Goal: Task Accomplishment & Management: Complete application form

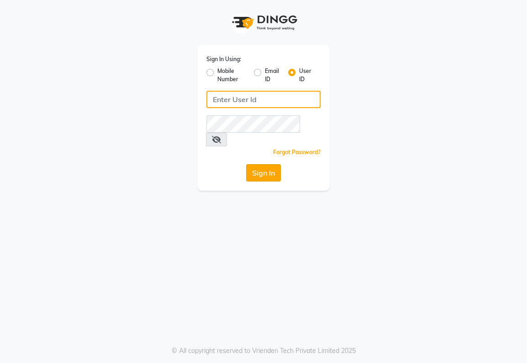
type input "sanjay@123"
click at [267, 164] on button "Sign In" at bounding box center [263, 172] width 35 height 17
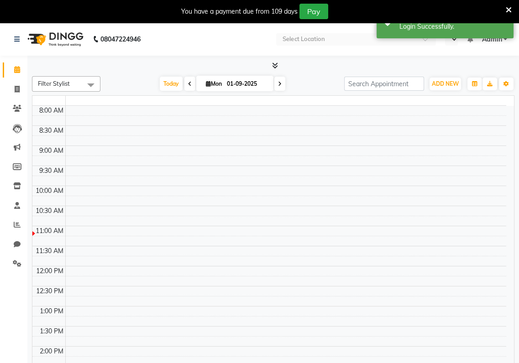
select select "en"
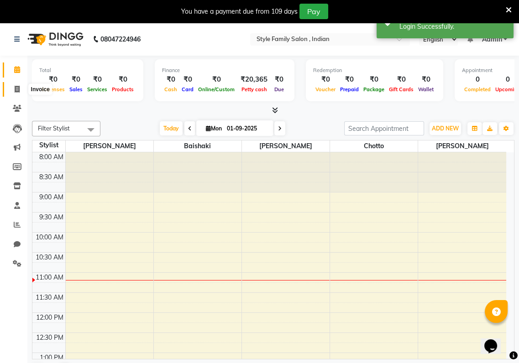
click at [17, 86] on icon at bounding box center [17, 89] width 5 height 7
select select "service"
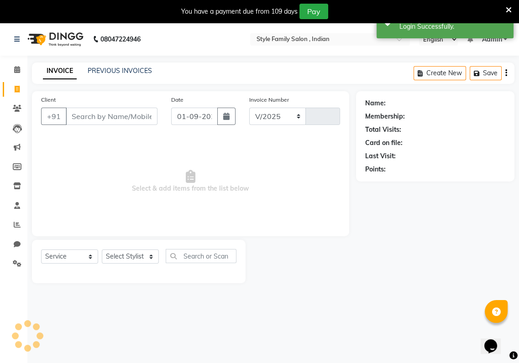
select select "8264"
type input "0368"
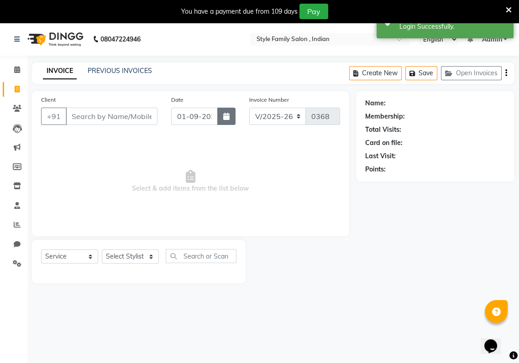
click at [224, 118] on icon "button" at bounding box center [226, 116] width 6 height 7
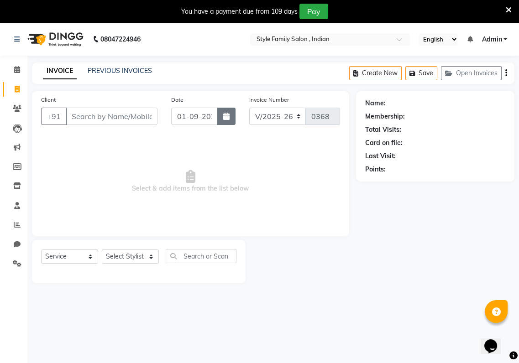
select select "9"
select select "2025"
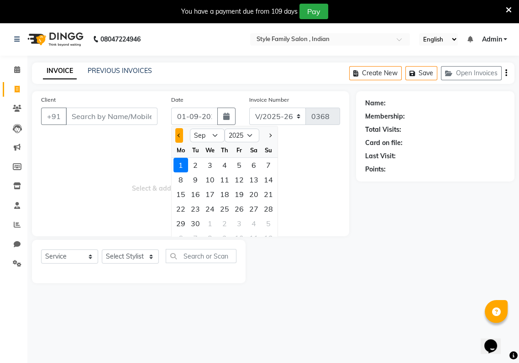
click at [181, 136] on button "Previous month" at bounding box center [179, 135] width 8 height 15
select select "8"
click at [267, 228] on div "31" at bounding box center [268, 223] width 15 height 15
type input "31-08-2025"
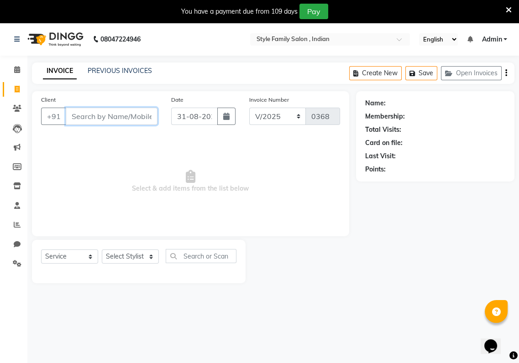
click at [71, 116] on input "Client" at bounding box center [112, 116] width 92 height 17
type input "99038359206"
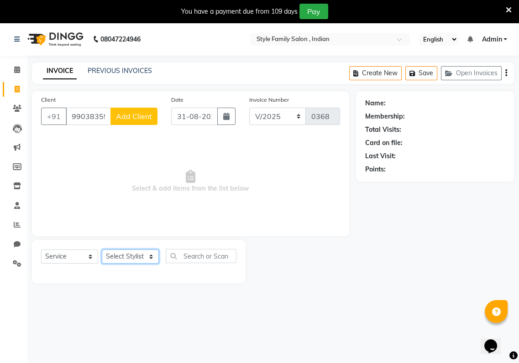
click at [150, 257] on select "Select Stylist [PERSON_NAME] Baishaki chotto [PERSON_NAME] [PERSON_NAME] [PERSO…" at bounding box center [130, 257] width 57 height 14
select select "80351"
click at [102, 250] on select "Select Stylist [PERSON_NAME] Baishaki chotto [PERSON_NAME] [PERSON_NAME] [PERSO…" at bounding box center [130, 257] width 57 height 14
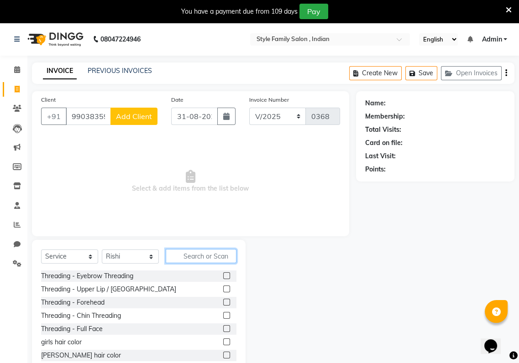
click at [173, 261] on input "text" at bounding box center [201, 256] width 71 height 14
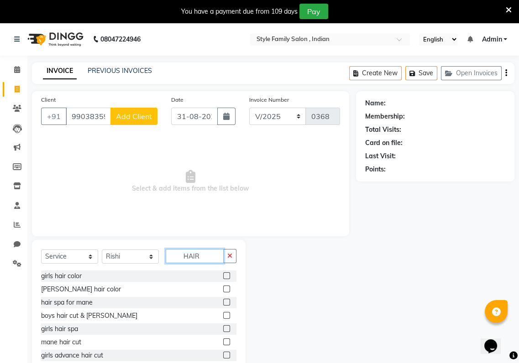
type input "HAIR"
click at [223, 317] on label at bounding box center [226, 315] width 7 height 7
click at [223, 317] on input "checkbox" at bounding box center [226, 316] width 6 height 6
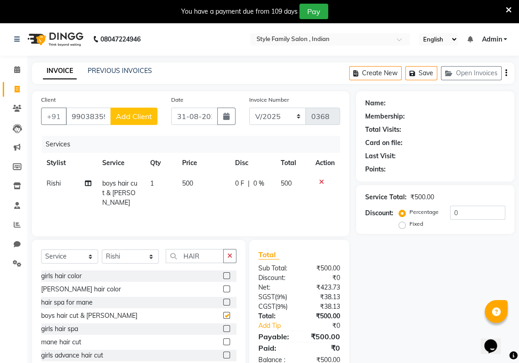
checkbox input "false"
click at [230, 257] on icon "button" at bounding box center [229, 256] width 5 height 6
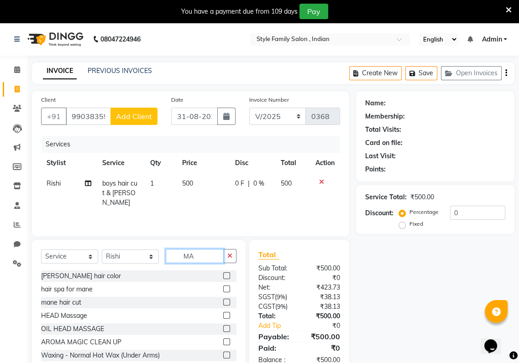
type input "MA"
click at [223, 300] on label at bounding box center [226, 302] width 7 height 7
click at [223, 300] on input "checkbox" at bounding box center [226, 303] width 6 height 6
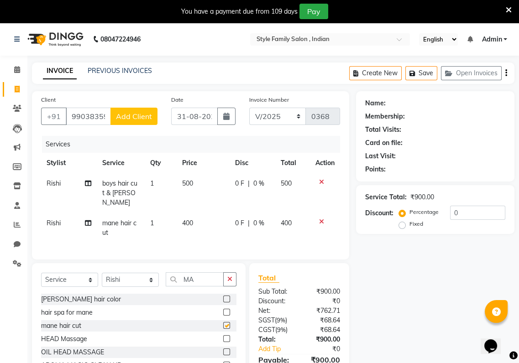
checkbox input "false"
click at [319, 183] on icon at bounding box center [321, 182] width 5 height 6
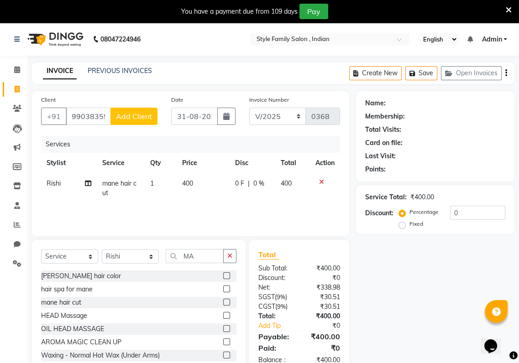
click at [139, 117] on span "Add Client" at bounding box center [134, 116] width 36 height 9
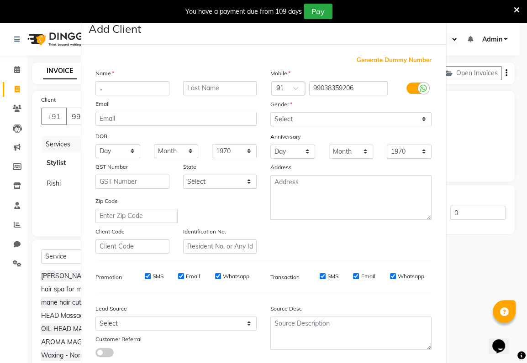
type input ".."
click at [282, 121] on select "Select [DEMOGRAPHIC_DATA] [DEMOGRAPHIC_DATA] Other Prefer Not To Say" at bounding box center [350, 119] width 161 height 14
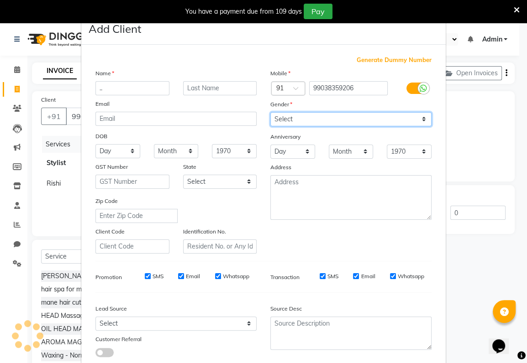
select select "[DEMOGRAPHIC_DATA]"
click at [270, 112] on select "Select [DEMOGRAPHIC_DATA] [DEMOGRAPHIC_DATA] Other Prefer Not To Say" at bounding box center [350, 119] width 161 height 14
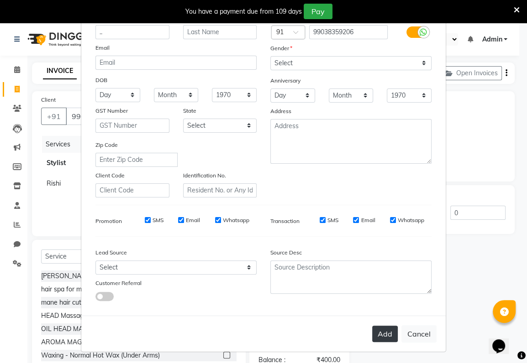
click at [389, 334] on button "Add" at bounding box center [385, 334] width 26 height 16
select select
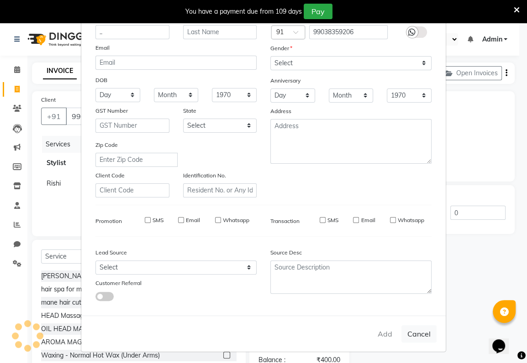
select select
checkbox input "false"
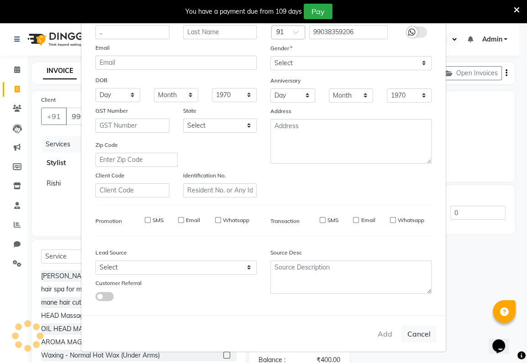
checkbox input "false"
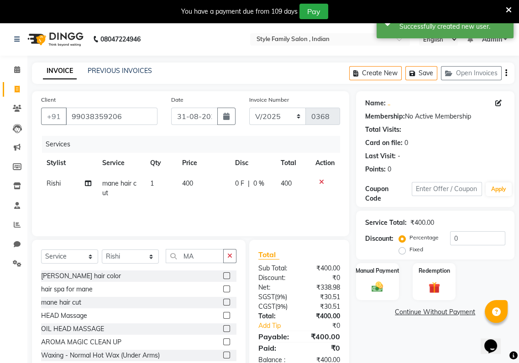
click at [186, 184] on span "400" at bounding box center [187, 183] width 11 height 8
select select "80351"
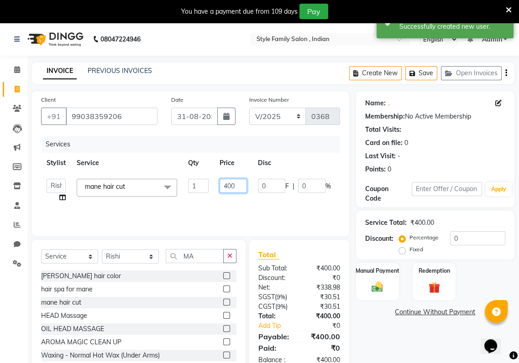
click at [226, 185] on input "400" at bounding box center [233, 186] width 27 height 14
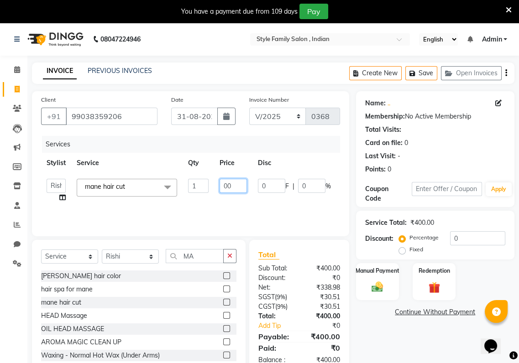
click at [232, 185] on input "00" at bounding box center [233, 186] width 27 height 14
type input "0"
type input "350"
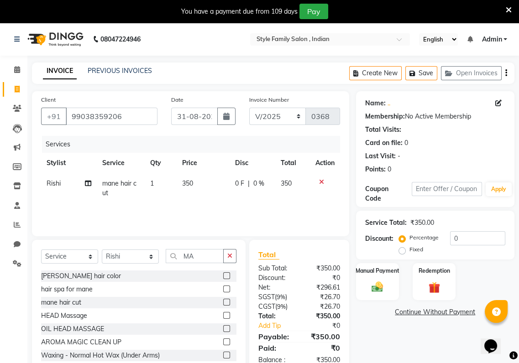
click at [288, 209] on div "Services Stylist Service Qty Price Disc Total Action Rishi mane hair cut 1 350 …" at bounding box center [190, 181] width 299 height 91
click at [385, 290] on img at bounding box center [377, 287] width 19 height 14
click at [429, 314] on span "GPay" at bounding box center [431, 313] width 19 height 10
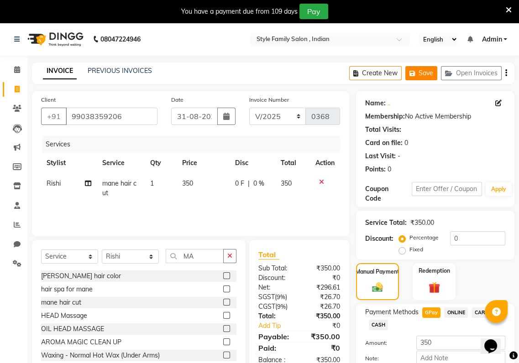
click at [408, 70] on button "Save" at bounding box center [421, 73] width 32 height 14
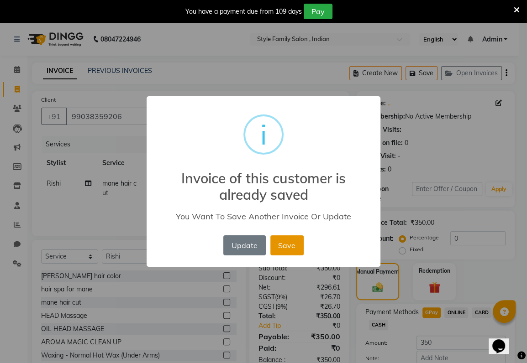
click at [282, 244] on button "Save" at bounding box center [286, 246] width 33 height 20
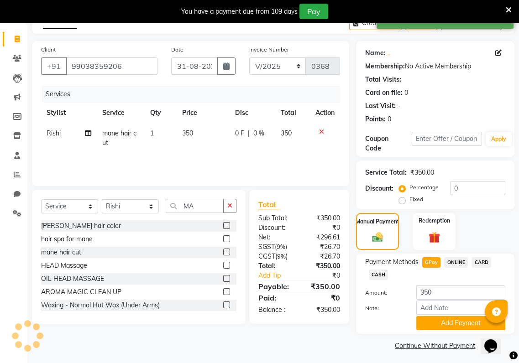
scroll to position [53, 0]
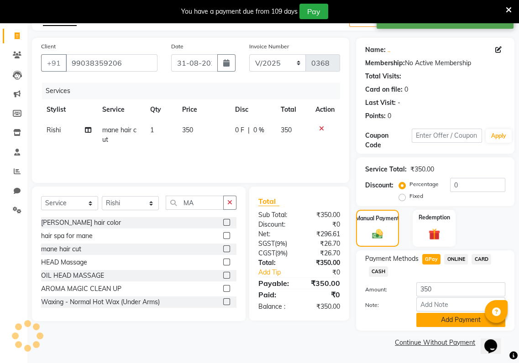
click at [436, 321] on button "Add Payment" at bounding box center [460, 320] width 89 height 14
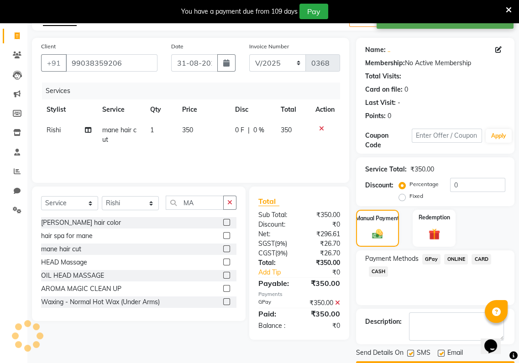
click at [410, 352] on label at bounding box center [410, 353] width 7 height 7
click at [410, 352] on input "checkbox" at bounding box center [410, 354] width 6 height 6
checkbox input "false"
click at [441, 353] on label at bounding box center [441, 353] width 7 height 7
click at [441, 353] on input "checkbox" at bounding box center [441, 354] width 6 height 6
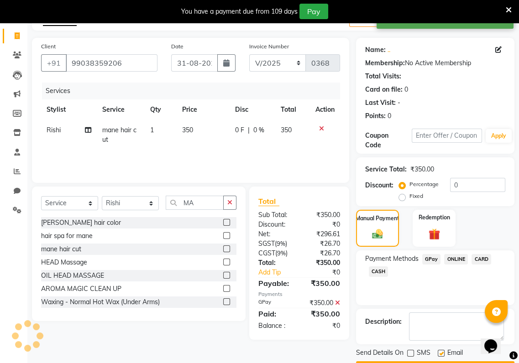
checkbox input "false"
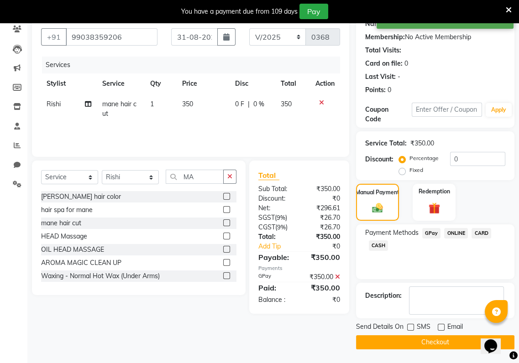
click at [438, 339] on button "Checkout" at bounding box center [435, 343] width 158 height 14
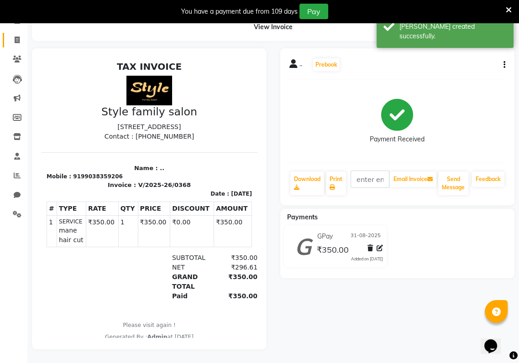
click at [12, 35] on span at bounding box center [17, 40] width 16 height 10
select select "service"
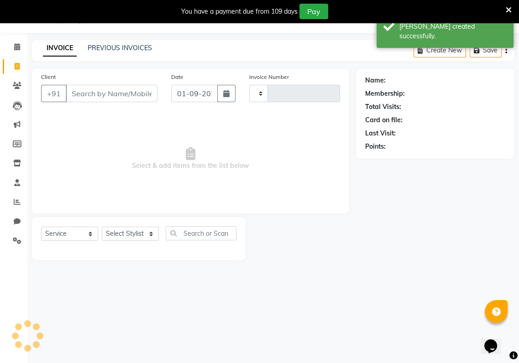
scroll to position [22, 0]
type input "0369"
select select "8264"
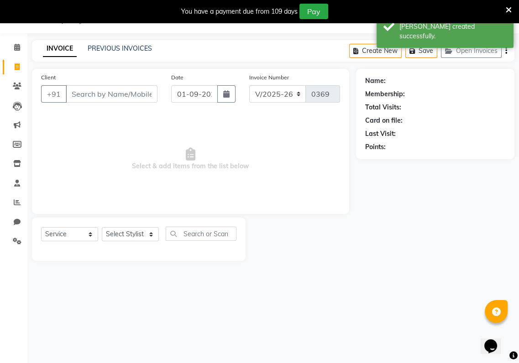
click at [68, 92] on input "Client" at bounding box center [112, 93] width 92 height 17
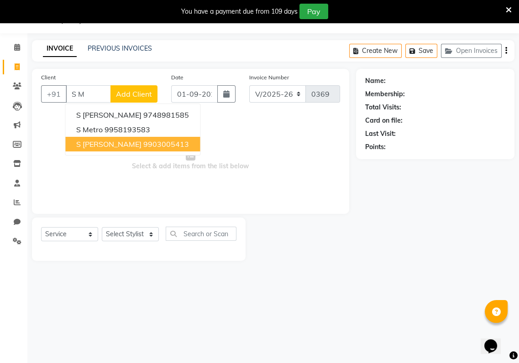
click at [100, 147] on span "S MUKHARJEE" at bounding box center [108, 144] width 65 height 9
type input "9903005413"
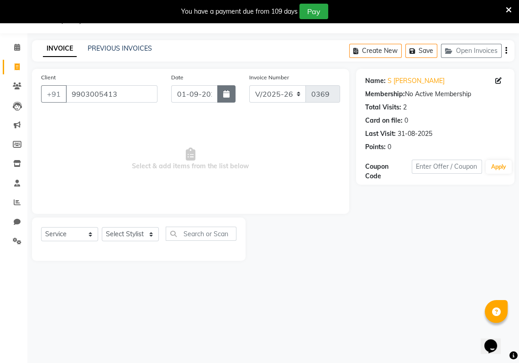
click at [221, 94] on button "button" at bounding box center [226, 93] width 18 height 17
select select "9"
select select "2025"
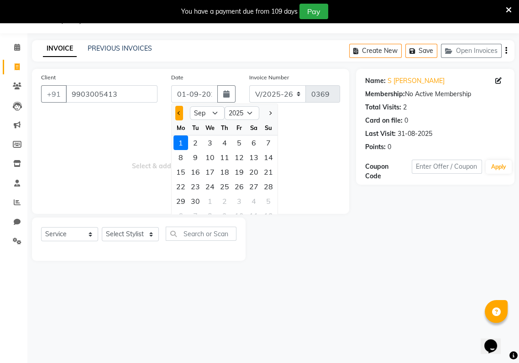
click at [179, 113] on span "Previous month" at bounding box center [180, 113] width 4 height 4
select select "8"
click at [266, 206] on div "31" at bounding box center [268, 201] width 15 height 15
type input "31-08-2025"
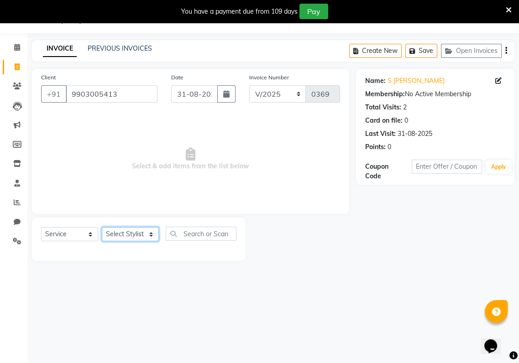
click at [151, 233] on select "Select Stylist [PERSON_NAME] Baishaki chotto [PERSON_NAME] [PERSON_NAME] [PERSO…" at bounding box center [130, 234] width 57 height 14
select select "80352"
click at [102, 227] on select "Select Stylist [PERSON_NAME] Baishaki chotto [PERSON_NAME] [PERSON_NAME] [PERSO…" at bounding box center [130, 234] width 57 height 14
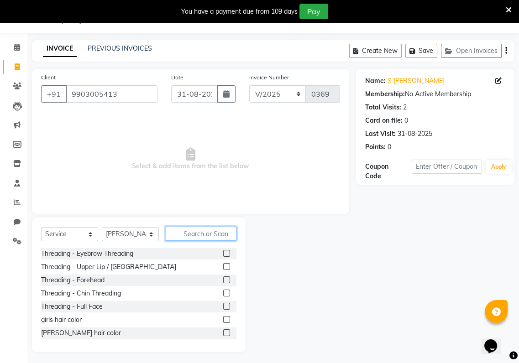
click at [178, 236] on input "text" at bounding box center [201, 234] width 71 height 14
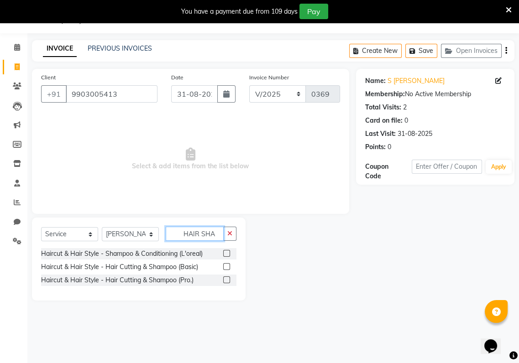
type input "HAIR SHA"
click at [224, 255] on label at bounding box center [226, 253] width 7 height 7
click at [224, 255] on input "checkbox" at bounding box center [226, 254] width 6 height 6
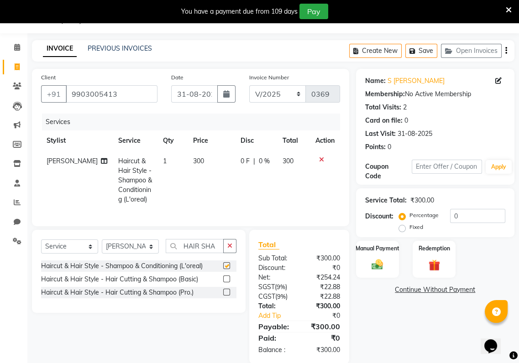
checkbox input "false"
click at [378, 278] on div "Manual Payment" at bounding box center [377, 259] width 45 height 38
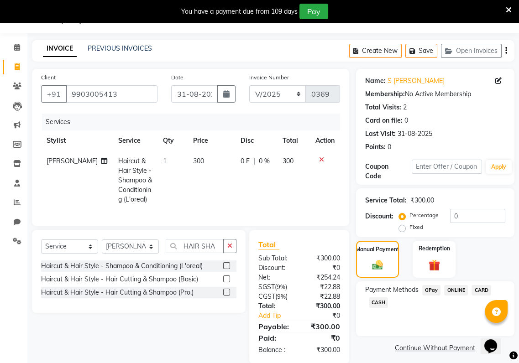
click at [428, 291] on span "GPay" at bounding box center [431, 290] width 19 height 10
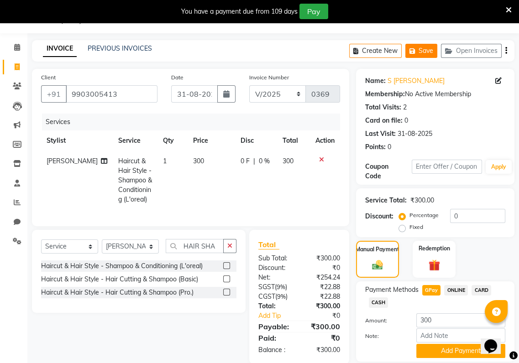
click at [425, 47] on button "Save" at bounding box center [421, 51] width 32 height 14
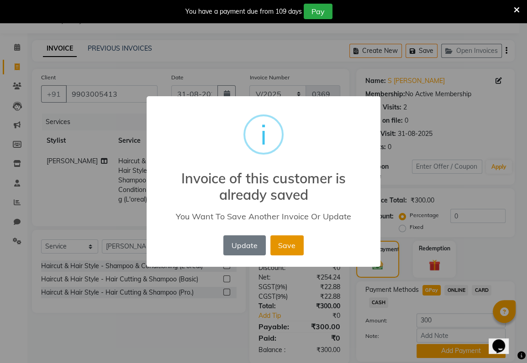
click at [283, 244] on button "Save" at bounding box center [286, 246] width 33 height 20
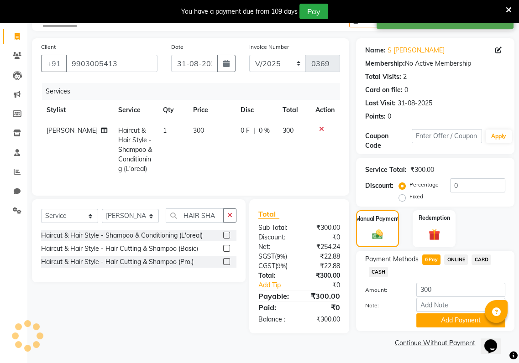
scroll to position [53, 0]
click at [424, 324] on button "Add Payment" at bounding box center [460, 320] width 89 height 14
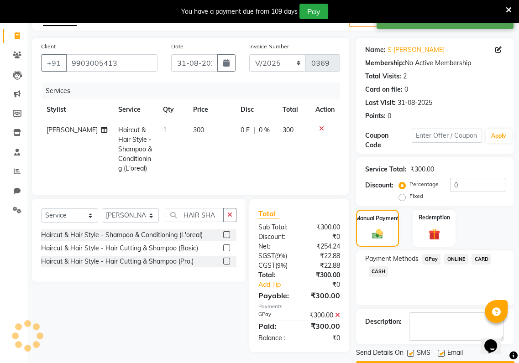
scroll to position [79, 0]
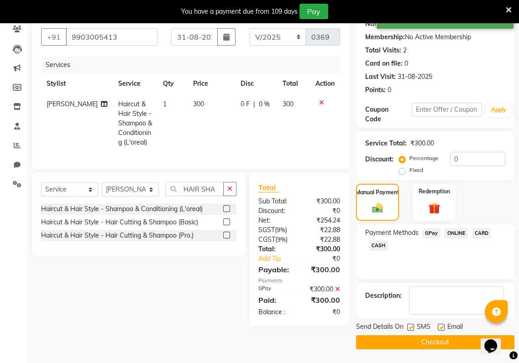
click at [409, 329] on label at bounding box center [410, 327] width 7 height 7
click at [409, 329] on input "checkbox" at bounding box center [410, 328] width 6 height 6
checkbox input "false"
click at [444, 327] on label at bounding box center [441, 327] width 7 height 7
click at [444, 327] on input "checkbox" at bounding box center [441, 328] width 6 height 6
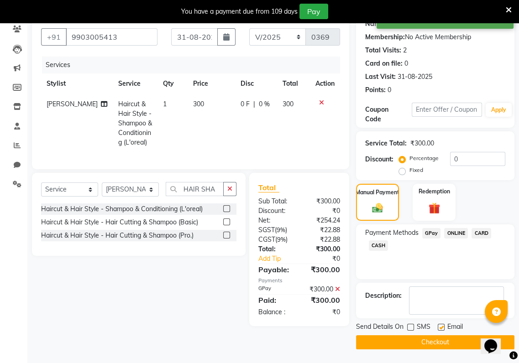
checkbox input "false"
click at [439, 339] on button "Checkout" at bounding box center [435, 343] width 158 height 14
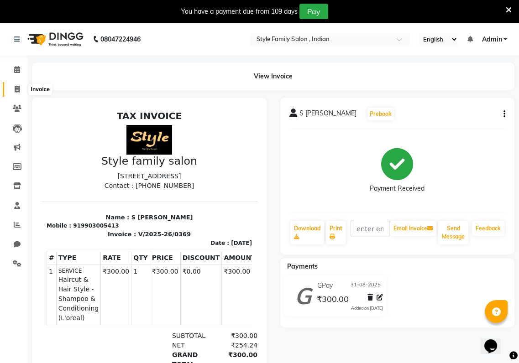
click at [16, 90] on icon at bounding box center [17, 89] width 5 height 7
select select "service"
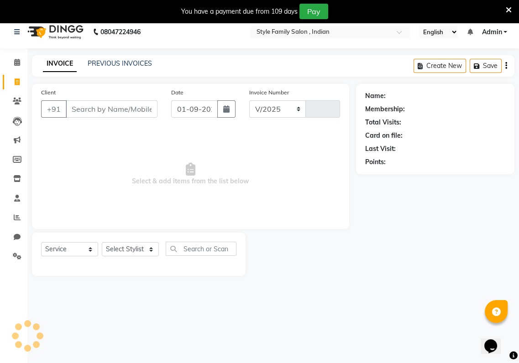
select select "8264"
type input "0370"
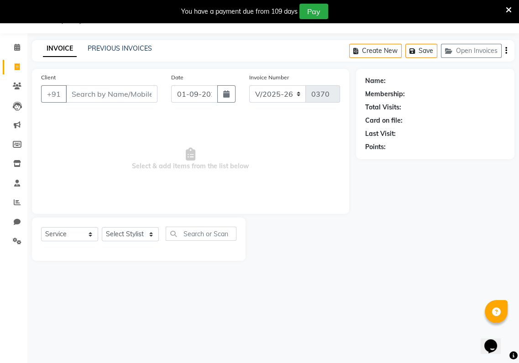
click at [67, 94] on input "Client" at bounding box center [112, 93] width 92 height 17
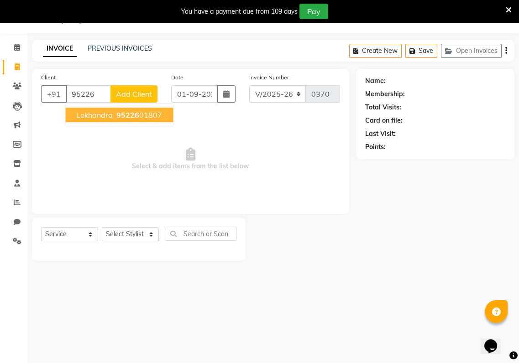
click at [96, 119] on span "Lokhandra" at bounding box center [94, 114] width 37 height 9
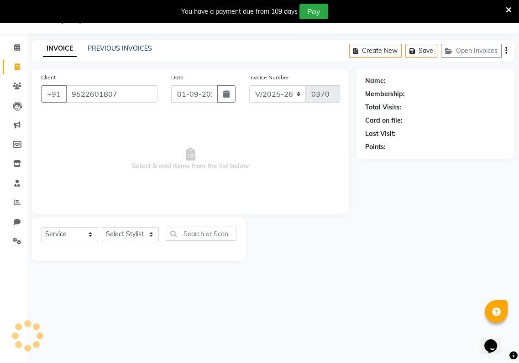
type input "9522601807"
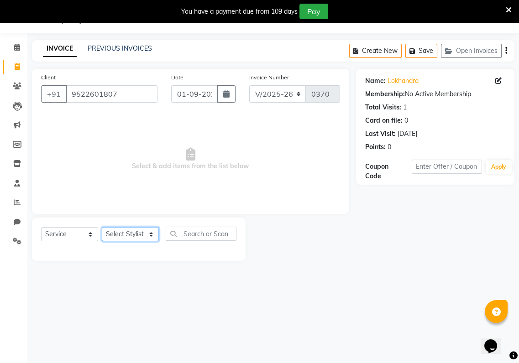
click at [149, 231] on select "Select Stylist [PERSON_NAME] Baishaki chotto [PERSON_NAME] [PERSON_NAME] [PERSO…" at bounding box center [130, 234] width 57 height 14
select select "88509"
click at [102, 227] on select "Select Stylist [PERSON_NAME] Baishaki chotto [PERSON_NAME] [PERSON_NAME] [PERSO…" at bounding box center [130, 234] width 57 height 14
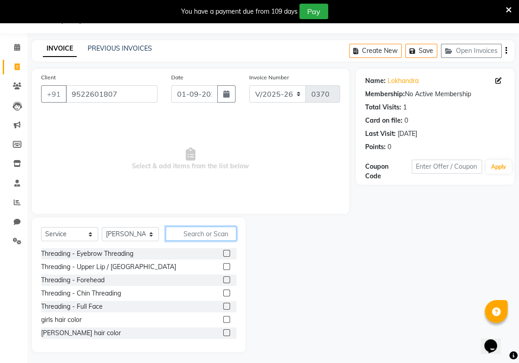
click at [175, 234] on input "text" at bounding box center [201, 234] width 71 height 14
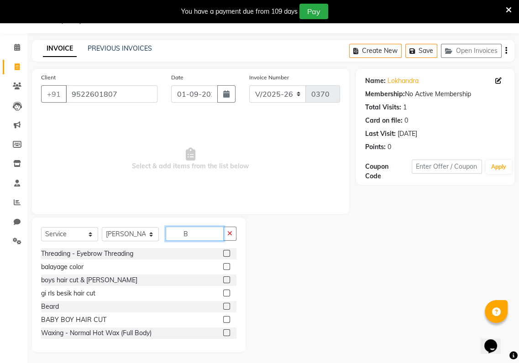
type input "B"
click at [223, 307] on label at bounding box center [226, 306] width 7 height 7
click at [223, 307] on input "checkbox" at bounding box center [226, 307] width 6 height 6
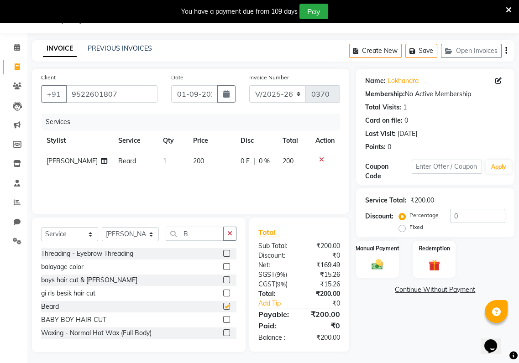
checkbox input "false"
click at [372, 269] on img at bounding box center [377, 265] width 19 height 14
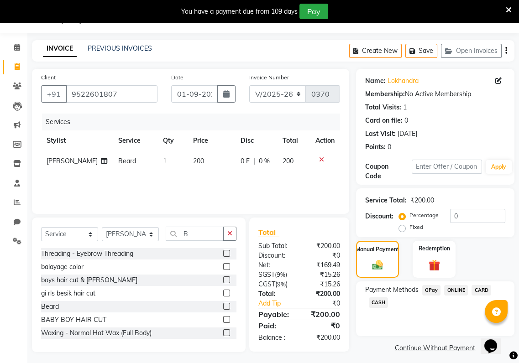
click at [428, 289] on span "GPay" at bounding box center [431, 290] width 19 height 10
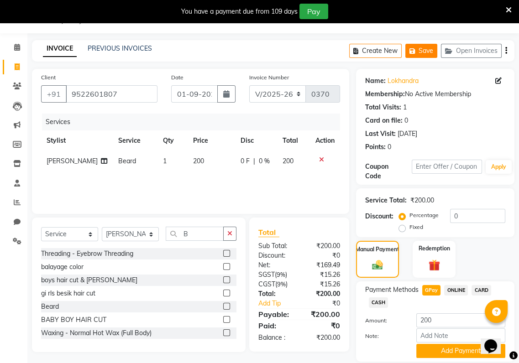
click at [424, 48] on button "Save" at bounding box center [421, 51] width 32 height 14
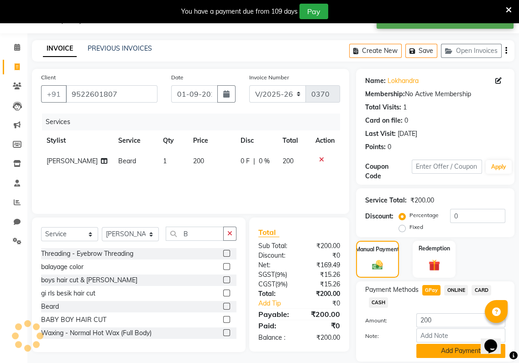
click at [427, 347] on button "Add Payment" at bounding box center [460, 351] width 89 height 14
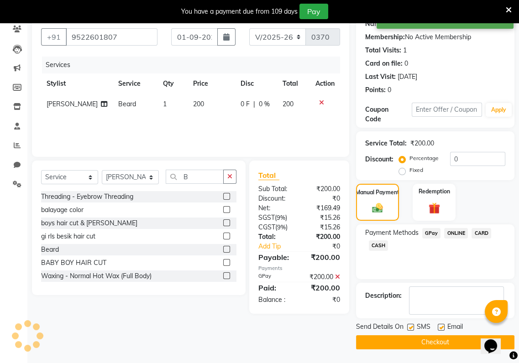
scroll to position [0, 0]
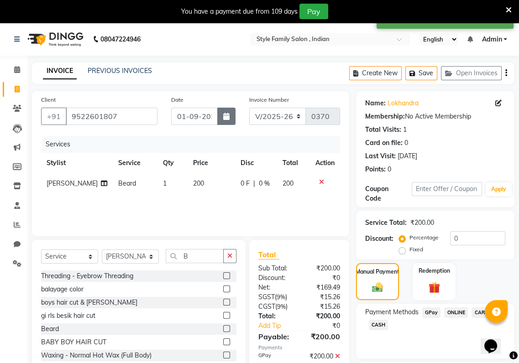
click at [228, 116] on icon "button" at bounding box center [226, 116] width 6 height 7
select select "9"
select select "2025"
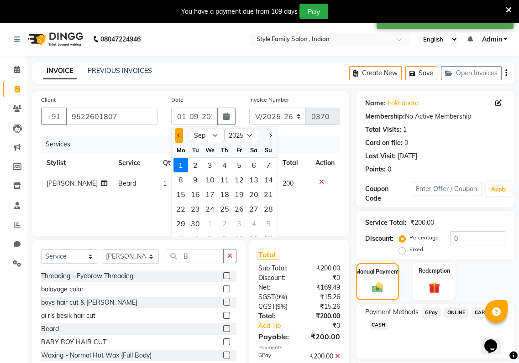
click at [178, 138] on button "Previous month" at bounding box center [179, 135] width 8 height 15
select select "8"
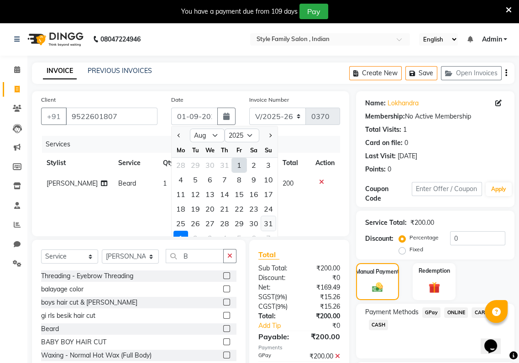
click at [267, 220] on div "31" at bounding box center [268, 223] width 15 height 15
type input "31-08-2025"
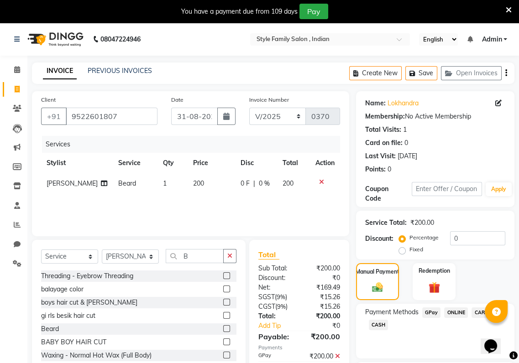
scroll to position [79, 0]
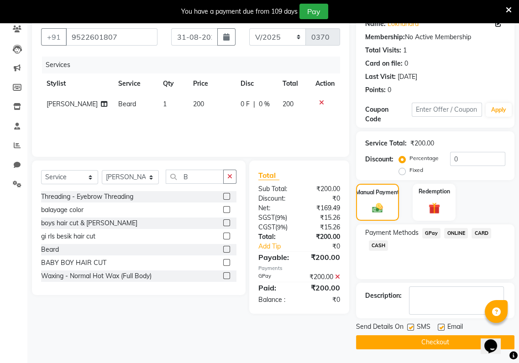
click at [409, 334] on div "Send Details On SMS Email Checkout" at bounding box center [435, 335] width 158 height 27
click at [411, 328] on label at bounding box center [410, 327] width 7 height 7
click at [411, 328] on input "checkbox" at bounding box center [410, 328] width 6 height 6
checkbox input "false"
click at [443, 328] on label at bounding box center [441, 327] width 7 height 7
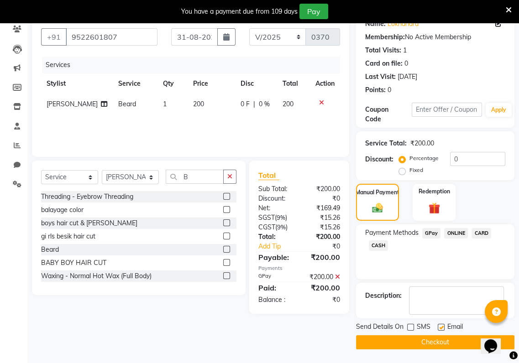
click at [443, 328] on input "checkbox" at bounding box center [441, 328] width 6 height 6
checkbox input "false"
click at [437, 349] on button "Checkout" at bounding box center [435, 343] width 158 height 14
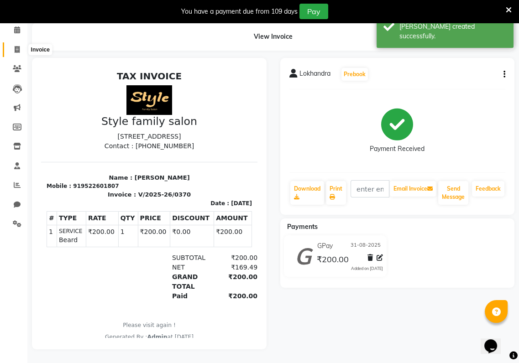
click at [11, 45] on span at bounding box center [17, 50] width 16 height 10
select select "service"
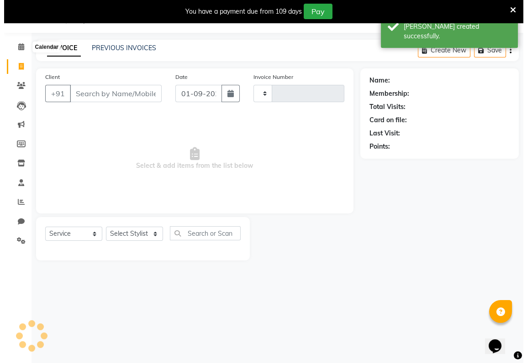
scroll to position [22, 0]
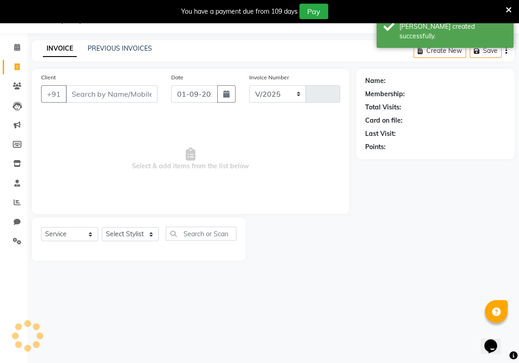
select select "8264"
type input "0371"
click at [68, 93] on input "Client" at bounding box center [112, 93] width 92 height 17
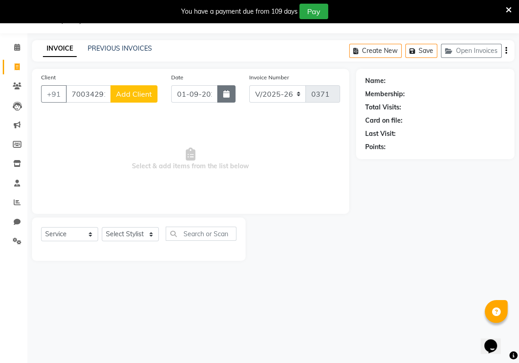
type input "7003429191"
click at [225, 92] on icon "button" at bounding box center [226, 93] width 6 height 7
select select "9"
select select "2025"
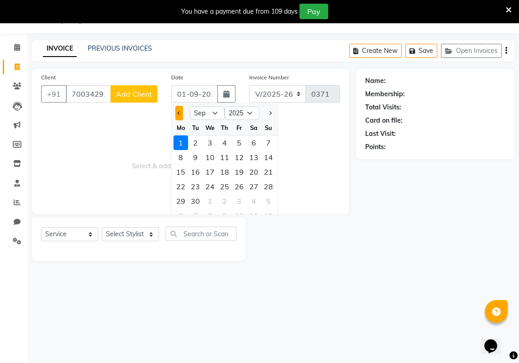
click at [180, 115] on button "Previous month" at bounding box center [179, 113] width 8 height 15
select select "8"
click at [269, 201] on div "31" at bounding box center [268, 201] width 15 height 15
type input "31-08-2025"
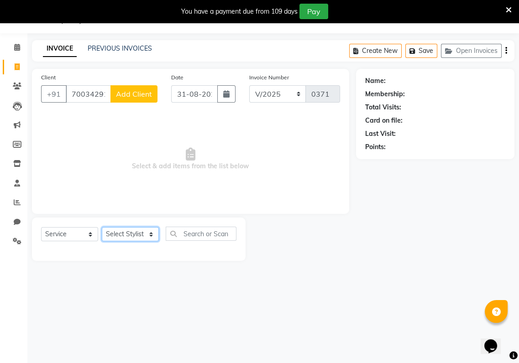
click at [145, 234] on select "Select Stylist [PERSON_NAME] Baishaki chotto [PERSON_NAME] [PERSON_NAME] [PERSO…" at bounding box center [130, 234] width 57 height 14
select select "80350"
click at [102, 227] on select "Select Stylist [PERSON_NAME] Baishaki chotto [PERSON_NAME] [PERSON_NAME] [PERSO…" at bounding box center [130, 234] width 57 height 14
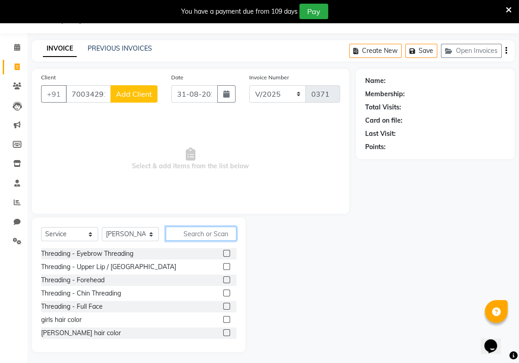
click at [172, 235] on input "text" at bounding box center [201, 234] width 71 height 14
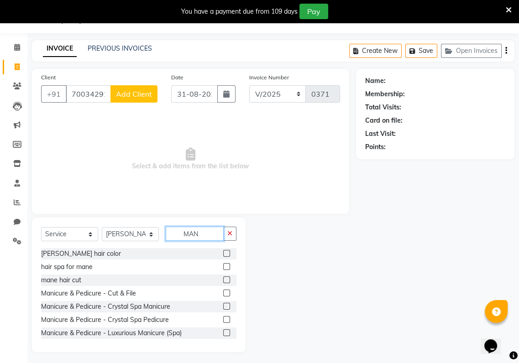
type input "MAN"
click at [223, 250] on label at bounding box center [226, 253] width 7 height 7
click at [223, 251] on input "checkbox" at bounding box center [226, 254] width 6 height 6
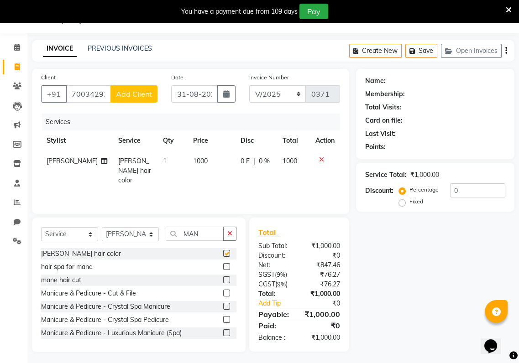
checkbox input "false"
click at [229, 231] on icon "button" at bounding box center [229, 234] width 5 height 6
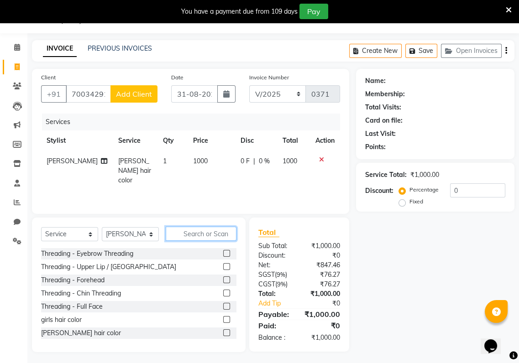
click at [184, 235] on input "text" at bounding box center [201, 234] width 71 height 14
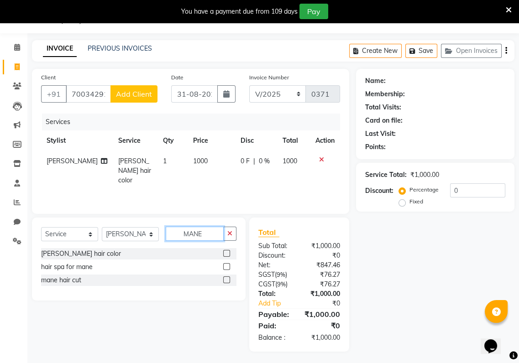
type input "MANE"
click at [230, 278] on label at bounding box center [226, 280] width 7 height 7
click at [229, 278] on input "checkbox" at bounding box center [226, 281] width 6 height 6
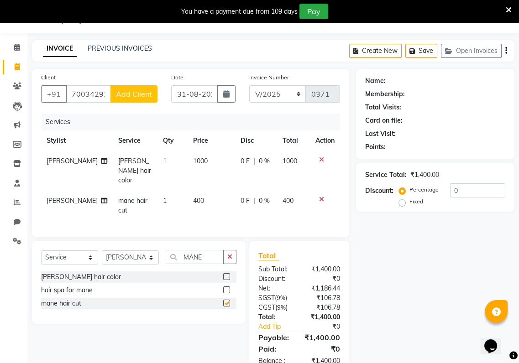
checkbox input "false"
click at [131, 90] on span "Add Client" at bounding box center [134, 93] width 36 height 9
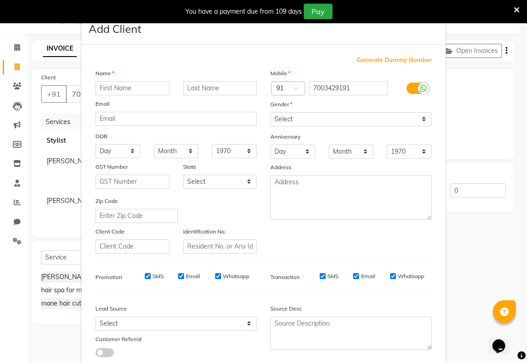
click at [95, 87] on input "text" at bounding box center [132, 88] width 74 height 14
type input "S.N"
click at [183, 86] on input "text" at bounding box center [220, 88] width 74 height 14
type input "MITRO"
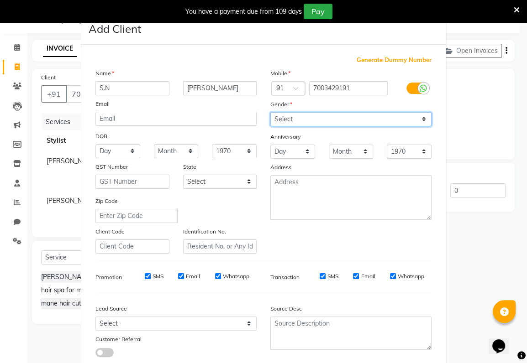
click at [279, 116] on select "Select [DEMOGRAPHIC_DATA] [DEMOGRAPHIC_DATA] Other Prefer Not To Say" at bounding box center [350, 119] width 161 height 14
select select "[DEMOGRAPHIC_DATA]"
click at [270, 112] on select "Select [DEMOGRAPHIC_DATA] [DEMOGRAPHIC_DATA] Other Prefer Not To Say" at bounding box center [350, 119] width 161 height 14
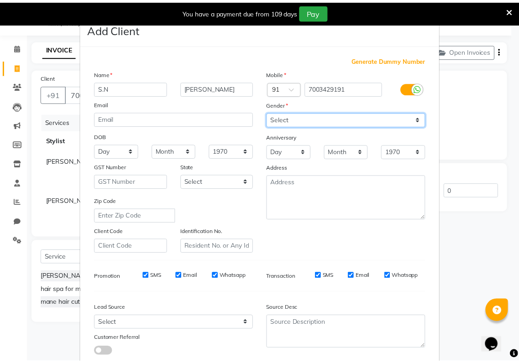
scroll to position [56, 0]
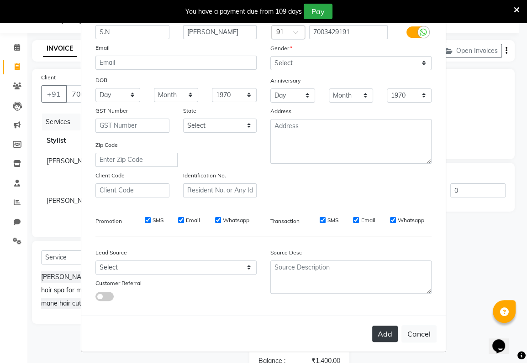
click at [380, 333] on button "Add" at bounding box center [385, 334] width 26 height 16
select select
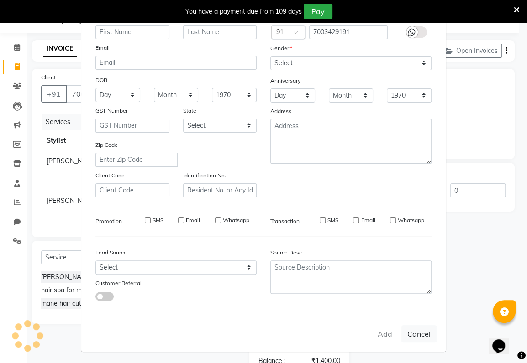
select select
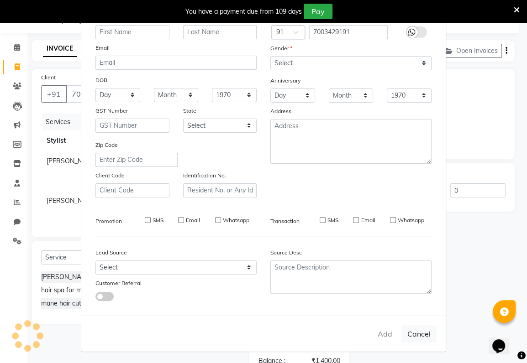
checkbox input "false"
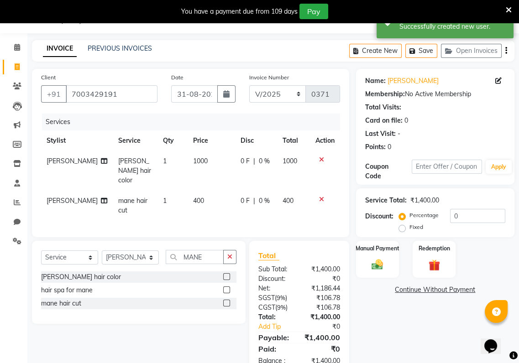
click at [241, 196] on span "0 F" at bounding box center [245, 201] width 9 height 10
select select "80350"
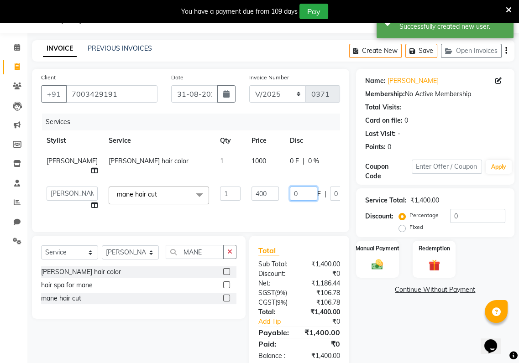
click at [290, 201] on input "0" at bounding box center [303, 194] width 27 height 14
type input "05"
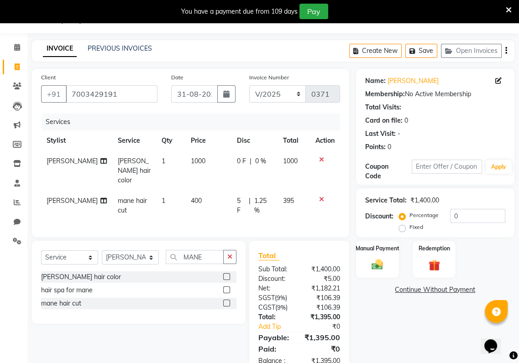
click at [314, 160] on tr "Sanjay Thakur manes hair color 1 1000 0 F | 0 % 1000" at bounding box center [190, 171] width 299 height 40
click at [372, 270] on img at bounding box center [377, 265] width 19 height 14
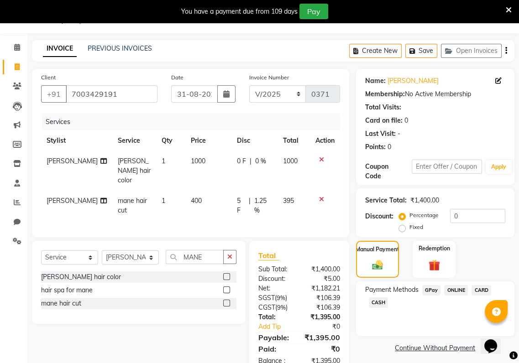
click at [434, 292] on span "GPay" at bounding box center [431, 290] width 19 height 10
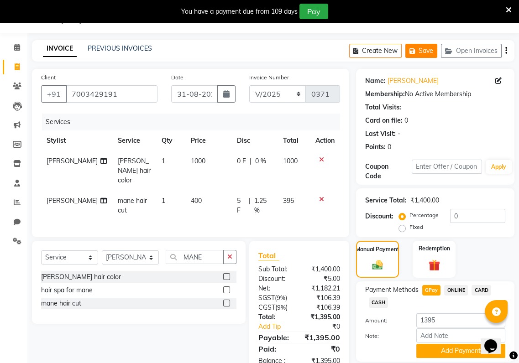
click at [420, 44] on button "Save" at bounding box center [421, 51] width 32 height 14
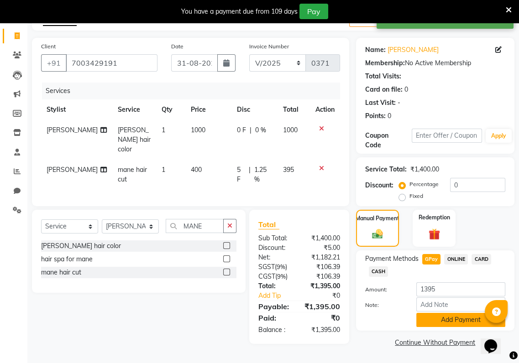
click at [424, 317] on button "Add Payment" at bounding box center [460, 320] width 89 height 14
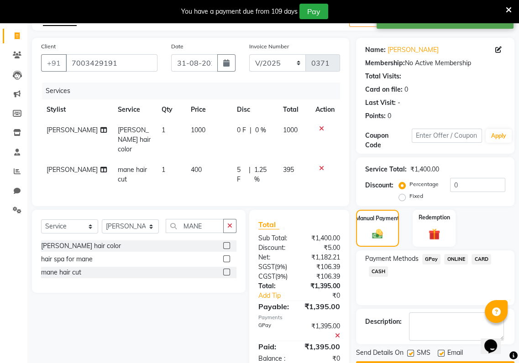
scroll to position [79, 0]
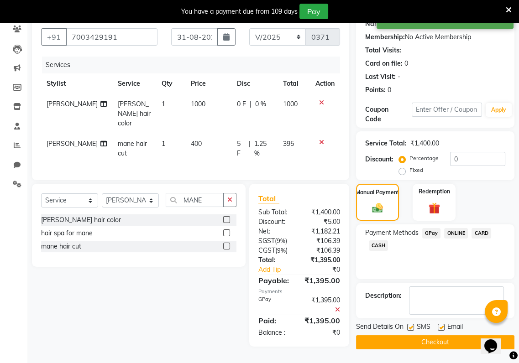
click at [411, 330] on label at bounding box center [410, 327] width 7 height 7
click at [411, 330] on input "checkbox" at bounding box center [410, 328] width 6 height 6
checkbox input "false"
click at [440, 329] on label at bounding box center [441, 327] width 7 height 7
click at [440, 329] on input "checkbox" at bounding box center [441, 328] width 6 height 6
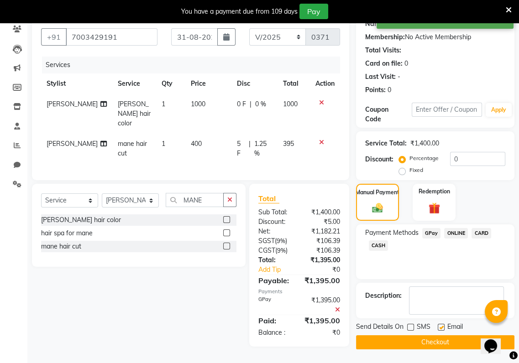
checkbox input "false"
click at [435, 344] on button "Checkout" at bounding box center [435, 343] width 158 height 14
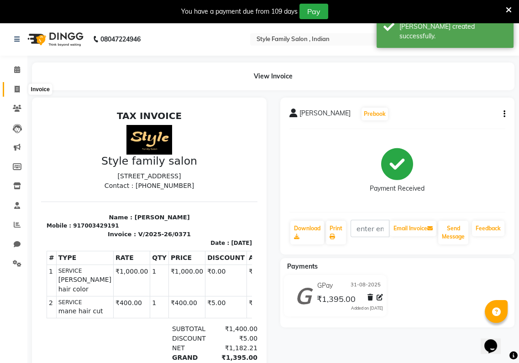
click at [15, 84] on span at bounding box center [17, 89] width 16 height 10
select select "service"
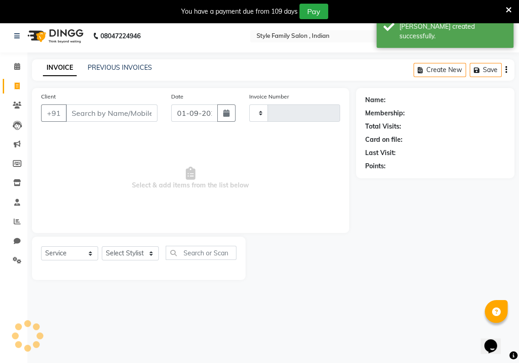
type input "0372"
select select "8264"
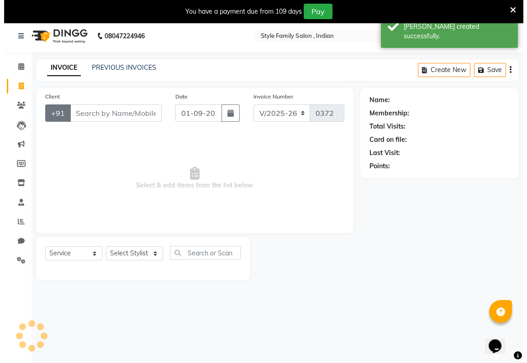
scroll to position [22, 0]
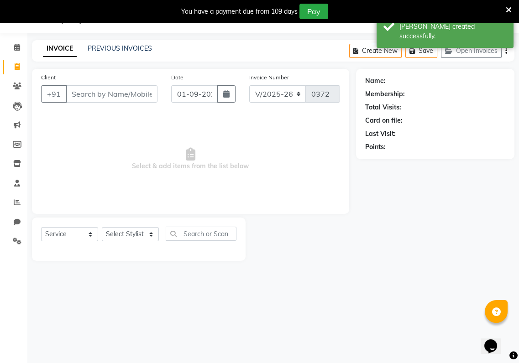
click at [67, 94] on input "Client" at bounding box center [112, 93] width 92 height 17
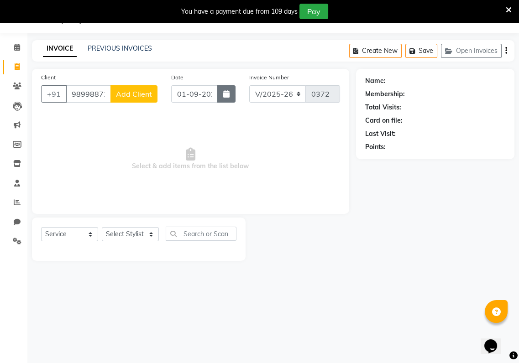
type input "9899887130"
click at [230, 89] on button "button" at bounding box center [226, 93] width 18 height 17
select select "9"
select select "2025"
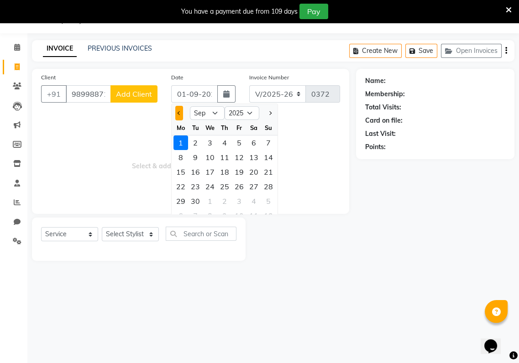
click at [178, 112] on span "Previous month" at bounding box center [180, 113] width 4 height 4
select select "8"
click at [207, 173] on div "13" at bounding box center [210, 172] width 15 height 15
type input "13-08-2025"
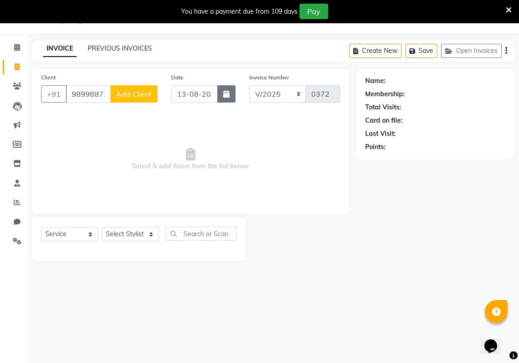
click at [227, 98] on button "button" at bounding box center [226, 93] width 18 height 17
select select "8"
select select "2025"
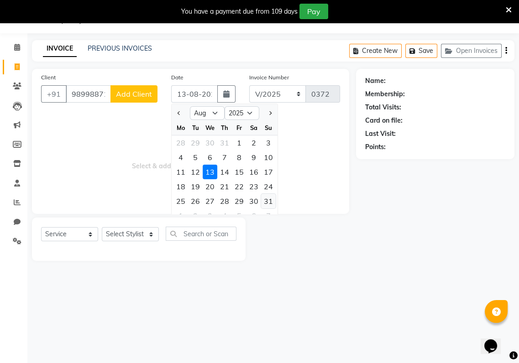
click at [269, 201] on div "31" at bounding box center [268, 201] width 15 height 15
type input "31-08-2025"
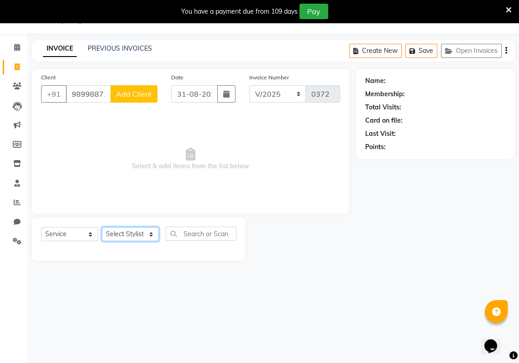
click at [146, 236] on select "Select Stylist [PERSON_NAME] Baishaki chotto [PERSON_NAME] [PERSON_NAME] [PERSO…" at bounding box center [130, 234] width 57 height 14
select select "80350"
click at [102, 227] on select "Select Stylist [PERSON_NAME] Baishaki chotto [PERSON_NAME] [PERSON_NAME] [PERSO…" at bounding box center [130, 234] width 57 height 14
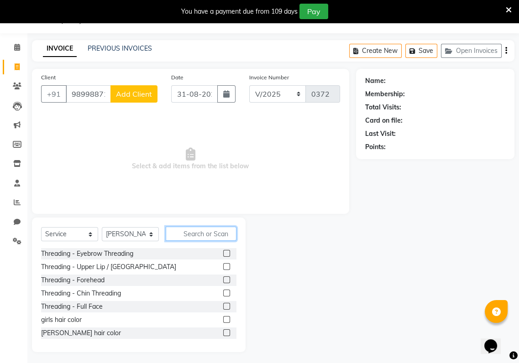
click at [176, 237] on input "text" at bounding box center [201, 234] width 71 height 14
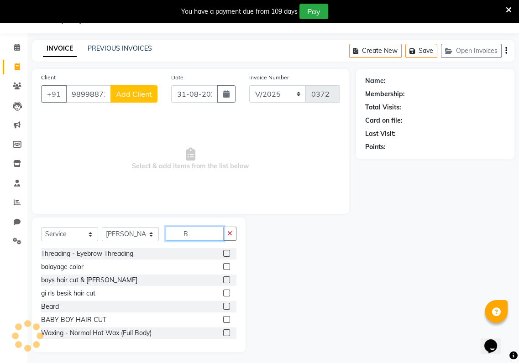
type input "B"
click at [223, 309] on label at bounding box center [226, 306] width 7 height 7
click at [223, 309] on input "checkbox" at bounding box center [226, 307] width 6 height 6
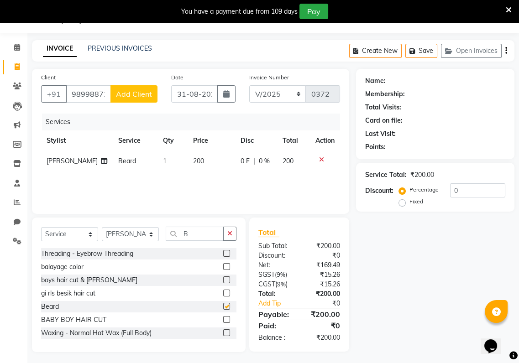
checkbox input "false"
click at [130, 96] on span "Add Client" at bounding box center [134, 93] width 36 height 9
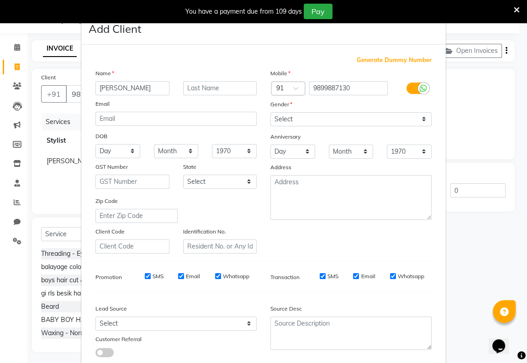
type input "ANAND"
click at [283, 116] on select "Select [DEMOGRAPHIC_DATA] [DEMOGRAPHIC_DATA] Other Prefer Not To Say" at bounding box center [350, 119] width 161 height 14
select select "[DEMOGRAPHIC_DATA]"
click at [270, 112] on select "Select [DEMOGRAPHIC_DATA] [DEMOGRAPHIC_DATA] Other Prefer Not To Say" at bounding box center [350, 119] width 161 height 14
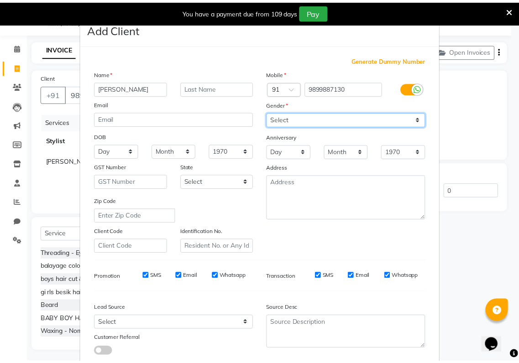
scroll to position [56, 0]
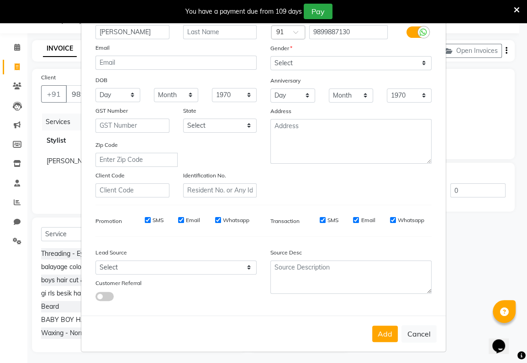
click at [368, 339] on div "Add Cancel" at bounding box center [263, 334] width 364 height 36
click at [386, 337] on button "Add" at bounding box center [385, 334] width 26 height 16
select select
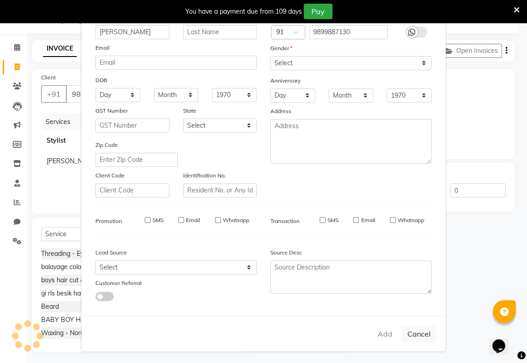
select select
checkbox input "false"
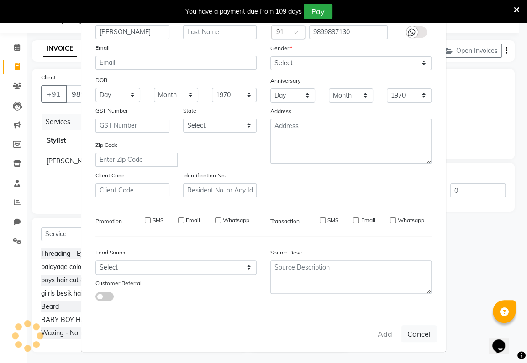
checkbox input "false"
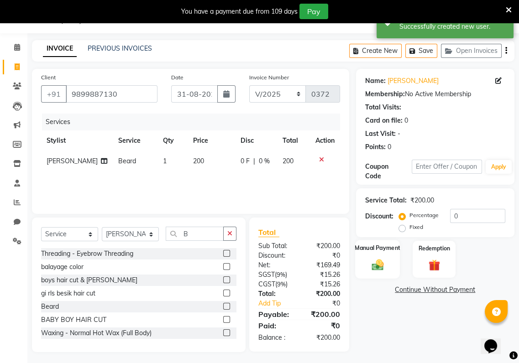
click at [380, 263] on img at bounding box center [377, 265] width 19 height 14
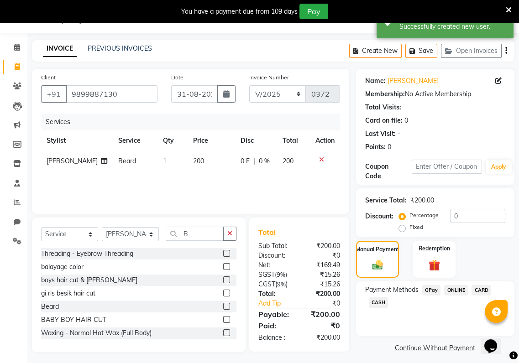
click at [431, 291] on span "GPay" at bounding box center [431, 290] width 19 height 10
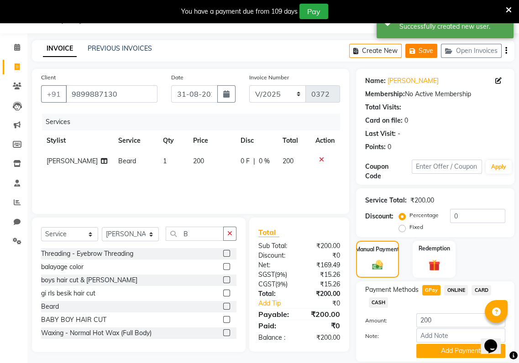
click at [424, 45] on button "Save" at bounding box center [421, 51] width 32 height 14
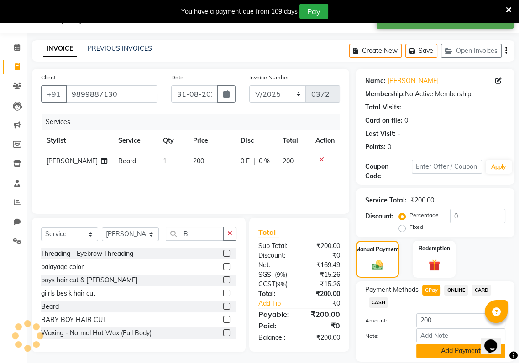
click at [425, 354] on button "Add Payment" at bounding box center [460, 351] width 89 height 14
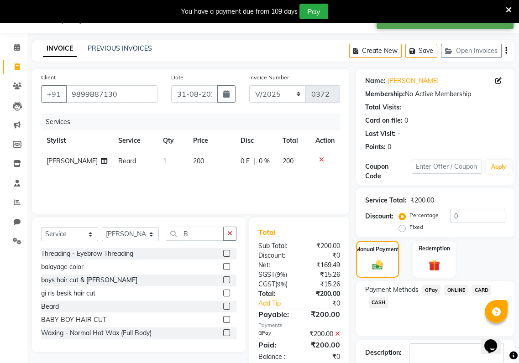
scroll to position [79, 0]
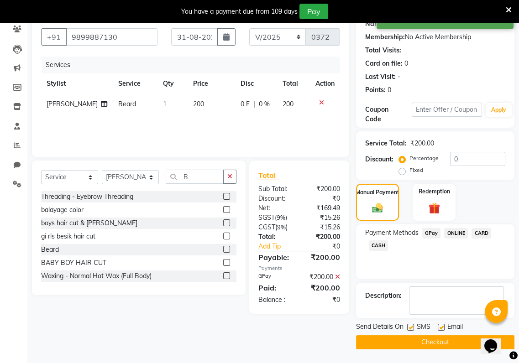
click at [409, 328] on label at bounding box center [410, 327] width 7 height 7
click at [409, 328] on input "checkbox" at bounding box center [410, 328] width 6 height 6
checkbox input "false"
click at [439, 328] on label at bounding box center [441, 327] width 7 height 7
click at [439, 328] on input "checkbox" at bounding box center [441, 328] width 6 height 6
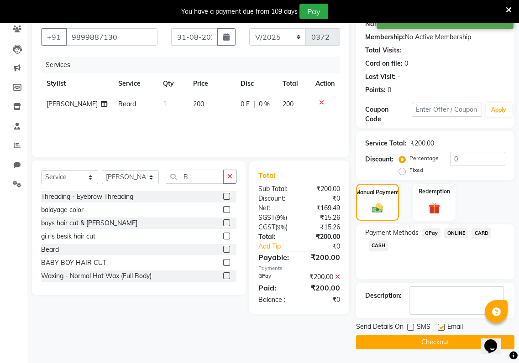
checkbox input "false"
click at [437, 344] on button "Checkout" at bounding box center [435, 343] width 158 height 14
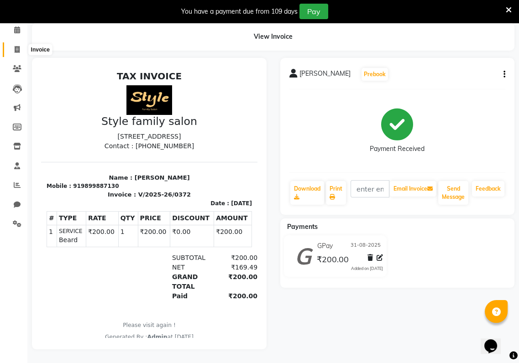
click at [17, 46] on icon at bounding box center [17, 49] width 5 height 7
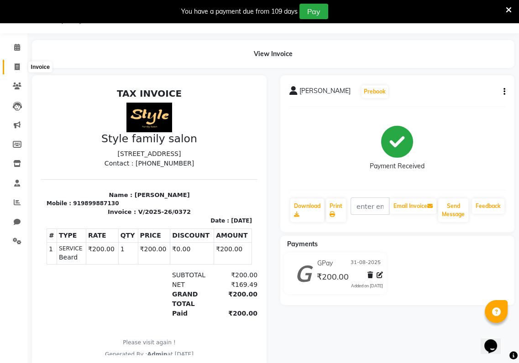
select select "8264"
select select "service"
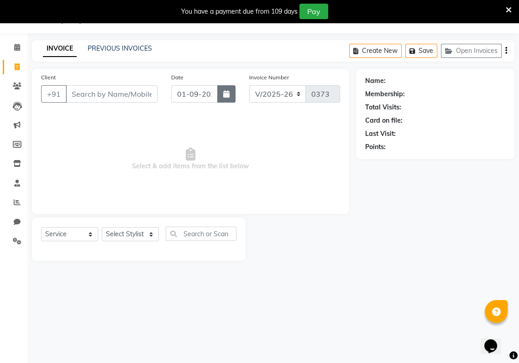
click at [228, 89] on button "button" at bounding box center [226, 93] width 18 height 17
select select "9"
select select "2025"
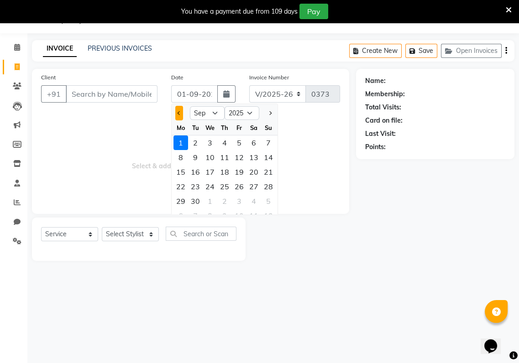
click at [177, 114] on button "Previous month" at bounding box center [179, 113] width 8 height 15
select select "8"
click at [266, 204] on div "31" at bounding box center [268, 201] width 15 height 15
type input "31-08-2025"
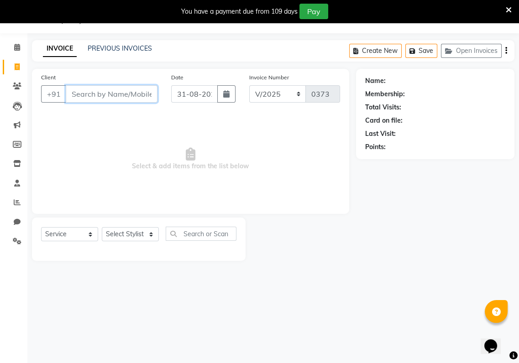
click at [75, 90] on input "Client" at bounding box center [112, 93] width 92 height 17
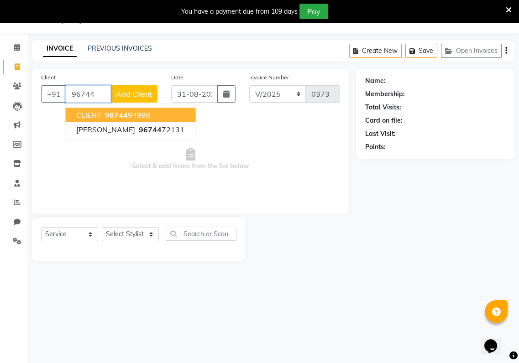
click at [102, 113] on button "CLIENT 96744 94998" at bounding box center [130, 115] width 130 height 15
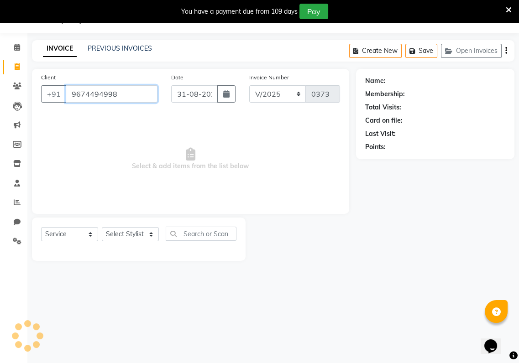
type input "9674494998"
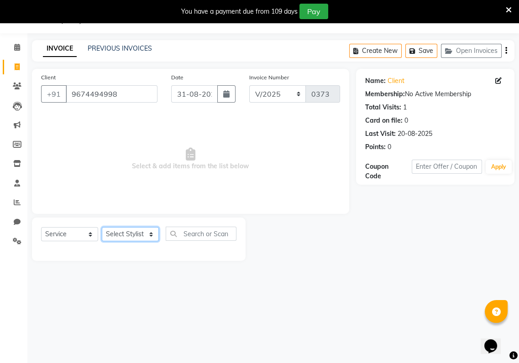
click at [149, 235] on select "Select Stylist [PERSON_NAME] Baishaki chotto [PERSON_NAME] [PERSON_NAME] [PERSO…" at bounding box center [130, 234] width 57 height 14
select select "88345"
click at [102, 227] on select "Select Stylist [PERSON_NAME] Baishaki chotto [PERSON_NAME] [PERSON_NAME] [PERSO…" at bounding box center [130, 234] width 57 height 14
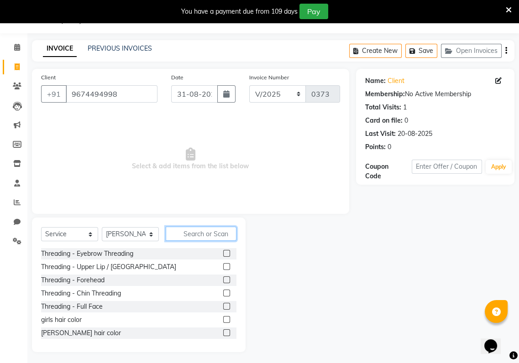
click at [184, 230] on input "text" at bounding box center [201, 234] width 71 height 14
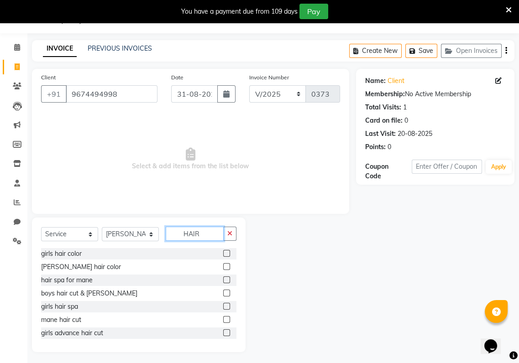
type input "HAIR"
click at [223, 293] on label at bounding box center [226, 293] width 7 height 7
click at [223, 293] on input "checkbox" at bounding box center [226, 294] width 6 height 6
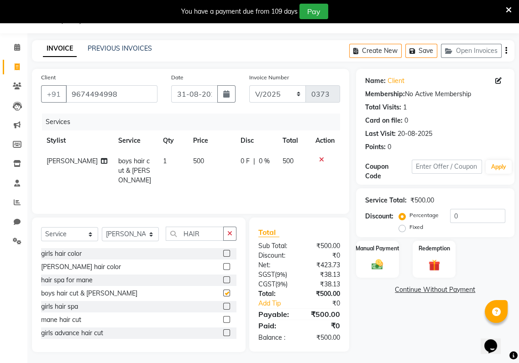
checkbox input "false"
click at [193, 162] on span "500" at bounding box center [198, 161] width 11 height 8
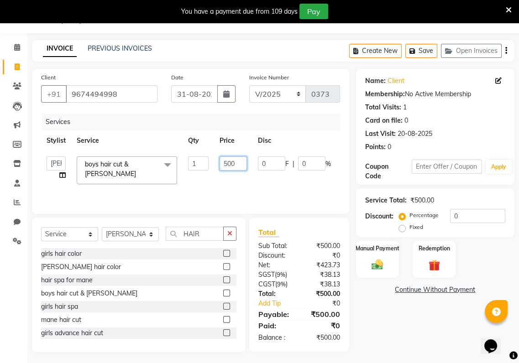
click at [226, 162] on input "500" at bounding box center [233, 164] width 27 height 14
type input "600"
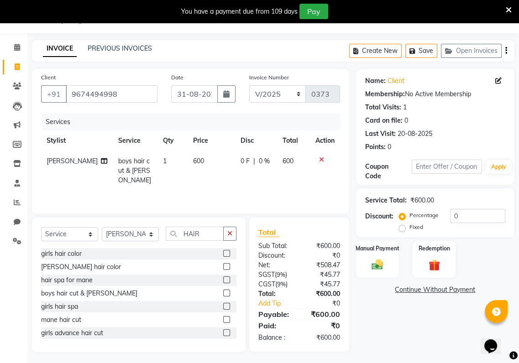
click at [322, 195] on div "Services Stylist Service Qty Price Disc Total Action AADARSH THAKUR boys hair c…" at bounding box center [190, 159] width 299 height 91
click at [378, 254] on div "Manual Payment" at bounding box center [377, 259] width 45 height 38
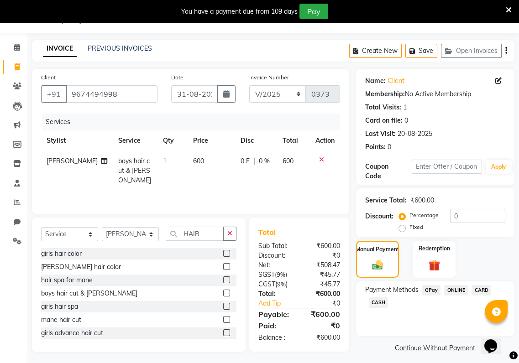
click at [432, 292] on span "GPay" at bounding box center [431, 290] width 19 height 10
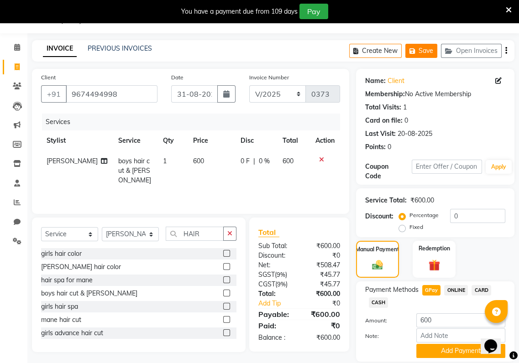
click at [416, 48] on icon "button" at bounding box center [413, 51] width 9 height 6
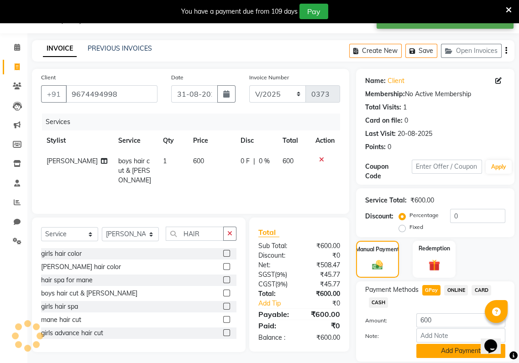
click at [438, 345] on button "Add Payment" at bounding box center [460, 351] width 89 height 14
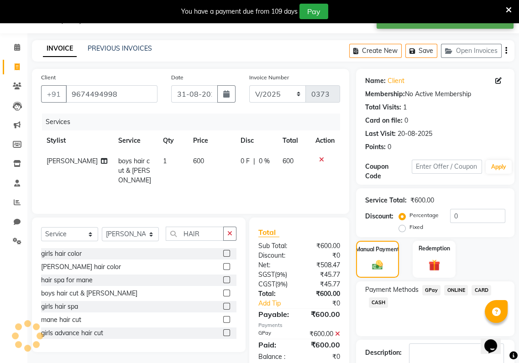
scroll to position [79, 0]
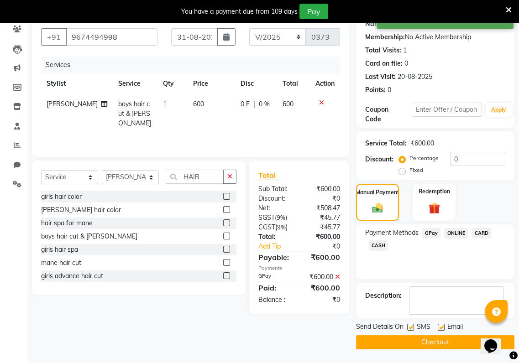
click at [408, 328] on label at bounding box center [410, 327] width 7 height 7
click at [408, 328] on input "checkbox" at bounding box center [410, 328] width 6 height 6
checkbox input "false"
click at [445, 327] on div "Email" at bounding box center [454, 327] width 32 height 11
click at [438, 330] on label at bounding box center [441, 327] width 7 height 7
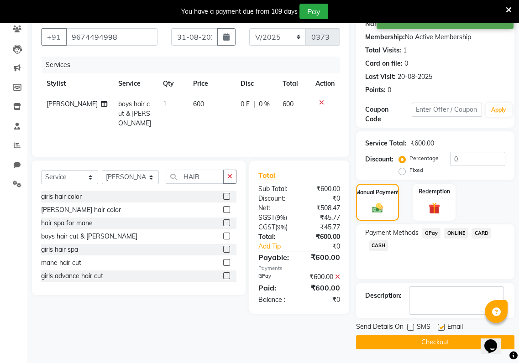
click at [438, 330] on input "checkbox" at bounding box center [441, 328] width 6 height 6
checkbox input "false"
click at [438, 338] on button "Checkout" at bounding box center [435, 343] width 158 height 14
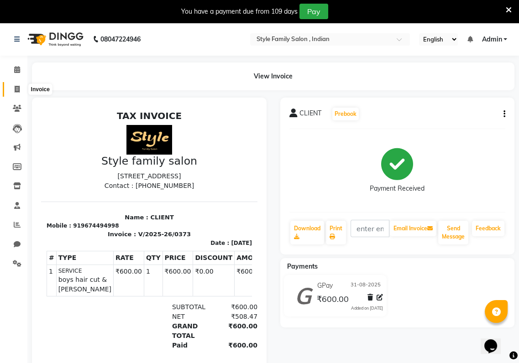
click at [12, 89] on span at bounding box center [17, 89] width 16 height 10
select select "service"
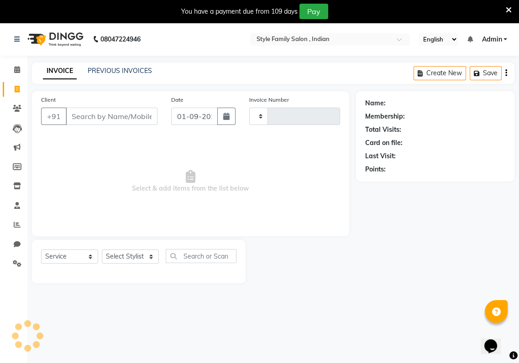
type input "0374"
select select "8264"
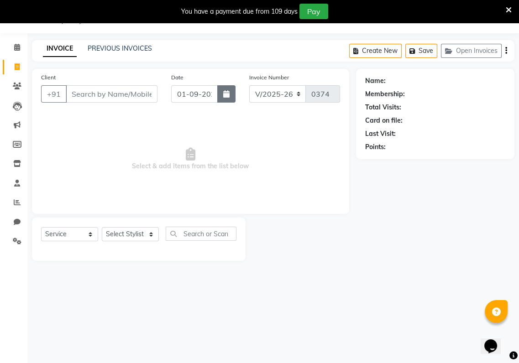
click at [226, 92] on icon "button" at bounding box center [226, 93] width 6 height 7
select select "9"
select select "2025"
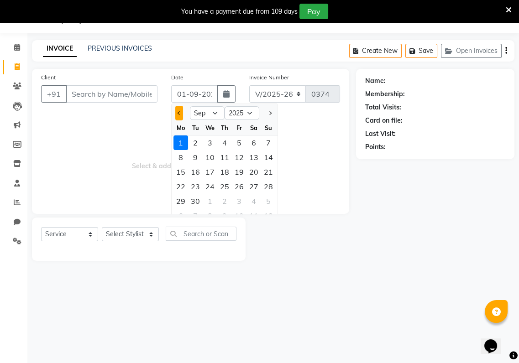
click at [177, 114] on button "Previous month" at bounding box center [179, 113] width 8 height 15
select select "8"
click at [256, 204] on div "30" at bounding box center [254, 201] width 15 height 15
type input "30-08-2025"
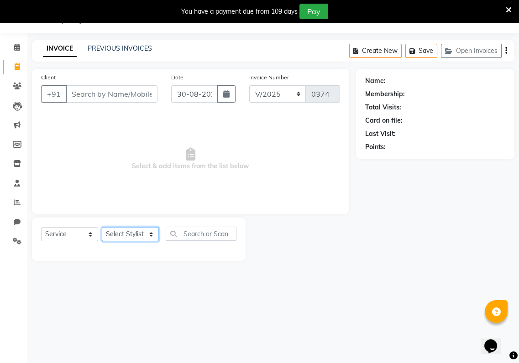
click at [152, 236] on select "Select Stylist [PERSON_NAME] Baishaki chotto [PERSON_NAME] [PERSON_NAME] [PERSO…" at bounding box center [130, 234] width 57 height 14
select select "80351"
click at [102, 227] on select "Select Stylist [PERSON_NAME] Baishaki chotto [PERSON_NAME] [PERSON_NAME] [PERSO…" at bounding box center [130, 234] width 57 height 14
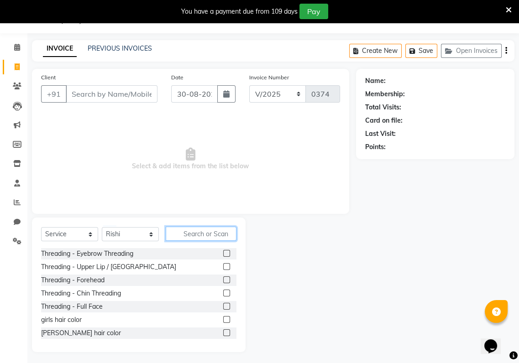
click at [175, 237] on input "text" at bounding box center [201, 234] width 71 height 14
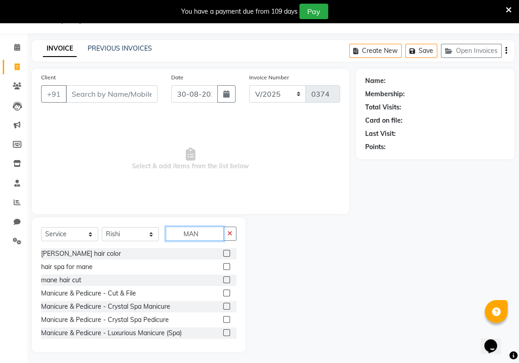
type input "MAN"
click at [223, 251] on label at bounding box center [226, 253] width 7 height 7
click at [223, 251] on input "checkbox" at bounding box center [226, 254] width 6 height 6
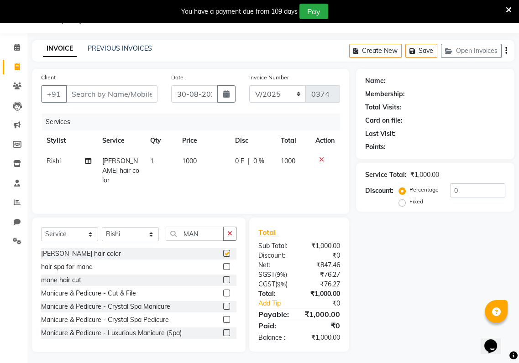
checkbox input "false"
click at [69, 98] on input "Client" at bounding box center [112, 93] width 92 height 17
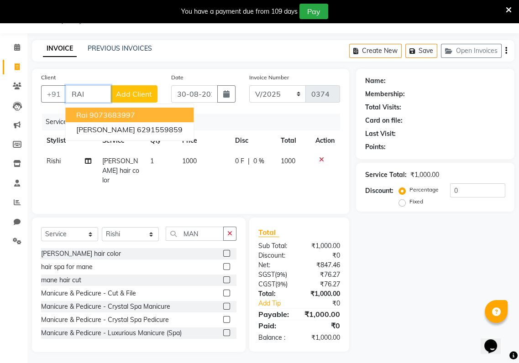
click at [88, 115] on span "rai" at bounding box center [81, 114] width 11 height 9
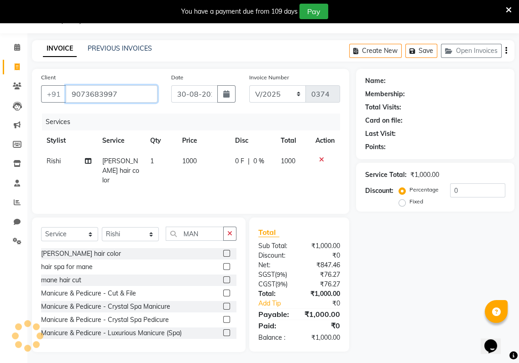
type input "9073683997"
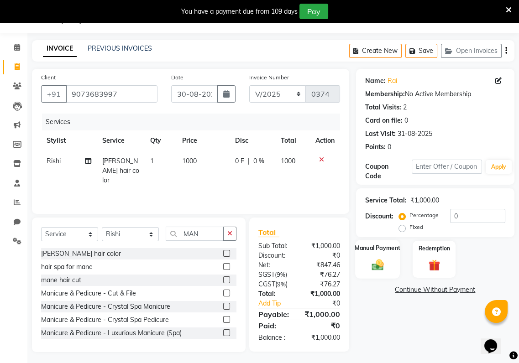
click at [380, 263] on img at bounding box center [377, 265] width 19 height 14
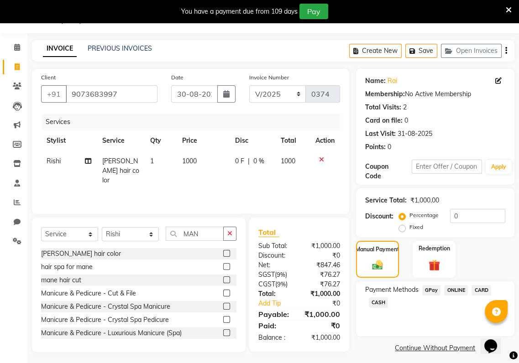
click at [430, 293] on span "GPay" at bounding box center [431, 290] width 19 height 10
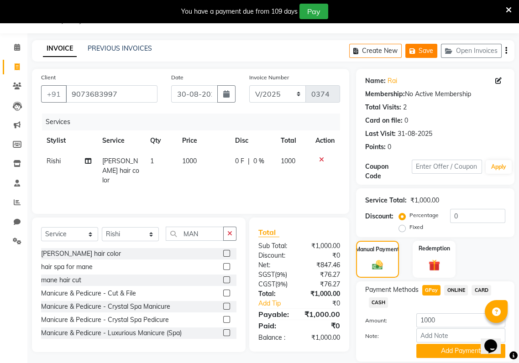
click at [429, 55] on button "Save" at bounding box center [421, 51] width 32 height 14
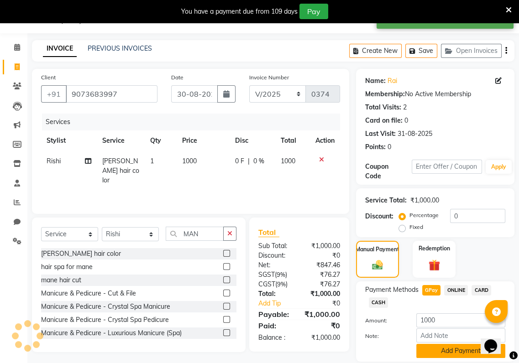
click at [428, 345] on button "Add Payment" at bounding box center [460, 351] width 89 height 14
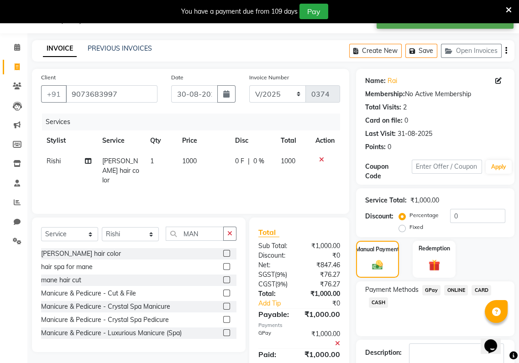
scroll to position [79, 0]
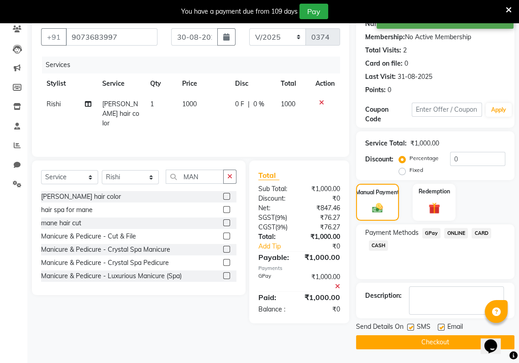
click at [410, 331] on div at bounding box center [410, 329] width 6 height 10
click at [444, 327] on div "Email" at bounding box center [454, 327] width 32 height 11
click at [438, 327] on label at bounding box center [441, 327] width 7 height 7
click at [438, 327] on input "checkbox" at bounding box center [441, 328] width 6 height 6
checkbox input "false"
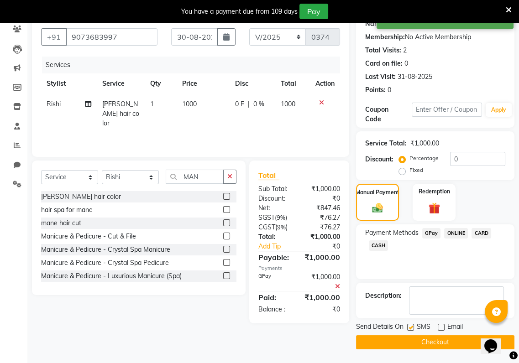
click at [408, 327] on label at bounding box center [410, 327] width 7 height 7
click at [408, 327] on input "checkbox" at bounding box center [410, 328] width 6 height 6
checkbox input "false"
click at [409, 336] on button "Checkout" at bounding box center [435, 343] width 158 height 14
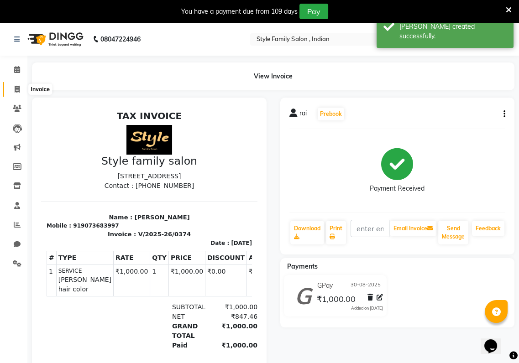
click at [12, 88] on span at bounding box center [17, 89] width 16 height 10
select select "8264"
select select "service"
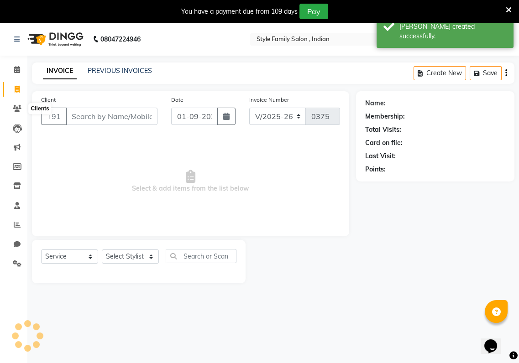
scroll to position [22, 0]
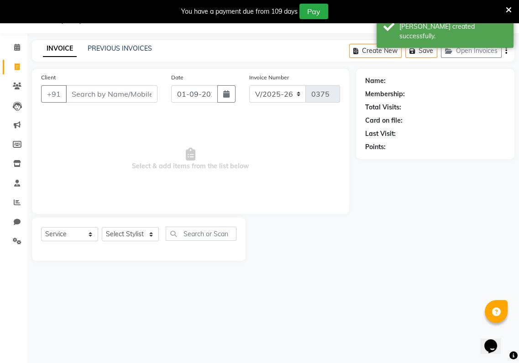
click at [69, 91] on input "Client" at bounding box center [112, 93] width 92 height 17
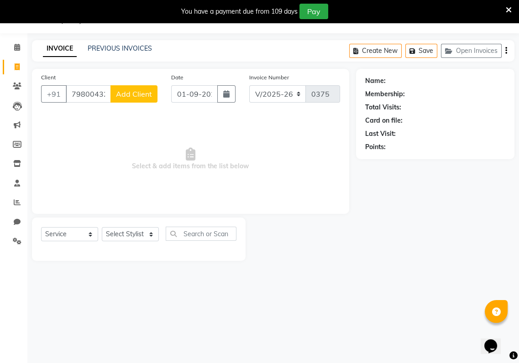
type input "7980043290"
click at [150, 236] on select "Select Stylist [PERSON_NAME] Baishaki chotto [PERSON_NAME] [PERSON_NAME] [PERSO…" at bounding box center [130, 234] width 57 height 14
select select "80350"
click at [102, 227] on select "Select Stylist [PERSON_NAME] Baishaki chotto [PERSON_NAME] [PERSON_NAME] [PERSO…" at bounding box center [130, 234] width 57 height 14
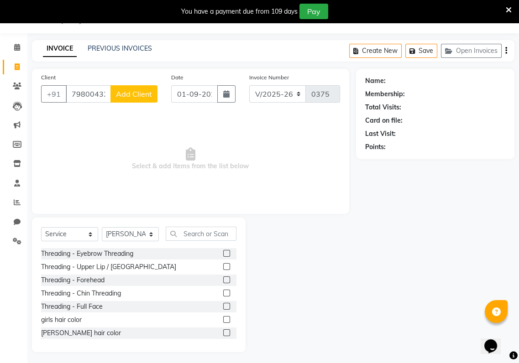
click at [135, 218] on div "Select Service Product Membership Package Voucher Prepaid Gift Card Select Styl…" at bounding box center [139, 285] width 214 height 135
click at [177, 239] on input "text" at bounding box center [201, 234] width 71 height 14
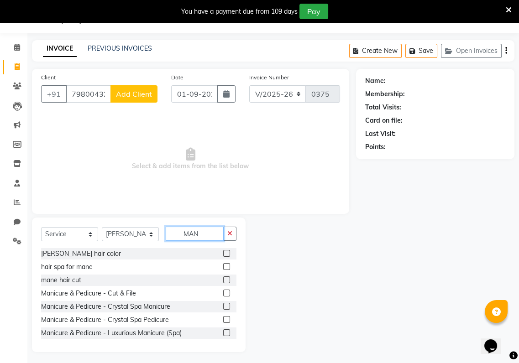
type input "MAN"
click at [223, 251] on label at bounding box center [226, 253] width 7 height 7
click at [223, 251] on input "checkbox" at bounding box center [226, 254] width 6 height 6
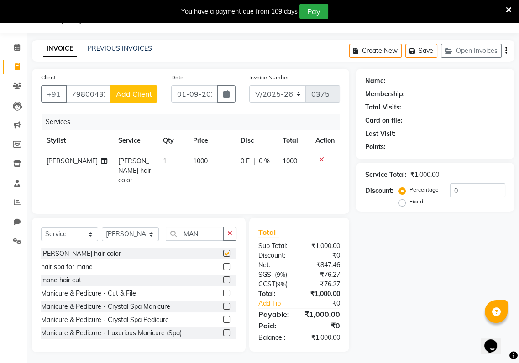
checkbox input "false"
click at [224, 94] on icon "button" at bounding box center [226, 93] width 6 height 7
select select "9"
select select "2025"
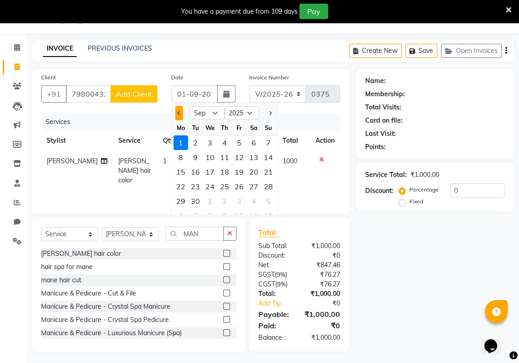
click at [178, 111] on div at bounding box center [181, 113] width 18 height 15
click at [178, 111] on button "Previous month" at bounding box center [179, 113] width 8 height 15
select select "8"
click at [256, 195] on div "30" at bounding box center [254, 201] width 15 height 15
type input "30-08-2025"
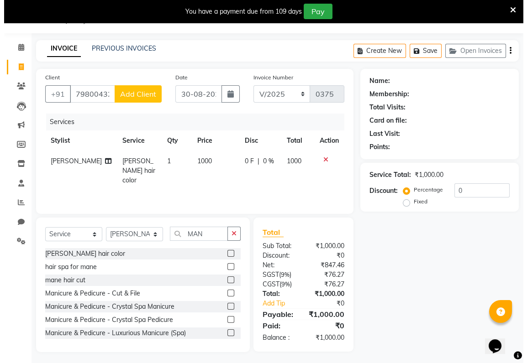
scroll to position [25, 0]
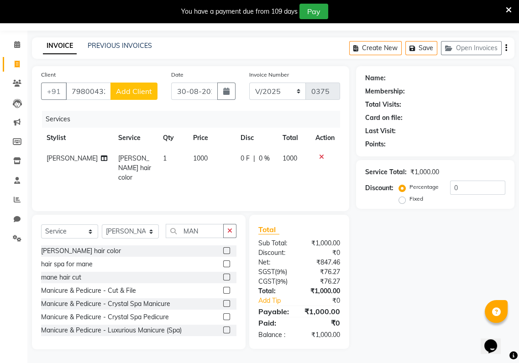
click at [132, 86] on button "Add Client" at bounding box center [133, 91] width 47 height 17
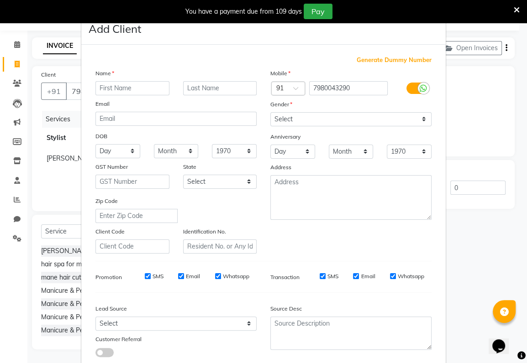
click at [99, 86] on input "text" at bounding box center [132, 88] width 74 height 14
type input "JAYA"
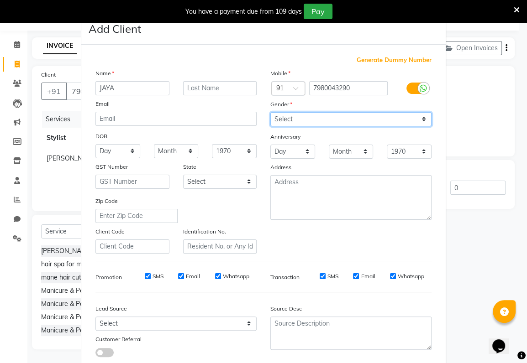
click at [302, 122] on select "Select [DEMOGRAPHIC_DATA] [DEMOGRAPHIC_DATA] Other Prefer Not To Say" at bounding box center [350, 119] width 161 height 14
select select "[DEMOGRAPHIC_DATA]"
click at [270, 112] on select "Select [DEMOGRAPHIC_DATA] [DEMOGRAPHIC_DATA] Other Prefer Not To Say" at bounding box center [350, 119] width 161 height 14
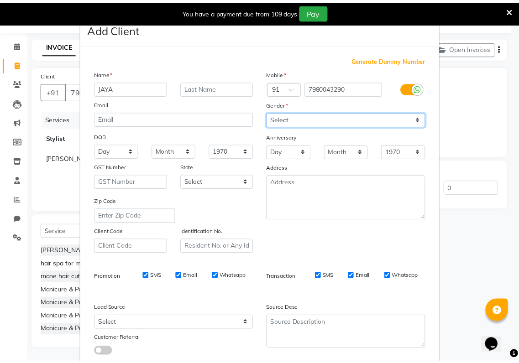
scroll to position [56, 0]
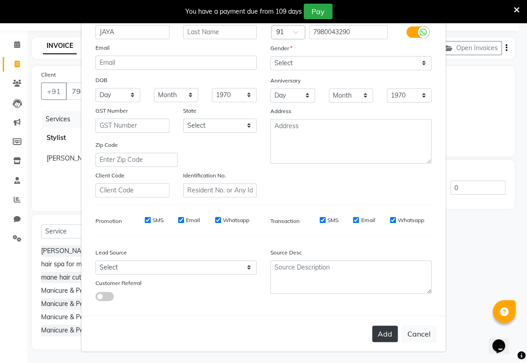
click at [386, 333] on button "Add" at bounding box center [385, 334] width 26 height 16
select select
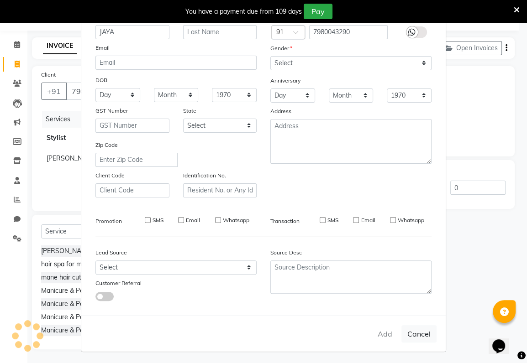
select select
checkbox input "false"
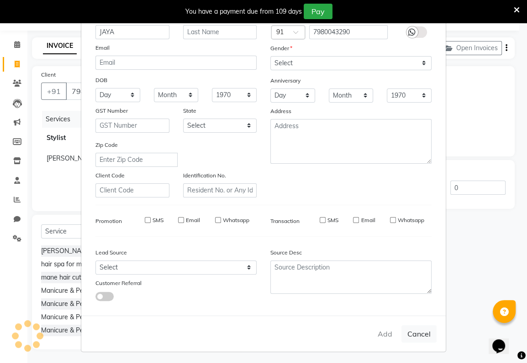
checkbox input "false"
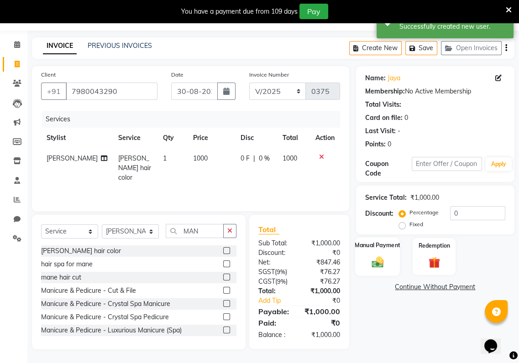
click at [385, 263] on img at bounding box center [377, 262] width 19 height 14
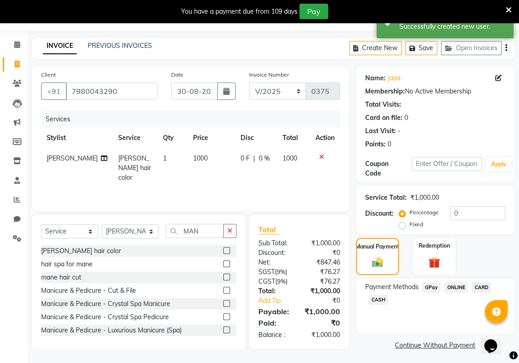
click at [432, 284] on span "GPay" at bounding box center [431, 288] width 19 height 10
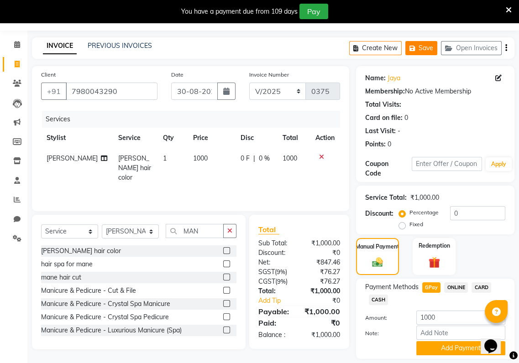
click at [420, 49] on button "Save" at bounding box center [421, 48] width 32 height 14
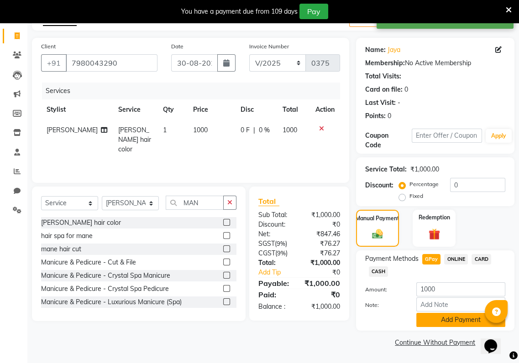
click at [454, 323] on button "Add Payment" at bounding box center [460, 320] width 89 height 14
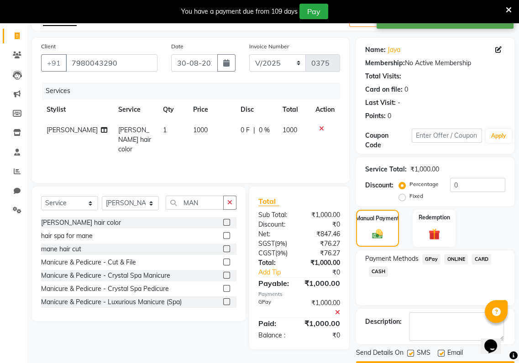
scroll to position [79, 0]
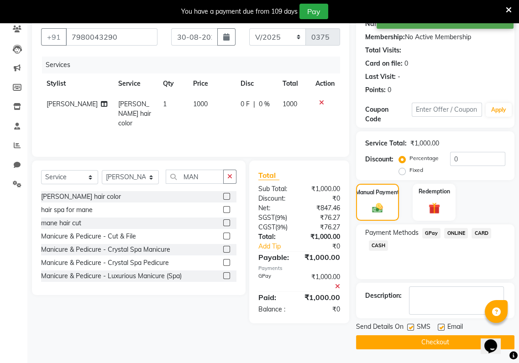
click at [413, 330] on label at bounding box center [410, 327] width 7 height 7
click at [413, 330] on input "checkbox" at bounding box center [410, 328] width 6 height 6
checkbox input "false"
click at [443, 330] on label at bounding box center [441, 327] width 7 height 7
click at [443, 330] on input "checkbox" at bounding box center [441, 328] width 6 height 6
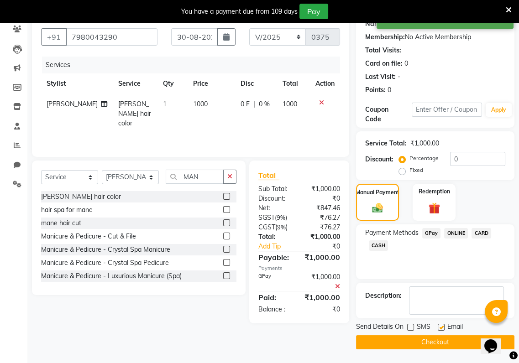
checkbox input "false"
click at [442, 343] on button "Checkout" at bounding box center [435, 343] width 158 height 14
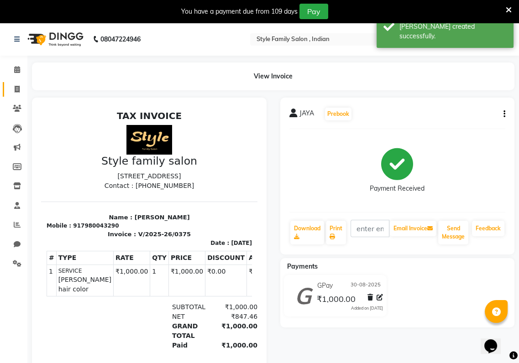
click at [15, 91] on icon at bounding box center [17, 89] width 5 height 7
select select "8264"
select select "service"
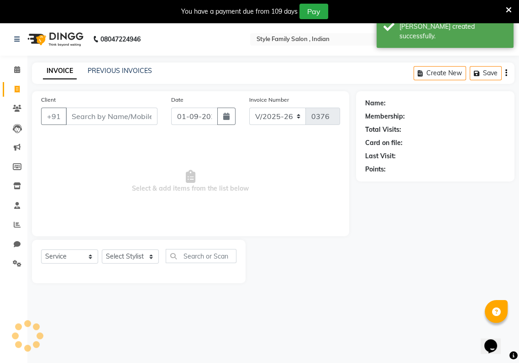
scroll to position [22, 0]
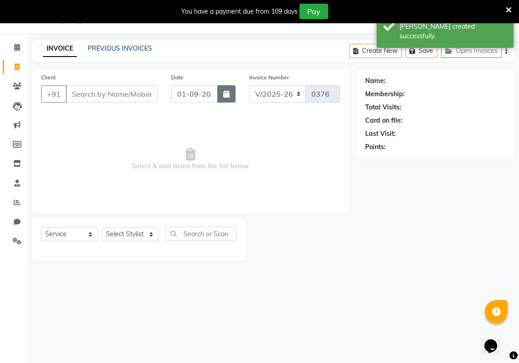
click at [228, 98] on button "button" at bounding box center [226, 93] width 18 height 17
select select "9"
select select "2025"
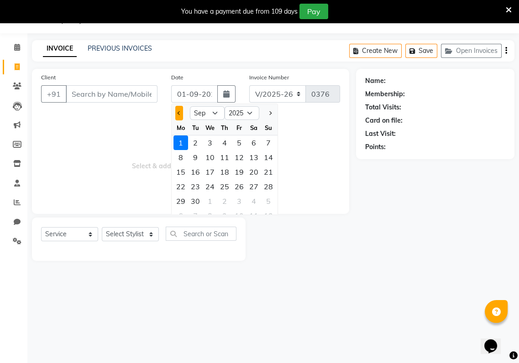
click at [177, 110] on button "Previous month" at bounding box center [179, 113] width 8 height 15
select select "8"
click at [265, 201] on div "31" at bounding box center [268, 201] width 15 height 15
type input "31-08-2025"
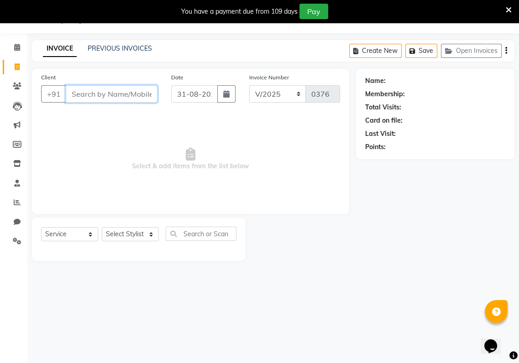
click at [71, 90] on input "Client" at bounding box center [112, 93] width 92 height 17
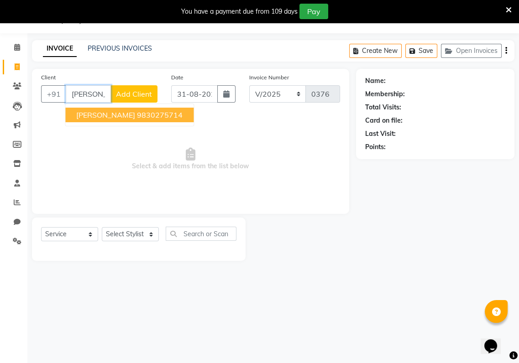
click at [137, 115] on ngb-highlight "9830275714" at bounding box center [160, 114] width 46 height 9
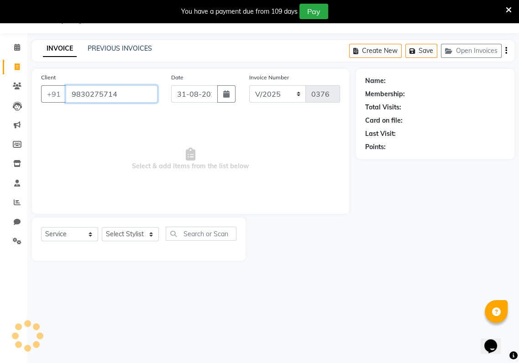
type input "9830275714"
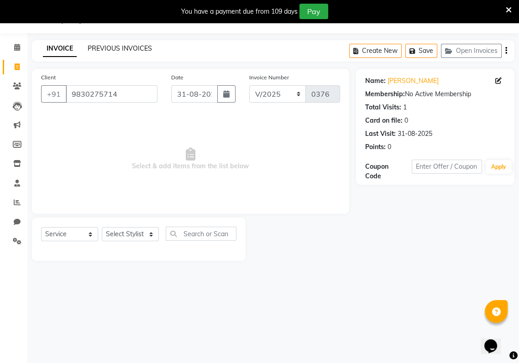
click at [119, 51] on link "PREVIOUS INVOICES" at bounding box center [120, 48] width 64 height 8
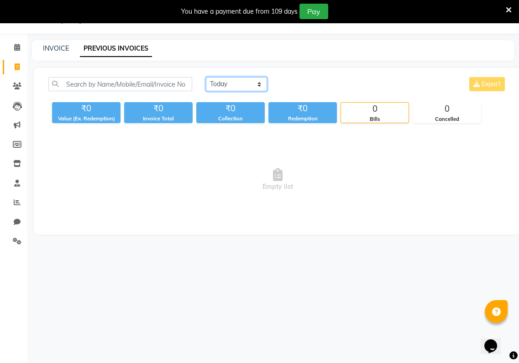
click at [257, 81] on select "Today Yesterday Custom Range" at bounding box center [236, 84] width 61 height 14
select select "yesterday"
click at [206, 77] on select "Today Yesterday Custom Range" at bounding box center [236, 84] width 61 height 14
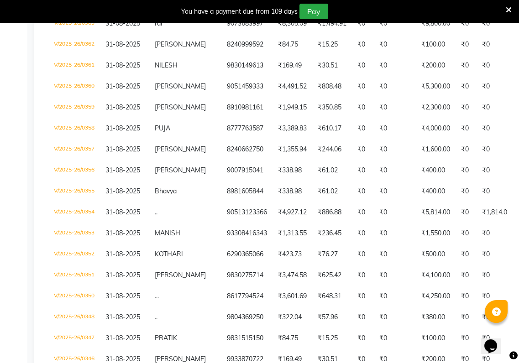
scroll to position [427, 0]
click at [273, 286] on td "₹3,474.58" at bounding box center [293, 275] width 40 height 21
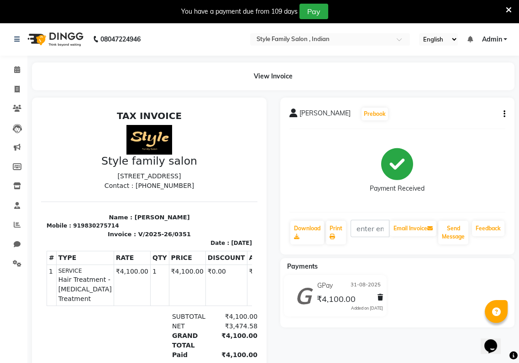
click at [504, 115] on icon "button" at bounding box center [505, 114] width 2 height 0
click at [443, 127] on div "Edit Invoice" at bounding box center [458, 125] width 63 height 11
select select "service"
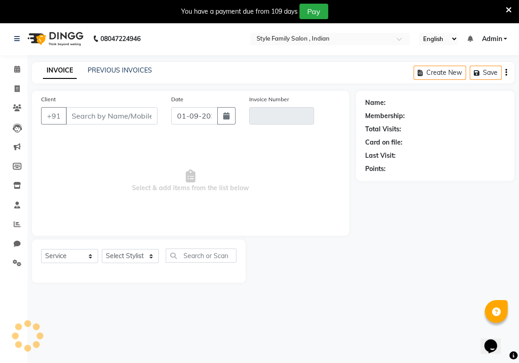
scroll to position [22, 0]
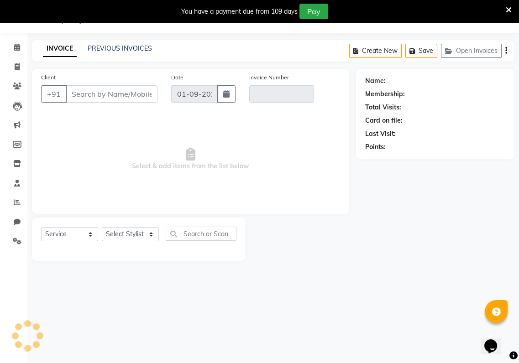
type input "9830275714"
type input "V/2025-26/0351"
type input "31-08-2025"
select select "select"
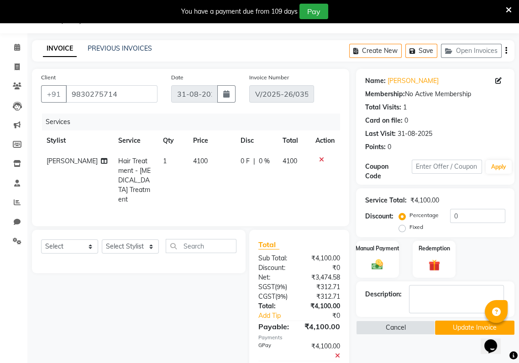
click at [193, 161] on span "4100" at bounding box center [200, 161] width 15 height 8
select select "80352"
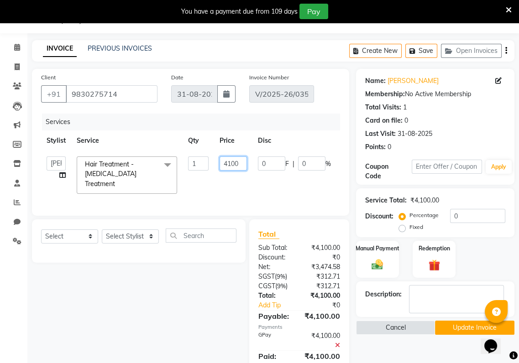
click at [229, 162] on input "4100" at bounding box center [233, 164] width 27 height 14
type input "4800"
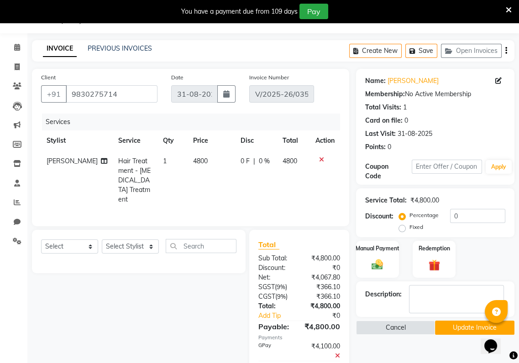
click at [250, 171] on tr "[PERSON_NAME] Hair Treatment - [MEDICAL_DATA] Treatment 1 4800 0 F | 0 % 4800" at bounding box center [190, 180] width 299 height 59
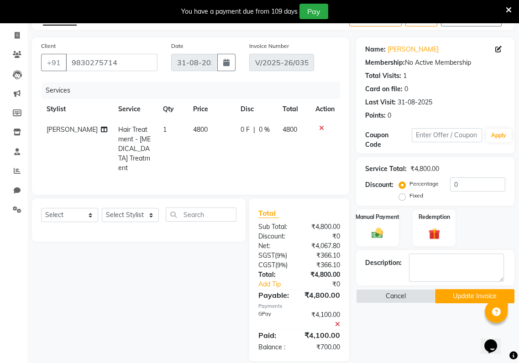
click at [467, 296] on button "Update Invoice" at bounding box center [474, 296] width 79 height 14
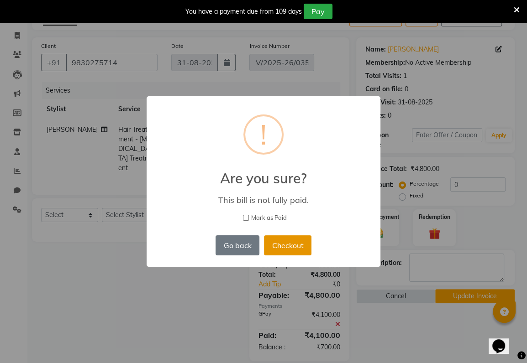
click at [273, 245] on button "Checkout" at bounding box center [287, 246] width 47 height 20
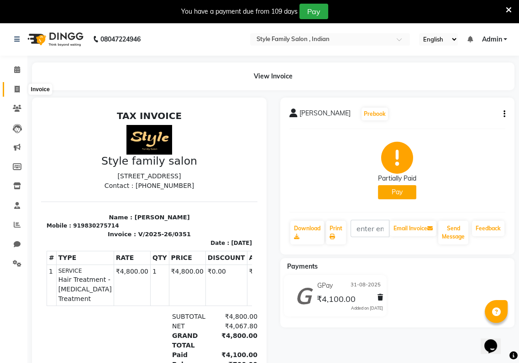
click at [20, 93] on span at bounding box center [17, 89] width 16 height 10
select select "service"
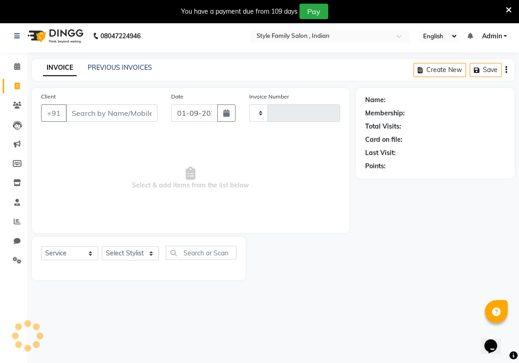
type input "0376"
select select "8264"
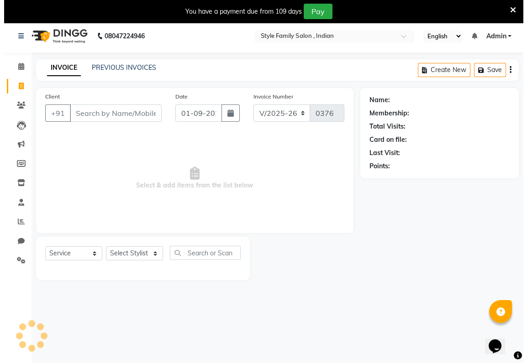
scroll to position [22, 0]
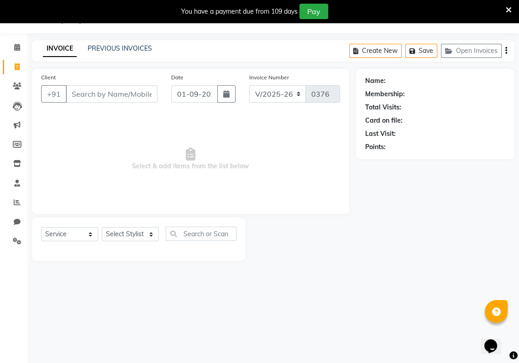
click at [70, 94] on input "Client" at bounding box center [112, 93] width 92 height 17
type input "9830956798"
click at [147, 234] on select "Select Stylist [PERSON_NAME] Baishaki chotto [PERSON_NAME] [PERSON_NAME] [PERSO…" at bounding box center [130, 234] width 57 height 14
select select "88338"
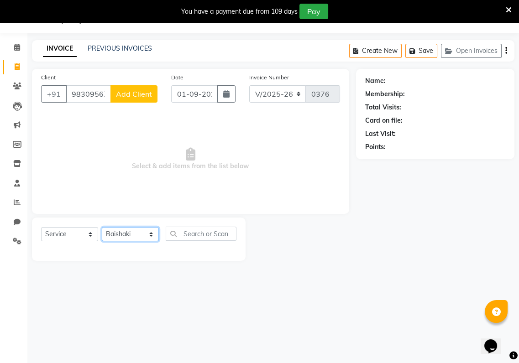
click at [102, 227] on select "Select Stylist [PERSON_NAME] Baishaki chotto [PERSON_NAME] [PERSON_NAME] [PERSO…" at bounding box center [130, 234] width 57 height 14
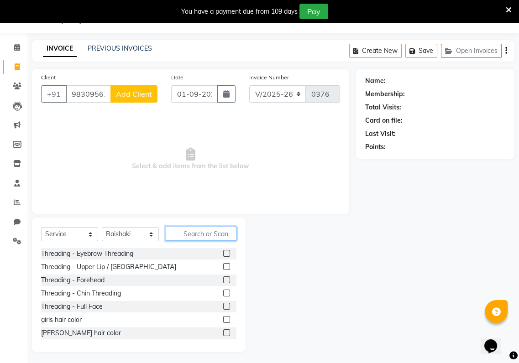
click at [178, 233] on input "text" at bounding box center [201, 234] width 71 height 14
click at [223, 252] on label at bounding box center [226, 253] width 7 height 7
click at [223, 252] on input "checkbox" at bounding box center [226, 254] width 6 height 6
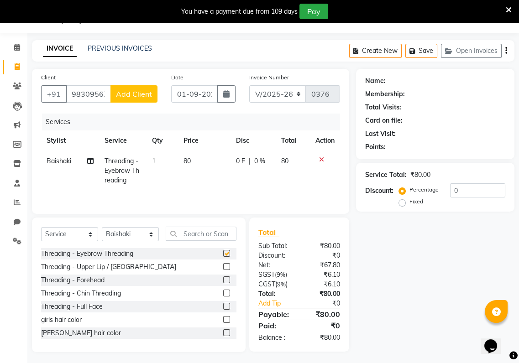
checkbox input "false"
click at [193, 157] on td "80" at bounding box center [204, 171] width 52 height 40
select select "88338"
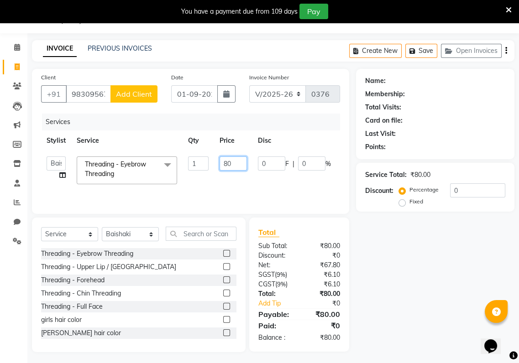
click at [235, 162] on input "80" at bounding box center [233, 164] width 27 height 14
type input "8"
type input "1"
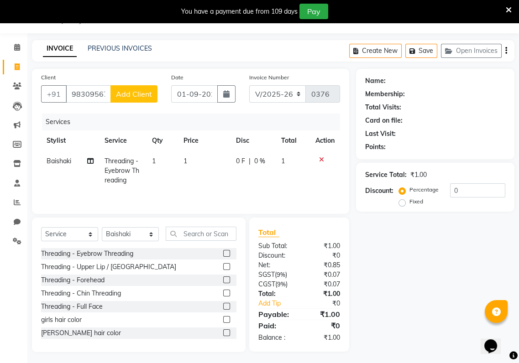
click at [323, 185] on tr "Baishaki Threading - Eyebrow Threading 1 1 0 F | 0 % 1" at bounding box center [190, 171] width 299 height 40
click at [147, 91] on span "Add Client" at bounding box center [134, 93] width 36 height 9
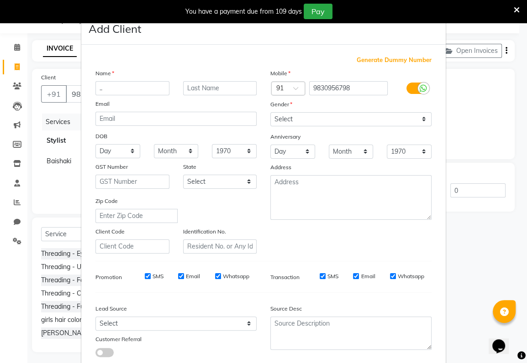
type input ".."
drag, startPoint x: 289, startPoint y: 113, endPoint x: 290, endPoint y: 143, distance: 30.6
click at [290, 143] on div "Mobile Country Code × 91 9830956798 Gender Select [DEMOGRAPHIC_DATA] [DEMOGRAPH…" at bounding box center [350, 160] width 175 height 185
select select "[DEMOGRAPHIC_DATA]"
click at [270, 112] on select "Select [DEMOGRAPHIC_DATA] [DEMOGRAPHIC_DATA] Other Prefer Not To Say" at bounding box center [350, 119] width 161 height 14
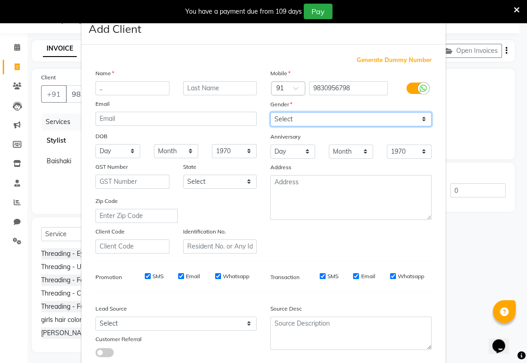
scroll to position [56, 0]
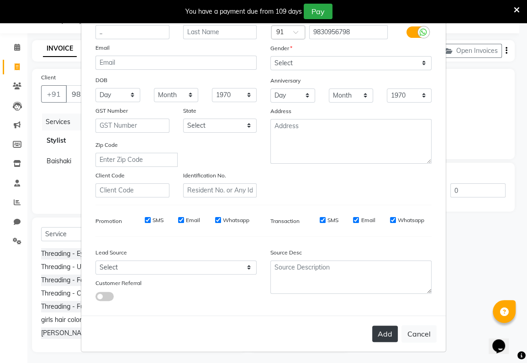
click at [392, 328] on button "Add" at bounding box center [385, 334] width 26 height 16
select select
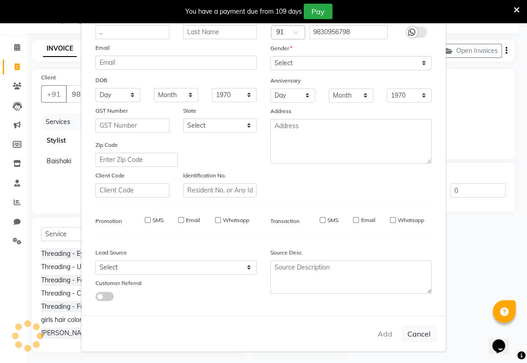
select select
checkbox input "false"
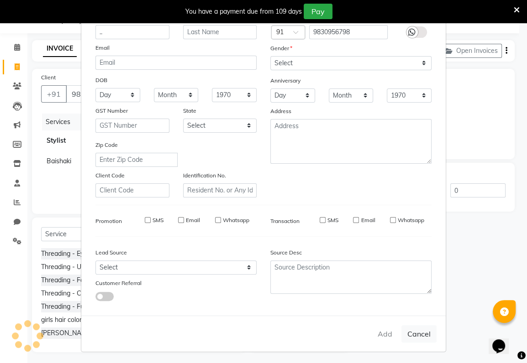
checkbox input "false"
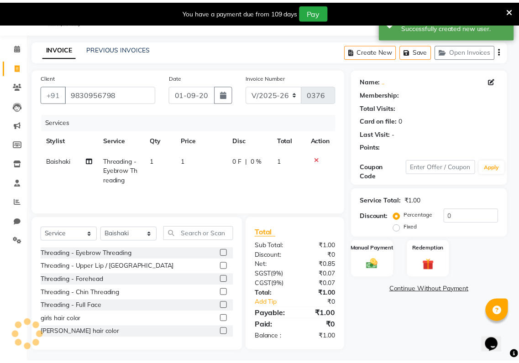
scroll to position [26, 0]
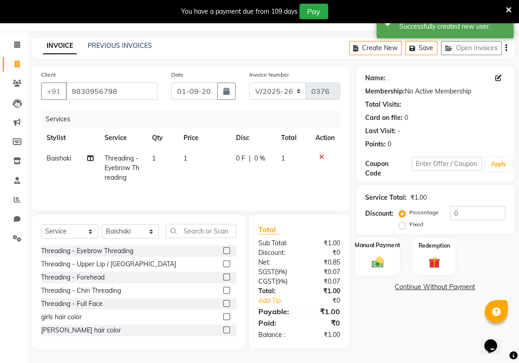
click at [377, 255] on img at bounding box center [377, 262] width 19 height 14
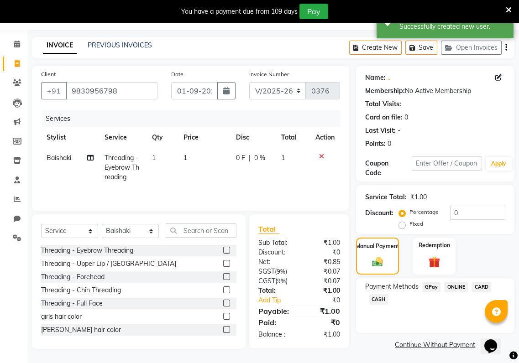
click at [432, 285] on span "GPay" at bounding box center [431, 287] width 19 height 10
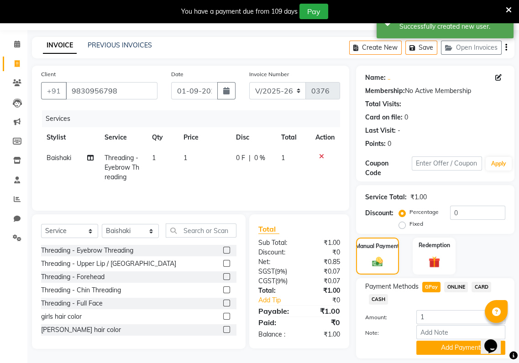
scroll to position [53, 0]
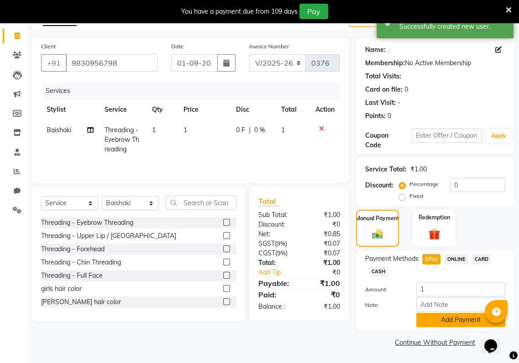
click at [441, 318] on button "Add Payment" at bounding box center [460, 320] width 89 height 14
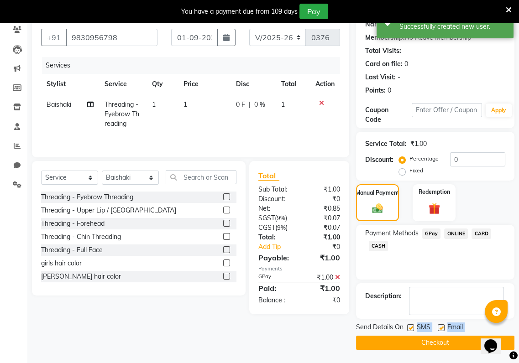
scroll to position [79, 0]
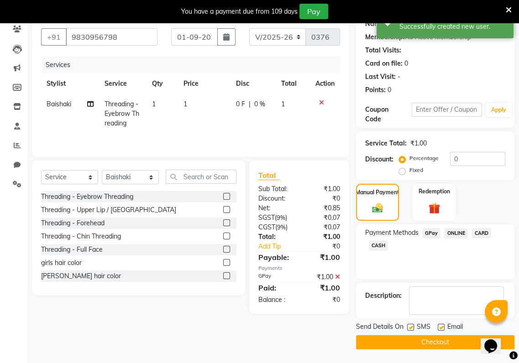
drag, startPoint x: 411, startPoint y: 355, endPoint x: 409, endPoint y: 328, distance: 27.0
click at [409, 328] on label at bounding box center [410, 327] width 7 height 7
click at [409, 328] on input "checkbox" at bounding box center [410, 328] width 6 height 6
click at [409, 328] on label at bounding box center [410, 327] width 7 height 7
click at [409, 328] on input "checkbox" at bounding box center [410, 328] width 6 height 6
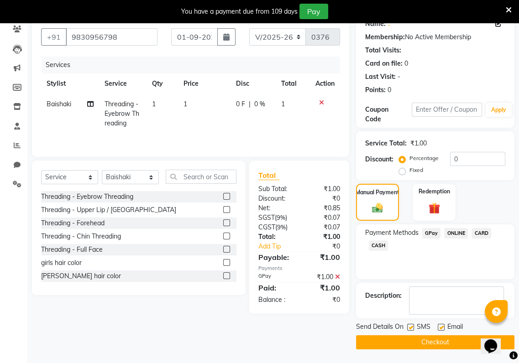
click at [409, 325] on label at bounding box center [410, 327] width 7 height 7
click at [409, 325] on input "checkbox" at bounding box center [410, 328] width 6 height 6
checkbox input "false"
click at [408, 336] on button "Checkout" at bounding box center [435, 343] width 158 height 14
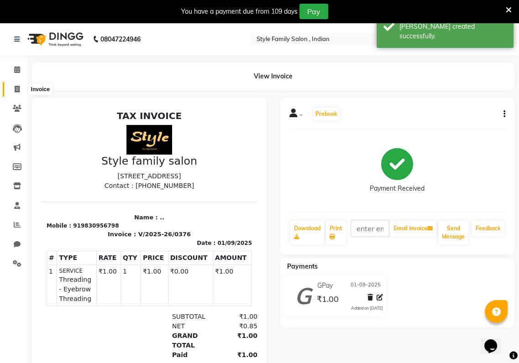
click at [12, 89] on span at bounding box center [17, 89] width 16 height 10
select select "service"
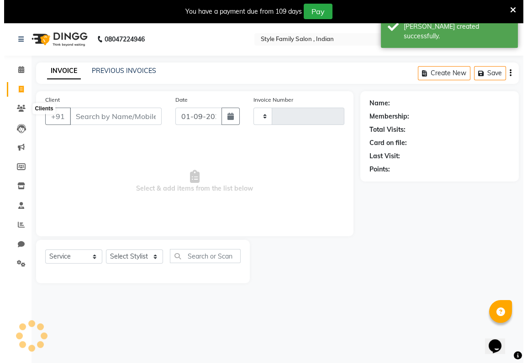
scroll to position [22, 0]
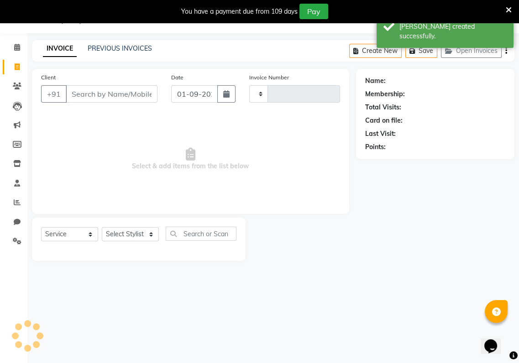
type input "0377"
select select "8264"
click at [71, 93] on input "Client" at bounding box center [112, 93] width 92 height 17
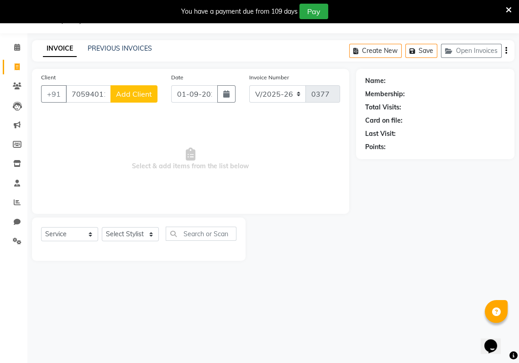
type input "7059401122"
click at [153, 235] on select "Select Stylist [PERSON_NAME] Baishaki chotto [PERSON_NAME] [PERSON_NAME] [PERSO…" at bounding box center [130, 234] width 57 height 14
select select "80351"
click at [102, 227] on select "Select Stylist [PERSON_NAME] Baishaki chotto [PERSON_NAME] [PERSON_NAME] [PERSO…" at bounding box center [130, 234] width 57 height 14
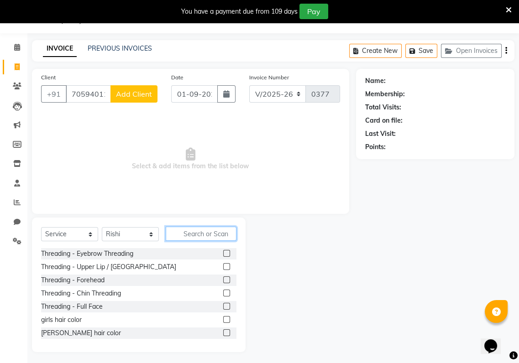
click at [187, 231] on input "text" at bounding box center [201, 234] width 71 height 14
click at [223, 306] on label at bounding box center [226, 306] width 7 height 7
click at [223, 306] on input "checkbox" at bounding box center [226, 307] width 6 height 6
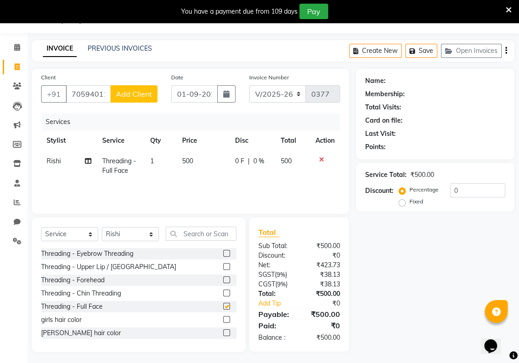
checkbox input "false"
drag, startPoint x: 138, startPoint y: 81, endPoint x: 139, endPoint y: 97, distance: 16.0
click at [139, 97] on div "Client [PHONE_NUMBER] Add Client" at bounding box center [99, 91] width 130 height 37
click at [139, 97] on span "Add Client" at bounding box center [134, 93] width 36 height 9
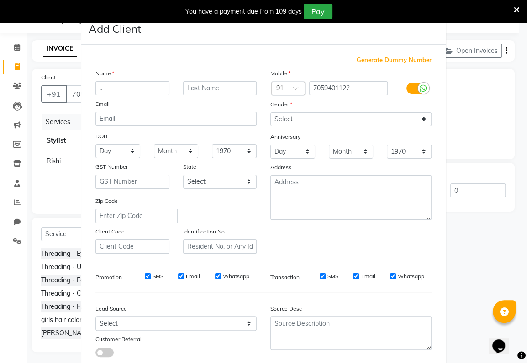
type input ".."
drag, startPoint x: 274, startPoint y: 121, endPoint x: 280, endPoint y: 149, distance: 28.8
click at [280, 149] on div "Mobile Country Code × 91 7059401122 Gender Select [DEMOGRAPHIC_DATA] [DEMOGRAPH…" at bounding box center [350, 160] width 175 height 185
select select "[DEMOGRAPHIC_DATA]"
click at [270, 112] on select "Select [DEMOGRAPHIC_DATA] [DEMOGRAPHIC_DATA] Other Prefer Not To Say" at bounding box center [350, 119] width 161 height 14
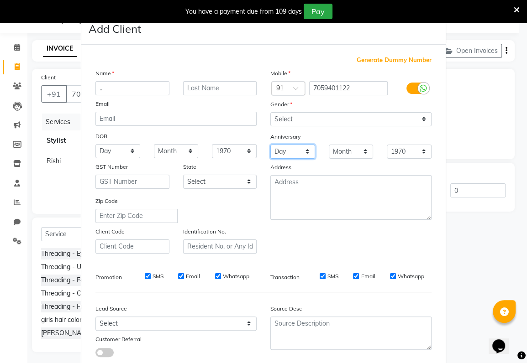
click at [280, 149] on select "Day 01 02 03 04 05 06 07 08 09 10 11 12 13 14 15 16 17 18 19 20 21 22 23 24 25 …" at bounding box center [292, 152] width 45 height 14
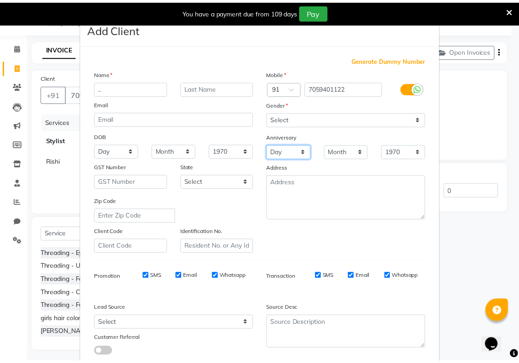
scroll to position [56, 0]
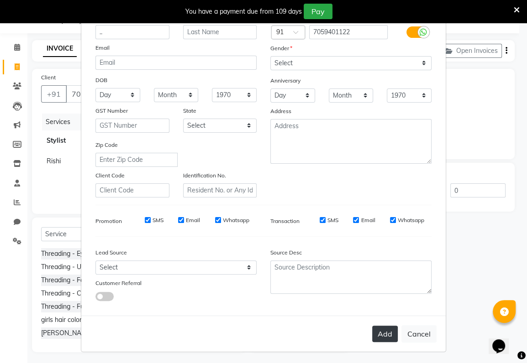
click at [378, 330] on button "Add" at bounding box center [385, 334] width 26 height 16
select select
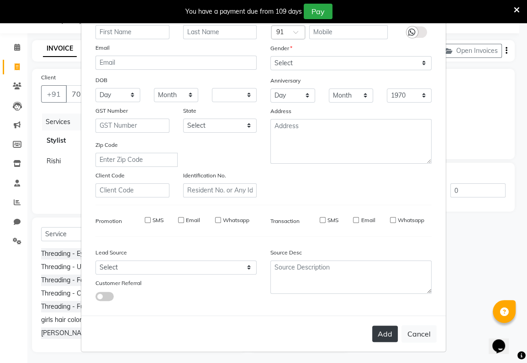
select select
checkbox input "false"
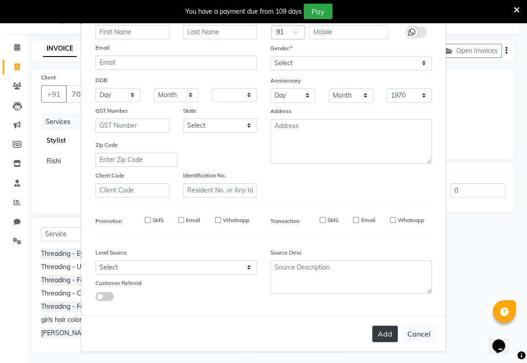
checkbox input "false"
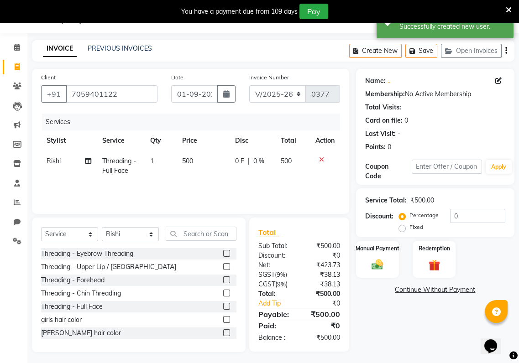
click at [195, 157] on td "500" at bounding box center [203, 166] width 53 height 30
select select "80351"
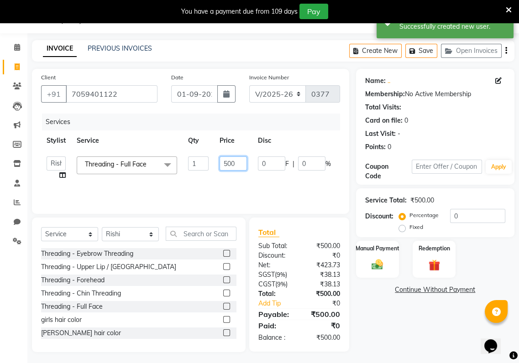
click at [231, 164] on input "500" at bounding box center [233, 164] width 27 height 14
type input "0"
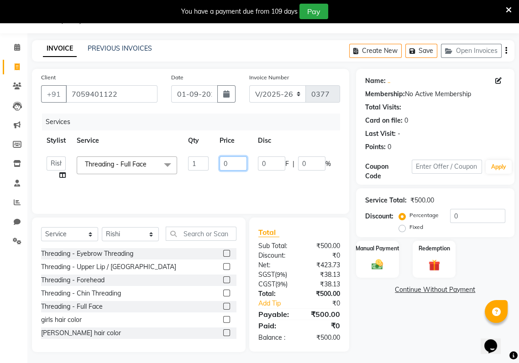
click at [230, 163] on input "0" at bounding box center [233, 164] width 27 height 14
type input "1"
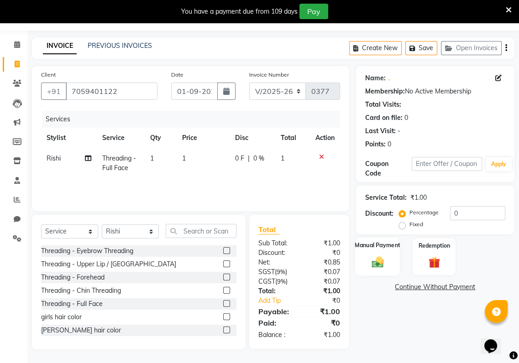
click at [369, 263] on img at bounding box center [377, 262] width 19 height 14
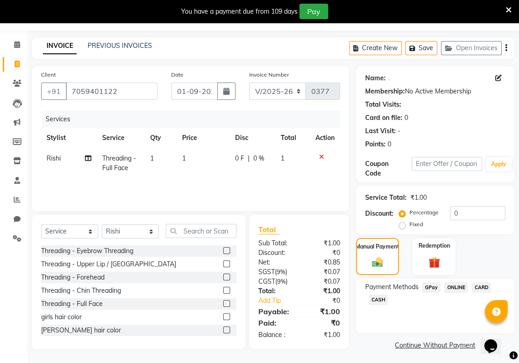
click at [425, 284] on span "GPay" at bounding box center [431, 288] width 19 height 10
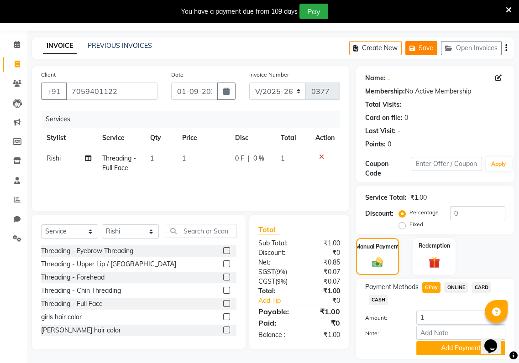
click at [428, 47] on button "Save" at bounding box center [421, 48] width 32 height 14
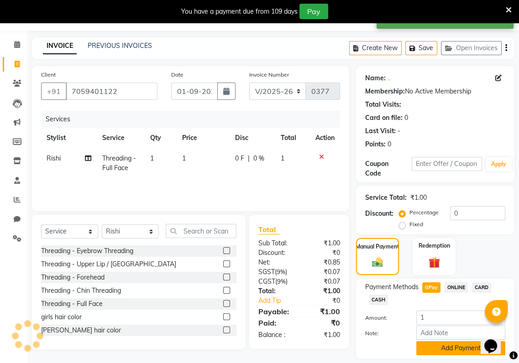
click at [420, 353] on button "Add Payment" at bounding box center [460, 348] width 89 height 14
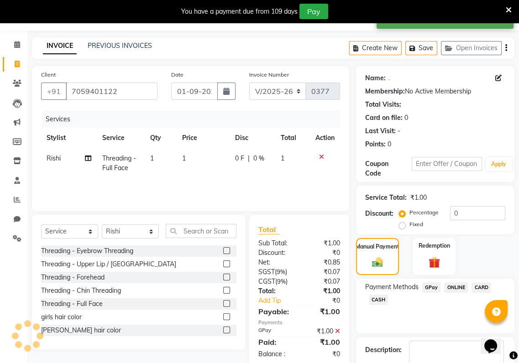
scroll to position [79, 0]
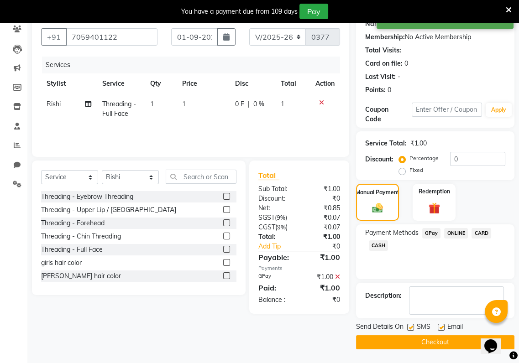
click at [414, 327] on div "SMS" at bounding box center [422, 327] width 31 height 11
click at [413, 327] on label at bounding box center [410, 327] width 7 height 7
click at [413, 327] on input "checkbox" at bounding box center [410, 328] width 6 height 6
checkbox input "false"
click at [441, 331] on label at bounding box center [441, 327] width 7 height 7
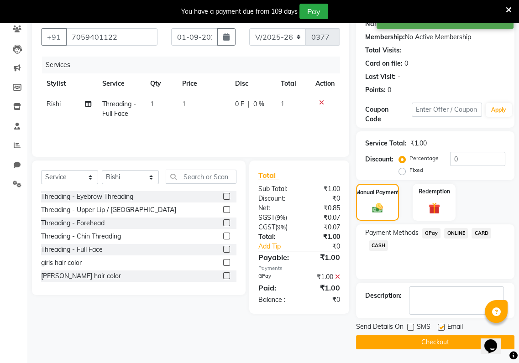
click at [441, 331] on input "checkbox" at bounding box center [441, 328] width 6 height 6
checkbox input "false"
click at [439, 342] on button "Checkout" at bounding box center [435, 343] width 158 height 14
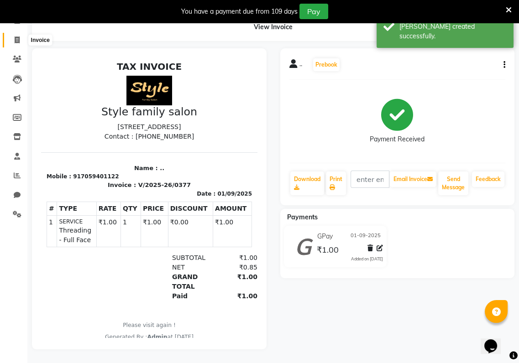
click at [18, 37] on icon at bounding box center [17, 40] width 5 height 7
select select "service"
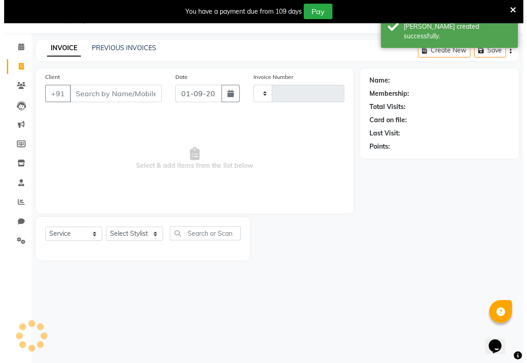
scroll to position [22, 0]
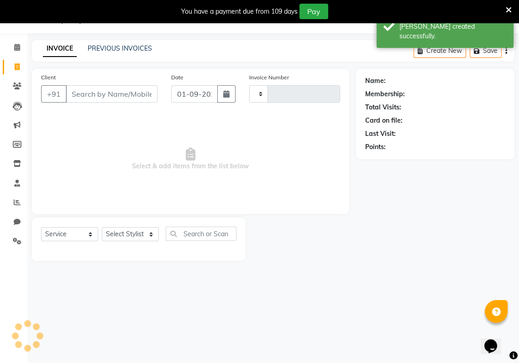
type input "0378"
select select "8264"
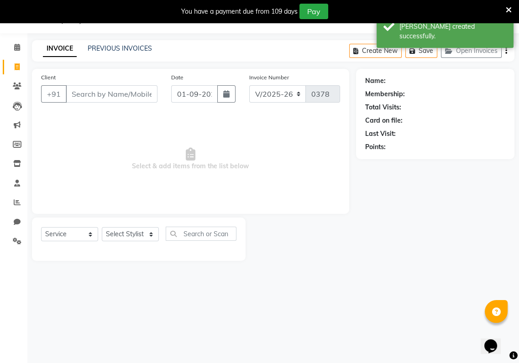
click at [72, 97] on input "Client" at bounding box center [112, 93] width 92 height 17
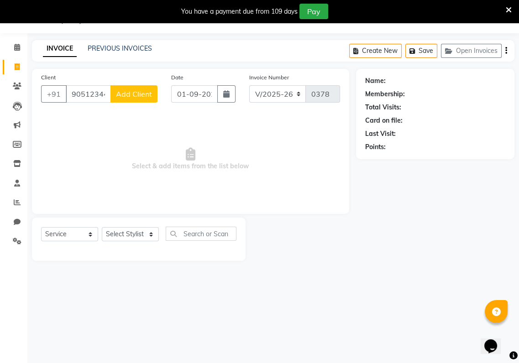
type input "9051234456"
click at [153, 235] on select "Select Stylist [PERSON_NAME] Baishaki chotto [PERSON_NAME] [PERSON_NAME] [PERSO…" at bounding box center [130, 234] width 57 height 14
select select "88509"
click at [102, 227] on select "Select Stylist [PERSON_NAME] Baishaki chotto [PERSON_NAME] [PERSON_NAME] [PERSO…" at bounding box center [130, 234] width 57 height 14
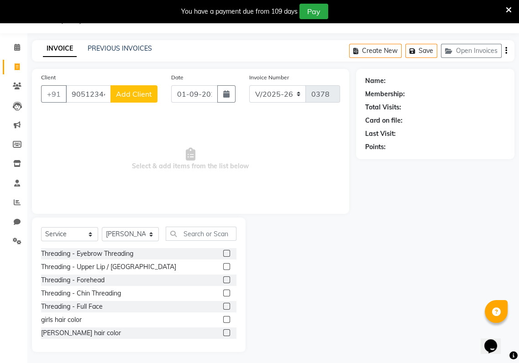
click at [223, 268] on label at bounding box center [226, 266] width 7 height 7
click at [223, 268] on input "checkbox" at bounding box center [226, 267] width 6 height 6
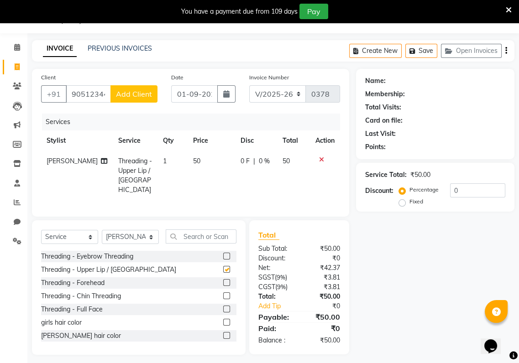
checkbox input "false"
click at [194, 160] on td "50" at bounding box center [210, 175] width 47 height 49
select select "88509"
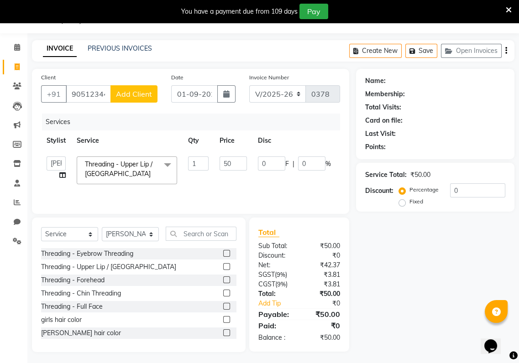
click at [127, 86] on button "Add Client" at bounding box center [133, 93] width 47 height 17
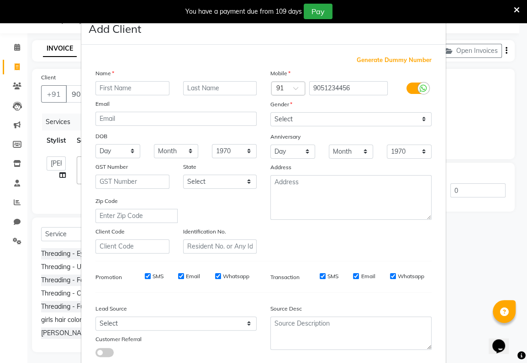
click at [100, 86] on input "text" at bounding box center [132, 88] width 74 height 14
type input ".."
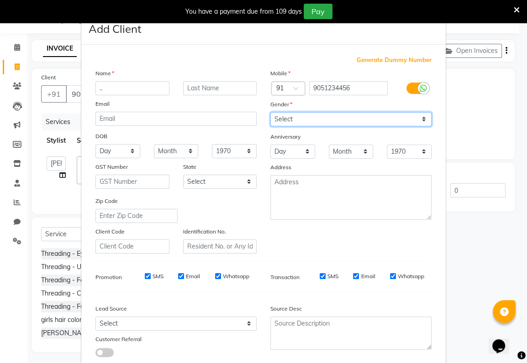
click at [284, 113] on select "Select [DEMOGRAPHIC_DATA] [DEMOGRAPHIC_DATA] Other Prefer Not To Say" at bounding box center [350, 119] width 161 height 14
select select "[DEMOGRAPHIC_DATA]"
click at [270, 112] on select "Select [DEMOGRAPHIC_DATA] [DEMOGRAPHIC_DATA] Other Prefer Not To Say" at bounding box center [350, 119] width 161 height 14
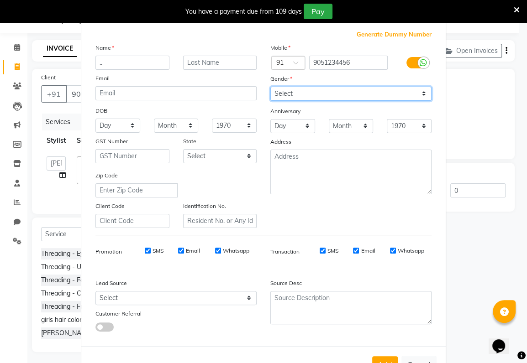
scroll to position [56, 0]
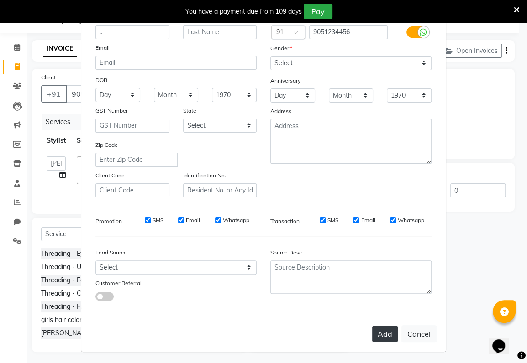
click at [386, 335] on button "Add" at bounding box center [385, 334] width 26 height 16
select select
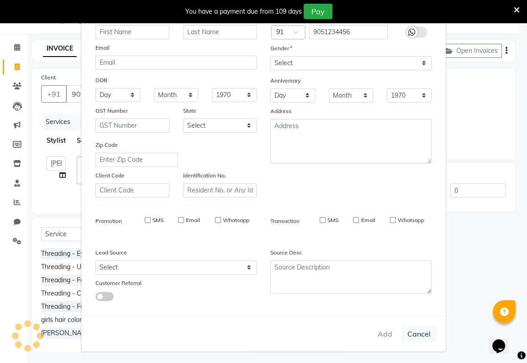
select select
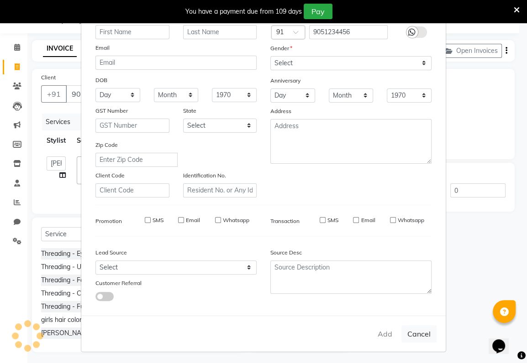
checkbox input "false"
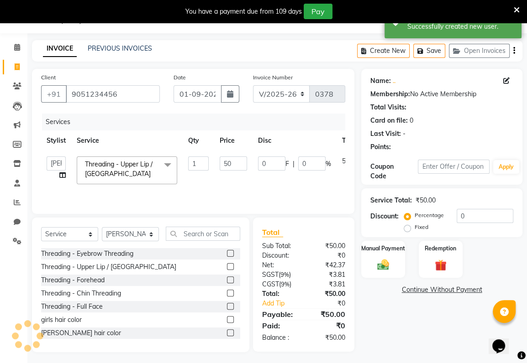
scroll to position [25, 0]
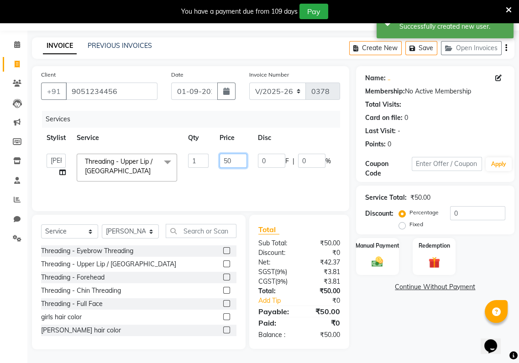
click at [233, 161] on input "50" at bounding box center [233, 161] width 27 height 14
type input "5"
type input "1"
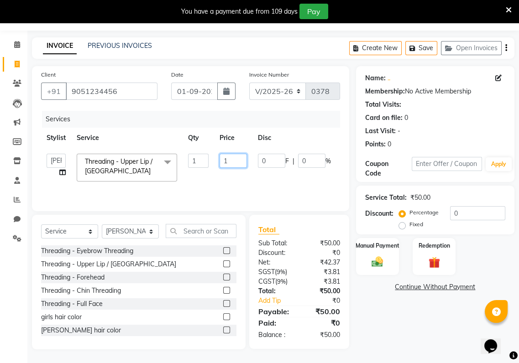
click at [233, 161] on input "1" at bounding box center [233, 161] width 27 height 14
click at [285, 193] on div "Services Stylist Service Qty Price Disc Total Action [PERSON_NAME] Baishaki cho…" at bounding box center [190, 156] width 299 height 91
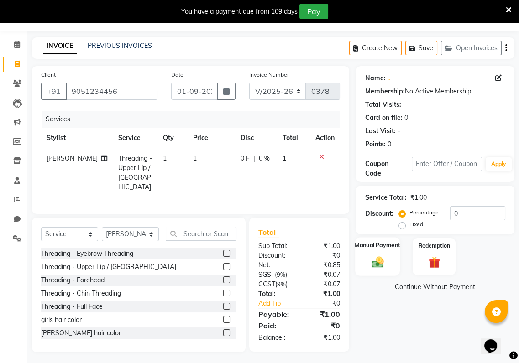
click at [378, 263] on img at bounding box center [377, 262] width 19 height 14
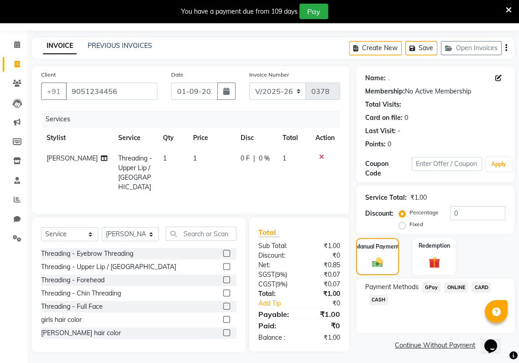
click at [377, 300] on span "CASH" at bounding box center [379, 300] width 20 height 10
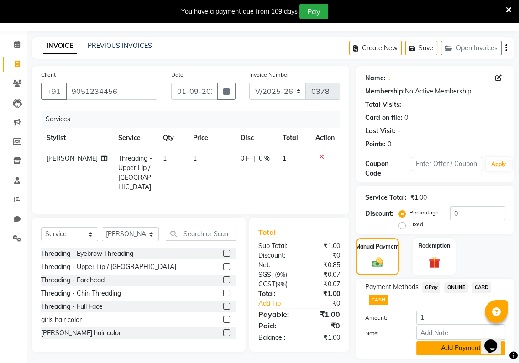
click at [453, 344] on button "Add Payment" at bounding box center [460, 348] width 89 height 14
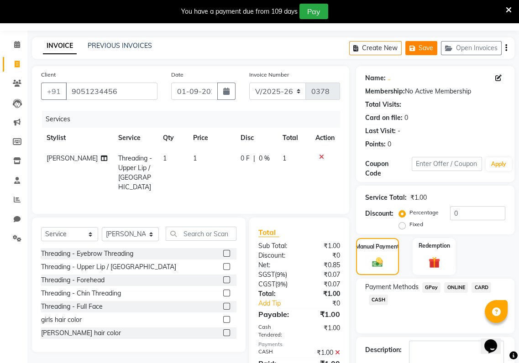
click at [413, 54] on button "Save" at bounding box center [421, 48] width 32 height 14
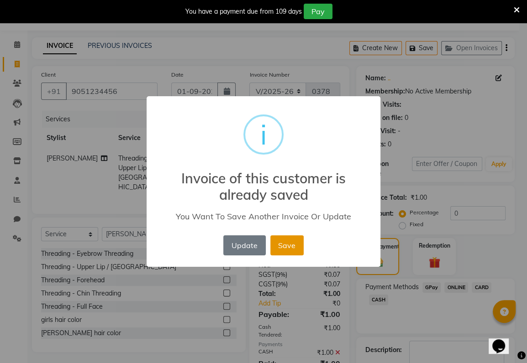
click at [286, 248] on button "Save" at bounding box center [286, 246] width 33 height 20
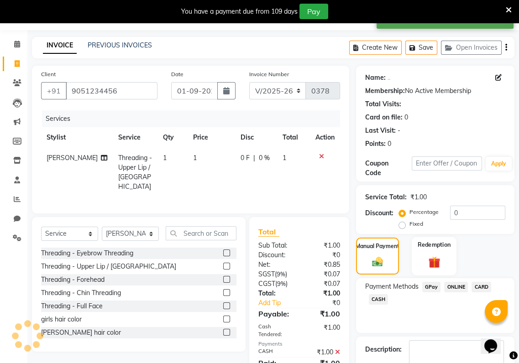
scroll to position [79, 0]
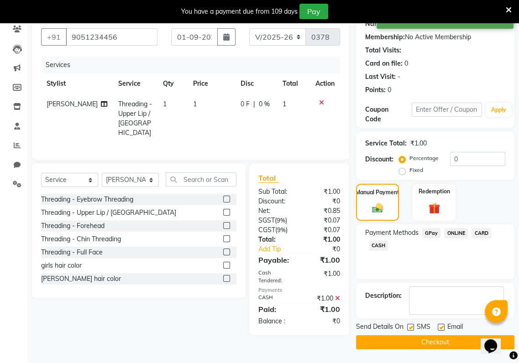
click at [410, 330] on label at bounding box center [410, 327] width 7 height 7
click at [410, 330] on input "checkbox" at bounding box center [410, 328] width 6 height 6
checkbox input "false"
click at [412, 341] on button "Checkout" at bounding box center [435, 343] width 158 height 14
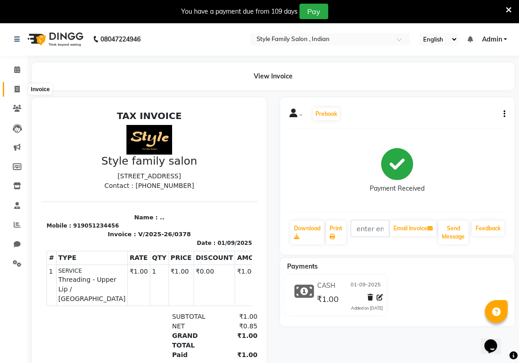
click at [12, 90] on span at bounding box center [17, 89] width 16 height 10
select select "service"
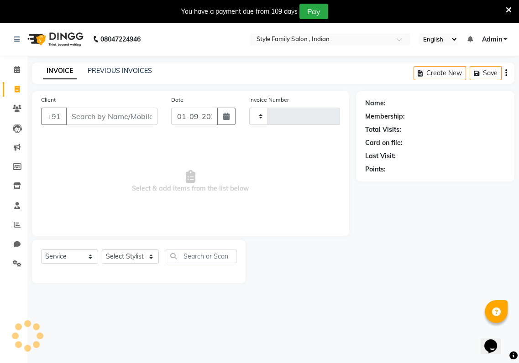
type input "0379"
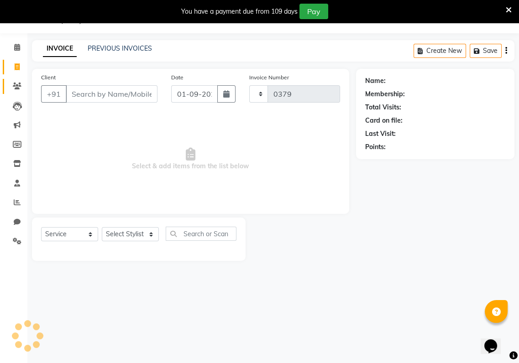
select select "8264"
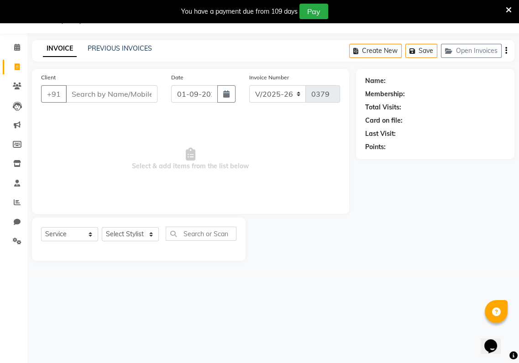
click at [80, 93] on input "Client" at bounding box center [112, 93] width 92 height 17
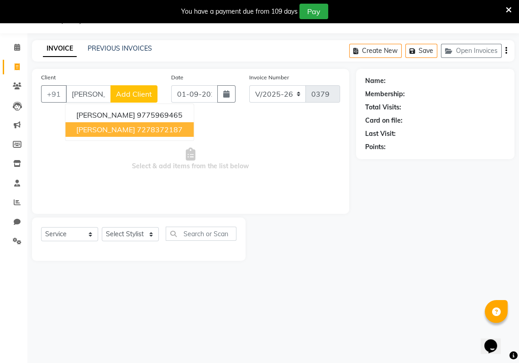
click at [91, 130] on span "[PERSON_NAME]" at bounding box center [105, 129] width 59 height 9
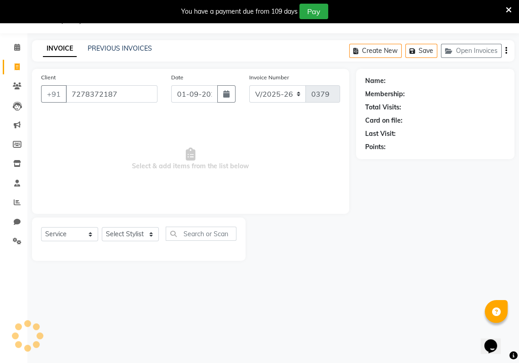
type input "7278372187"
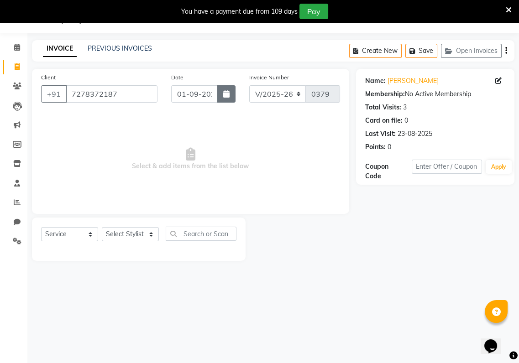
click at [224, 89] on button "button" at bounding box center [226, 93] width 18 height 17
select select "9"
select select "2025"
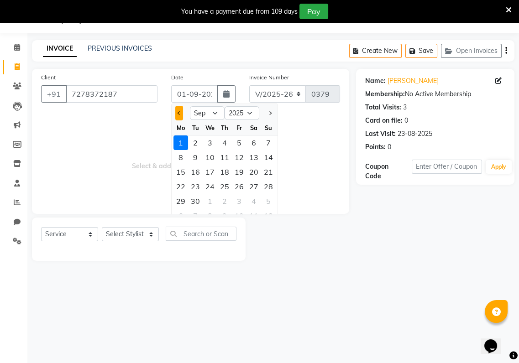
click at [182, 112] on button "Previous month" at bounding box center [179, 113] width 8 height 15
select select "8"
click at [269, 200] on div "31" at bounding box center [268, 201] width 15 height 15
type input "31-08-2025"
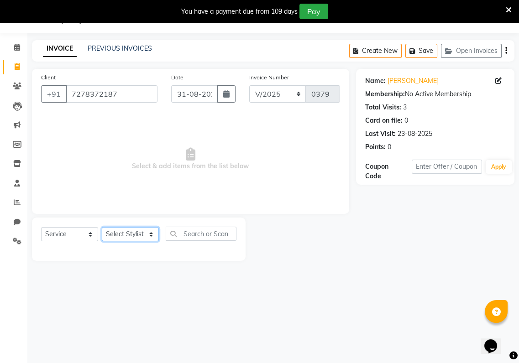
click at [150, 230] on select "Select Stylist [PERSON_NAME] Baishaki chotto [PERSON_NAME] [PERSON_NAME] [PERSO…" at bounding box center [130, 234] width 57 height 14
select select "88509"
click at [102, 227] on select "Select Stylist [PERSON_NAME] Baishaki chotto [PERSON_NAME] [PERSON_NAME] [PERSO…" at bounding box center [130, 234] width 57 height 14
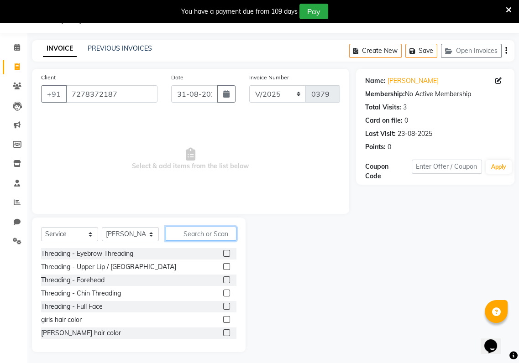
click at [180, 238] on input "text" at bounding box center [201, 234] width 71 height 14
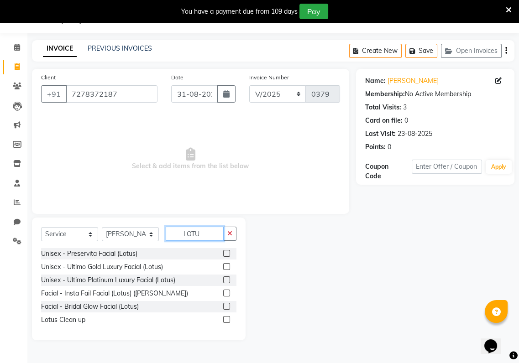
type input "LOTU"
click at [227, 254] on label at bounding box center [226, 253] width 7 height 7
click at [227, 254] on input "checkbox" at bounding box center [226, 254] width 6 height 6
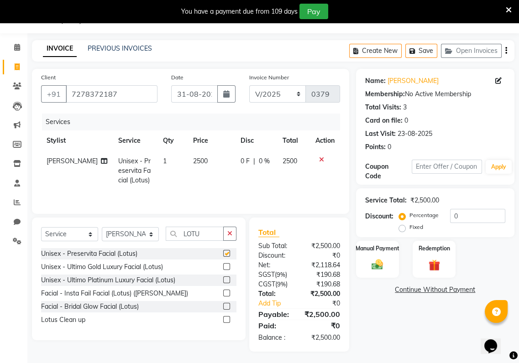
checkbox input "false"
click at [225, 236] on button "button" at bounding box center [229, 234] width 13 height 14
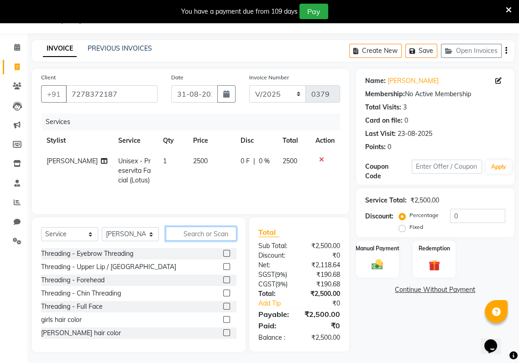
click at [175, 237] on input "text" at bounding box center [201, 234] width 71 height 14
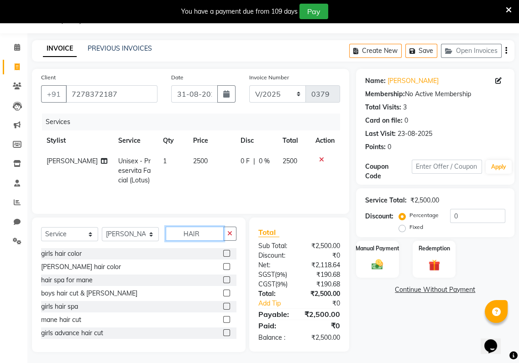
type input "HAIR"
click at [223, 293] on label at bounding box center [226, 293] width 7 height 7
click at [223, 293] on input "checkbox" at bounding box center [226, 294] width 6 height 6
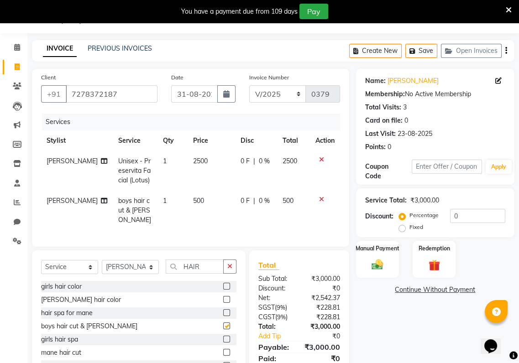
checkbox input "false"
click at [372, 267] on img at bounding box center [377, 265] width 19 height 14
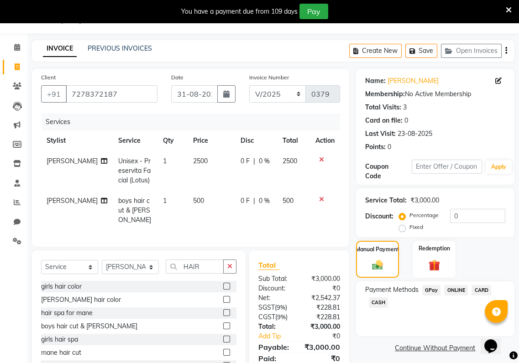
click at [432, 289] on span "GPay" at bounding box center [431, 290] width 19 height 10
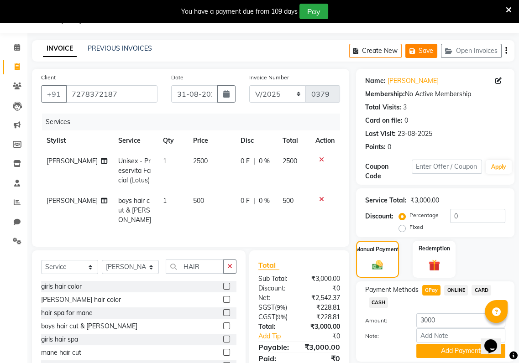
click at [423, 47] on button "Save" at bounding box center [421, 51] width 32 height 14
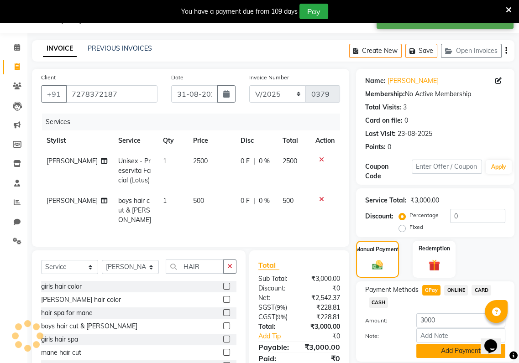
click at [426, 352] on button "Add Payment" at bounding box center [460, 351] width 89 height 14
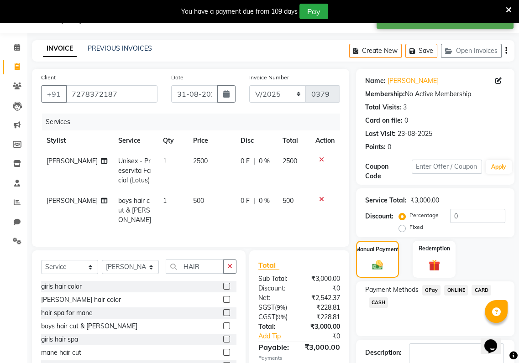
scroll to position [84, 0]
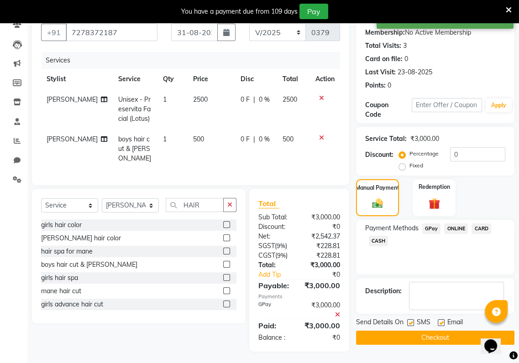
click at [411, 323] on label at bounding box center [410, 323] width 7 height 7
click at [411, 323] on input "checkbox" at bounding box center [410, 323] width 6 height 6
checkbox input "false"
click at [441, 327] on div at bounding box center [441, 325] width 6 height 10
click at [440, 323] on label at bounding box center [441, 323] width 7 height 7
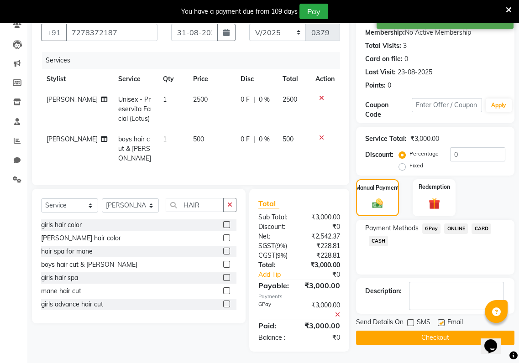
click at [440, 323] on input "checkbox" at bounding box center [441, 323] width 6 height 6
checkbox input "false"
click at [437, 332] on button "Checkout" at bounding box center [435, 338] width 158 height 14
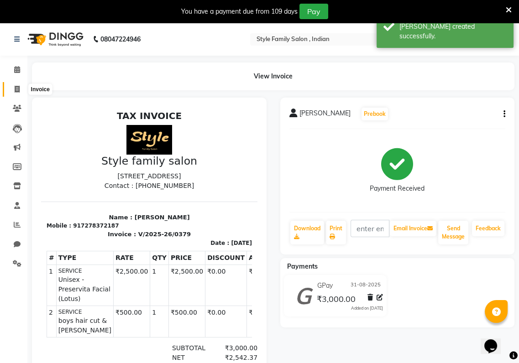
click at [16, 87] on icon at bounding box center [17, 89] width 5 height 7
select select "service"
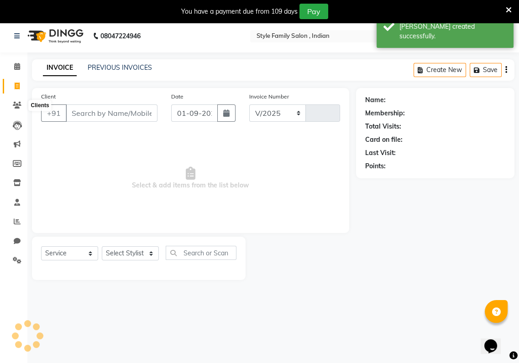
select select "8264"
type input "0380"
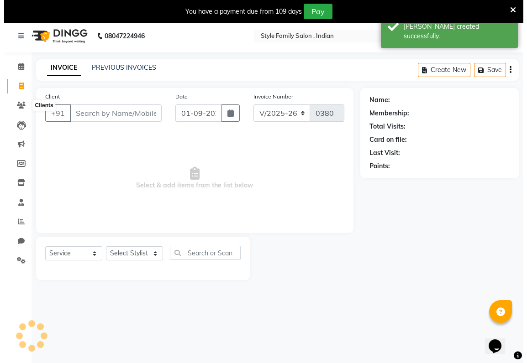
scroll to position [22, 0]
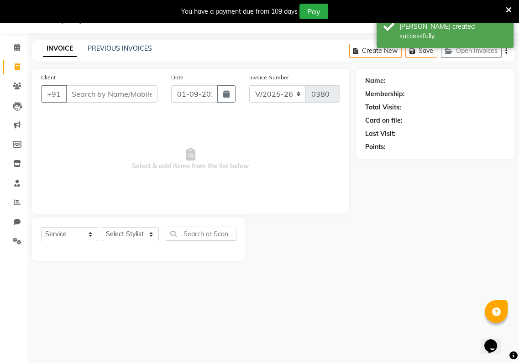
click at [71, 93] on input "Client" at bounding box center [112, 93] width 92 height 17
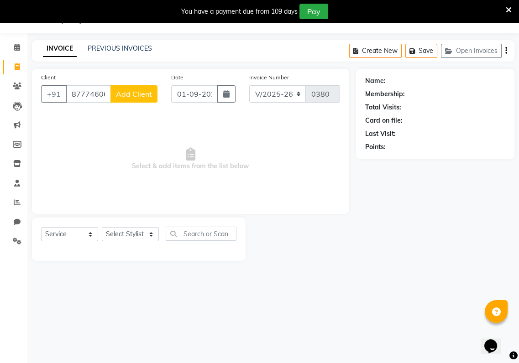
type input "8777460692"
click at [147, 232] on select "Select Stylist [PERSON_NAME] Baishaki chotto [PERSON_NAME] [PERSON_NAME] [PERSO…" at bounding box center [130, 234] width 57 height 14
select select "80350"
click at [102, 227] on select "Select Stylist [PERSON_NAME] Baishaki chotto [PERSON_NAME] [PERSON_NAME] [PERSO…" at bounding box center [130, 234] width 57 height 14
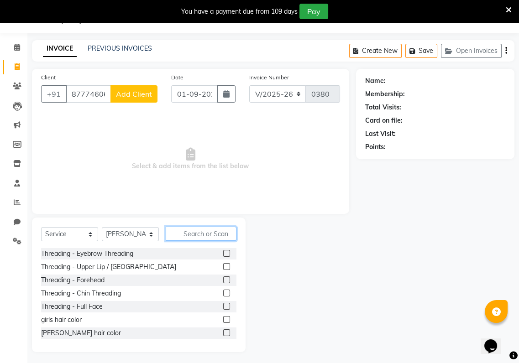
click at [172, 238] on input "text" at bounding box center [201, 234] width 71 height 14
click at [223, 293] on label at bounding box center [226, 293] width 7 height 7
click at [223, 293] on input "checkbox" at bounding box center [226, 294] width 6 height 6
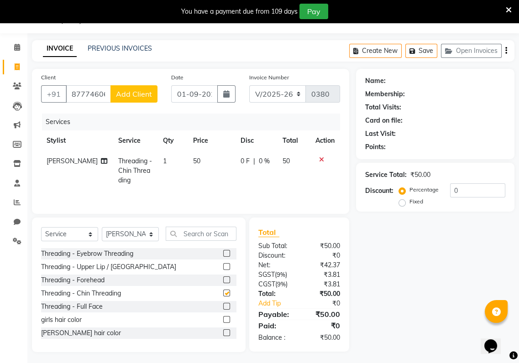
checkbox input "false"
click at [223, 283] on label at bounding box center [226, 280] width 7 height 7
click at [223, 283] on input "checkbox" at bounding box center [226, 281] width 6 height 6
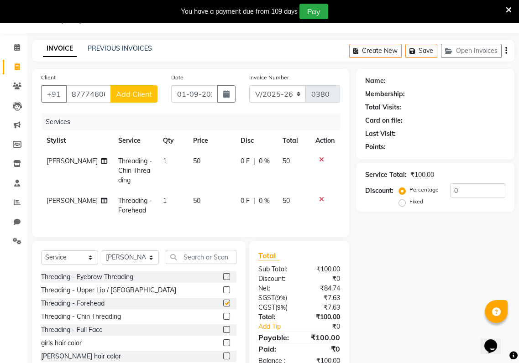
checkbox input "false"
click at [223, 294] on label at bounding box center [226, 290] width 7 height 7
click at [223, 294] on input "checkbox" at bounding box center [226, 291] width 6 height 6
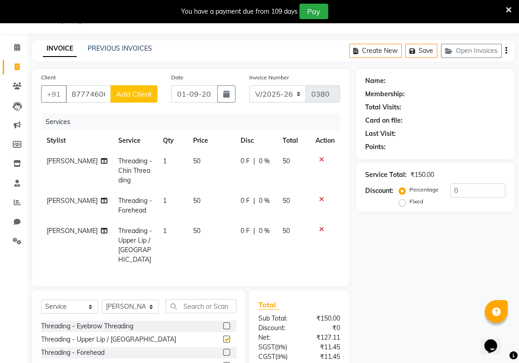
checkbox input "false"
click at [223, 323] on label at bounding box center [226, 326] width 7 height 7
click at [223, 324] on input "checkbox" at bounding box center [226, 327] width 6 height 6
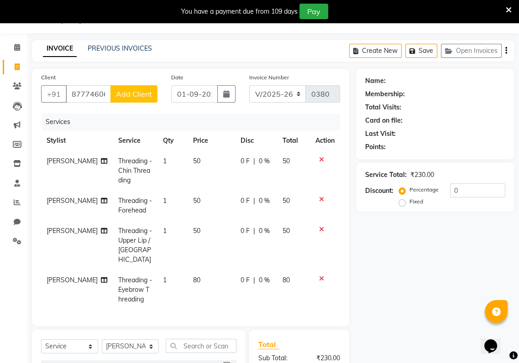
checkbox input "false"
click at [138, 85] on button "Add Client" at bounding box center [133, 93] width 47 height 17
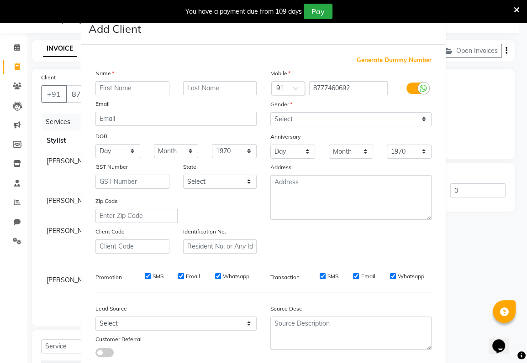
click at [95, 88] on input "text" at bounding box center [132, 88] width 74 height 14
type input "SIMRAN"
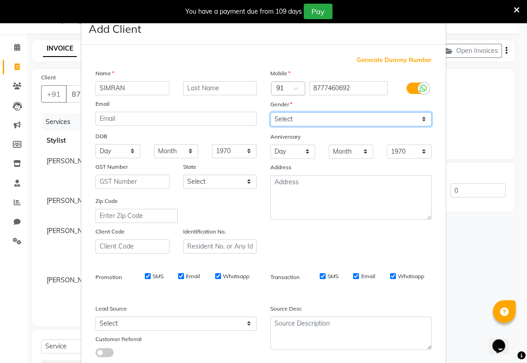
click at [274, 120] on select "Select [DEMOGRAPHIC_DATA] [DEMOGRAPHIC_DATA] Other Prefer Not To Say" at bounding box center [350, 119] width 161 height 14
select select "[DEMOGRAPHIC_DATA]"
click at [270, 112] on select "Select [DEMOGRAPHIC_DATA] [DEMOGRAPHIC_DATA] Other Prefer Not To Say" at bounding box center [350, 119] width 161 height 14
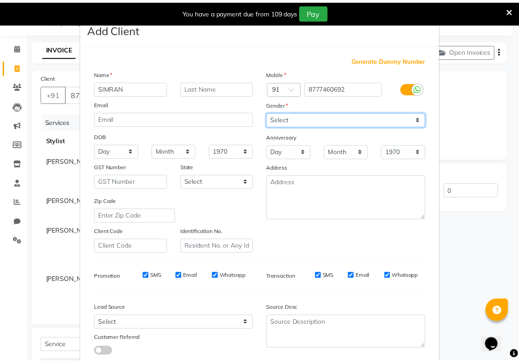
scroll to position [56, 0]
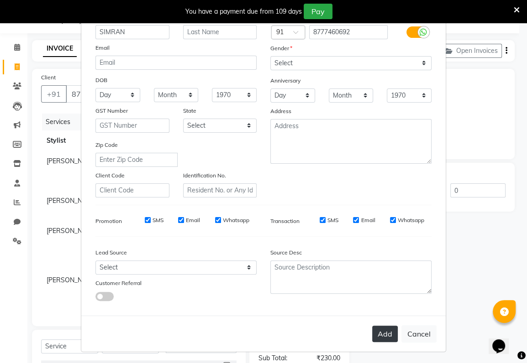
click at [384, 338] on button "Add" at bounding box center [385, 334] width 26 height 16
select select
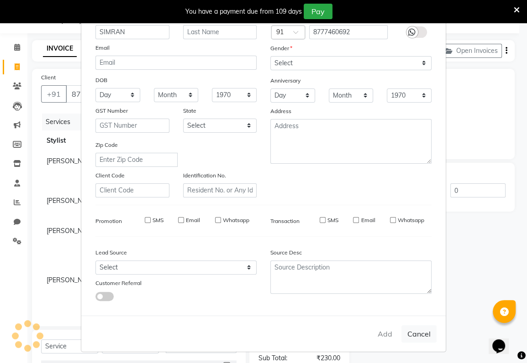
select select
checkbox input "false"
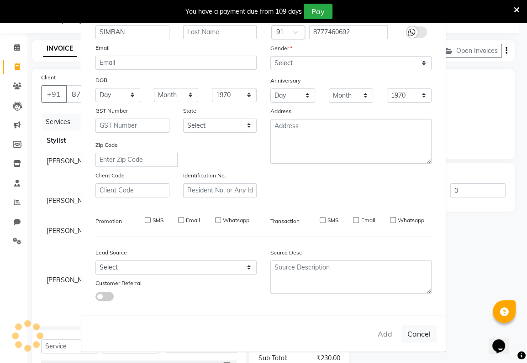
checkbox input "false"
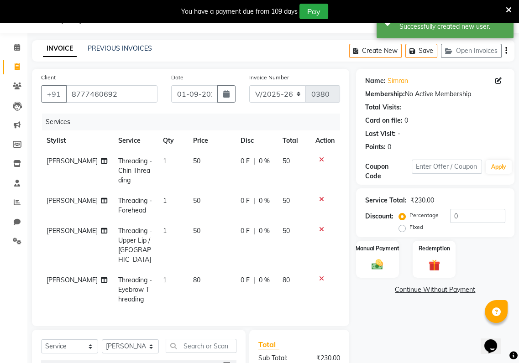
click at [244, 199] on span "0 F" at bounding box center [245, 201] width 9 height 10
select select "80350"
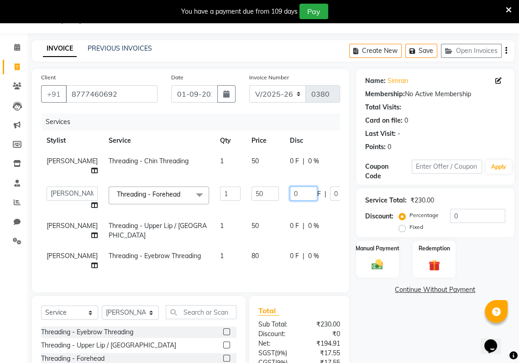
click at [290, 201] on input "0" at bounding box center [303, 194] width 27 height 14
type input "030"
click at [310, 228] on tr "[PERSON_NAME] Threading - Upper Lip / Lower Lip 1 50 0 F | 0 % 50" at bounding box center [233, 231] width 384 height 30
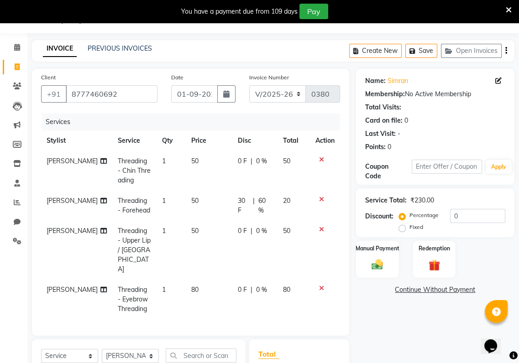
scroll to position [0, 2]
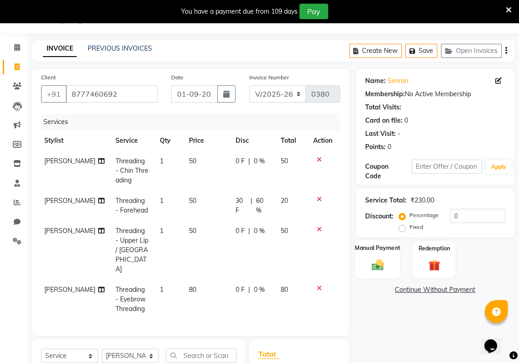
click at [374, 259] on img at bounding box center [377, 265] width 19 height 14
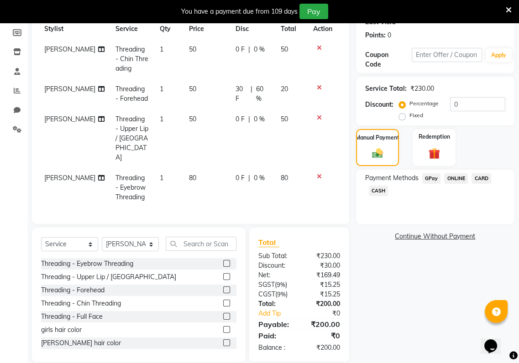
scroll to position [135, 0]
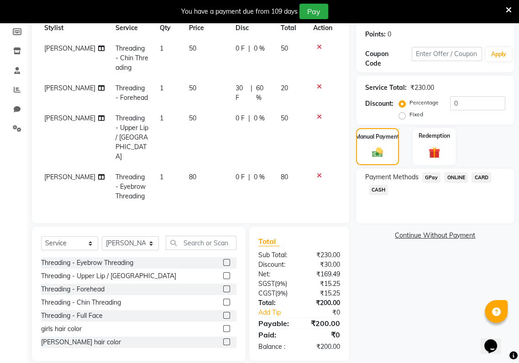
click at [425, 179] on span "GPay" at bounding box center [431, 178] width 19 height 10
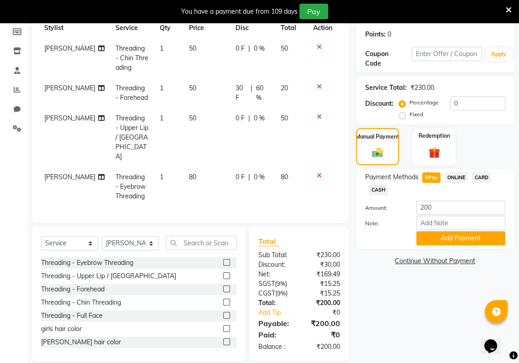
scroll to position [0, 0]
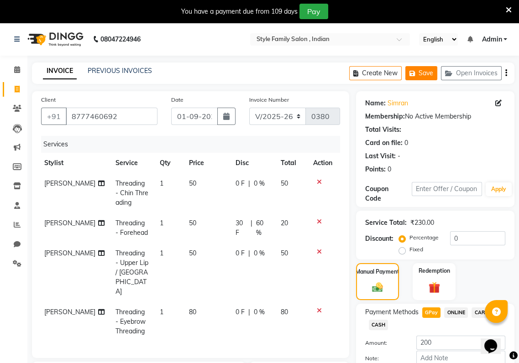
click at [425, 69] on button "Save" at bounding box center [421, 73] width 32 height 14
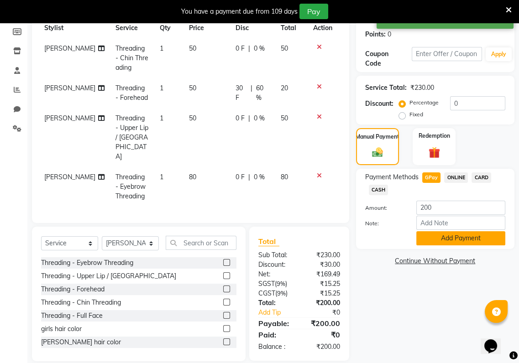
click at [448, 241] on button "Add Payment" at bounding box center [460, 238] width 89 height 14
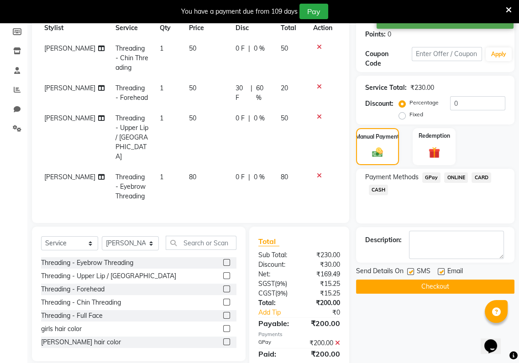
click at [432, 283] on button "Checkout" at bounding box center [435, 287] width 158 height 14
